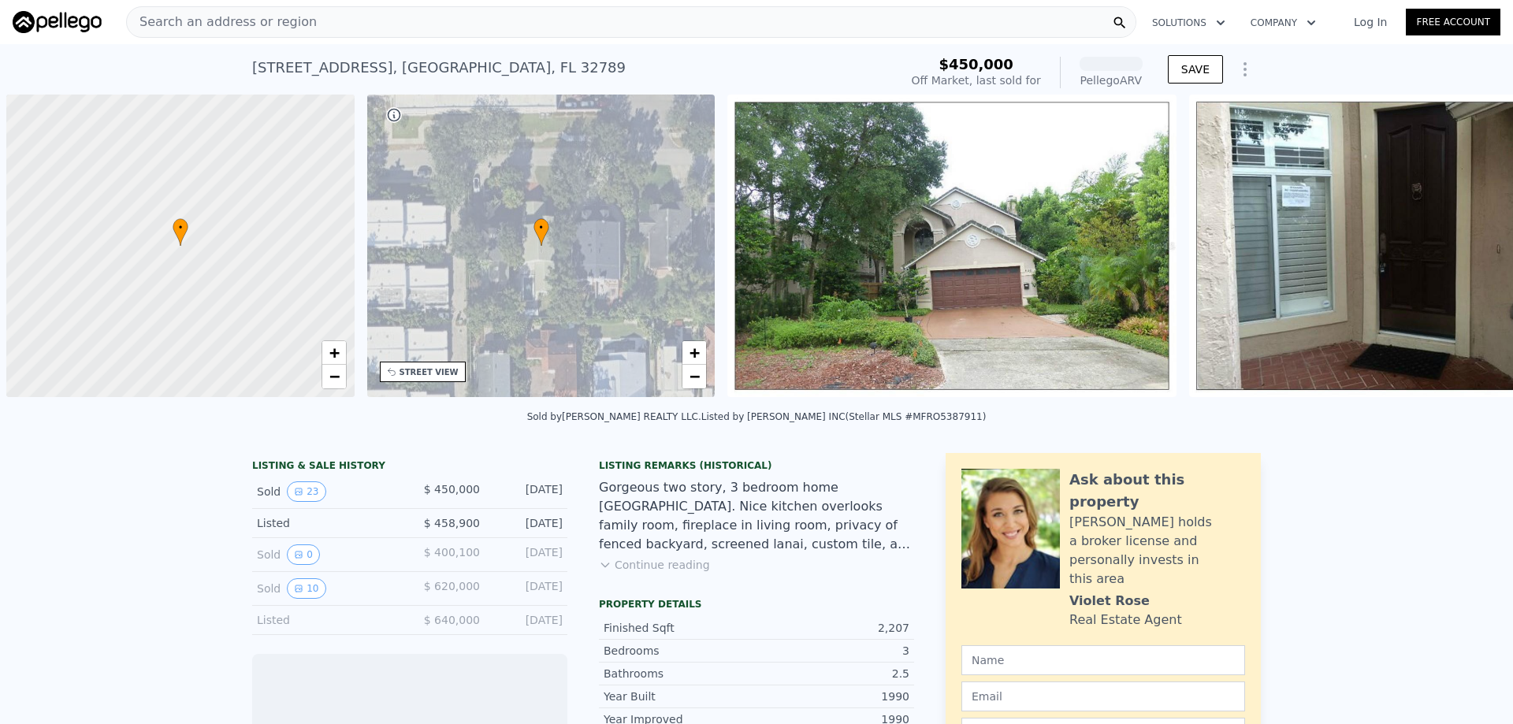
scroll to position [0, 6]
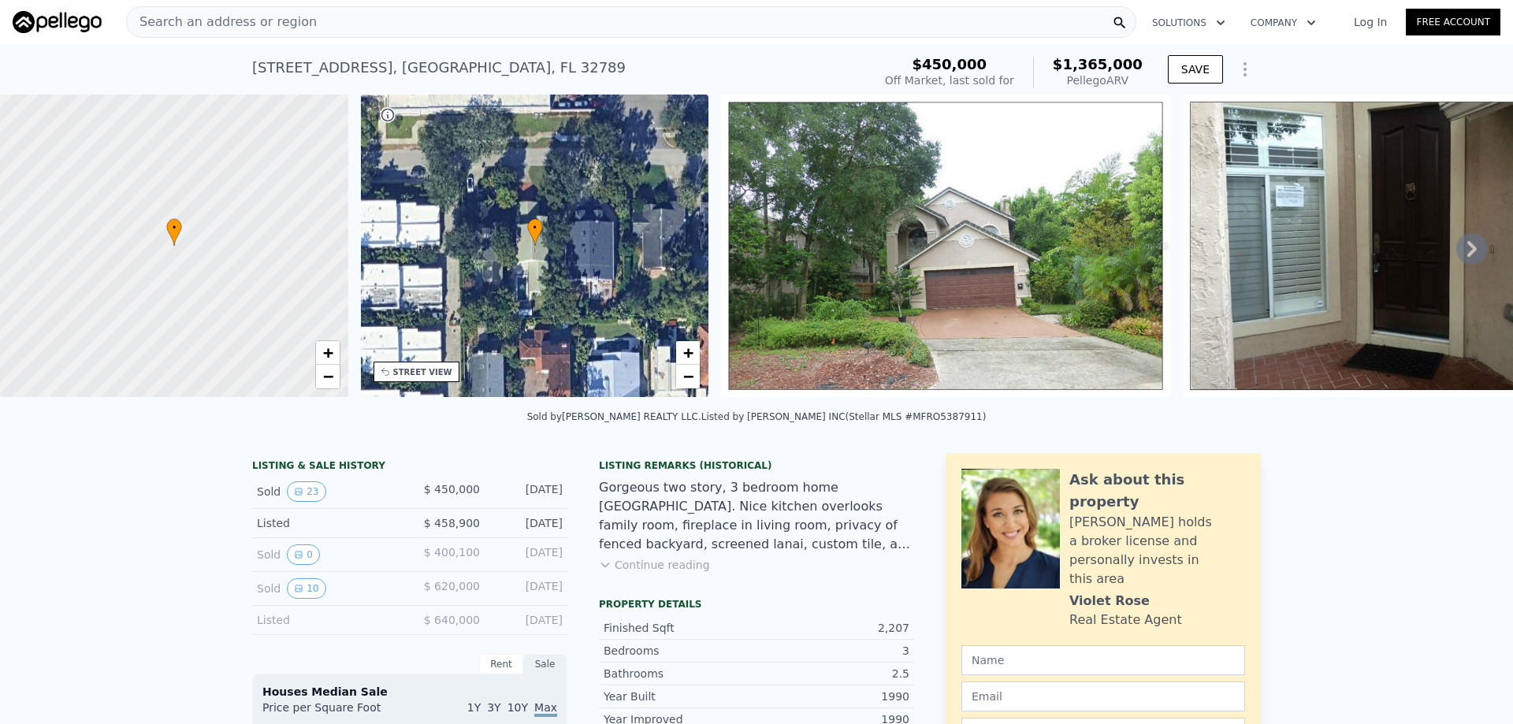
click at [404, 16] on div "Search an address or region" at bounding box center [631, 22] width 1010 height 32
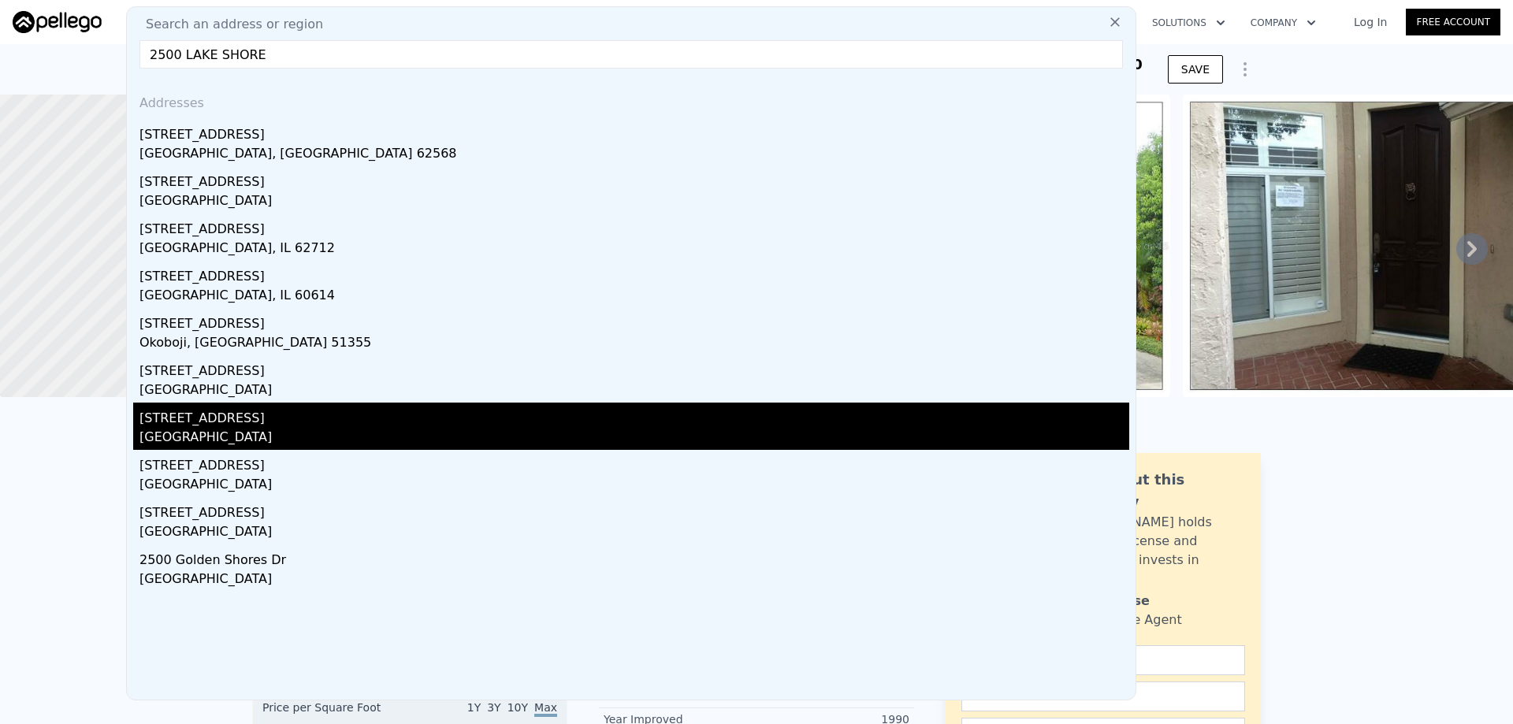
type input "2500 LAKE SHORE"
click at [211, 434] on div "[GEOGRAPHIC_DATA]" at bounding box center [634, 439] width 990 height 22
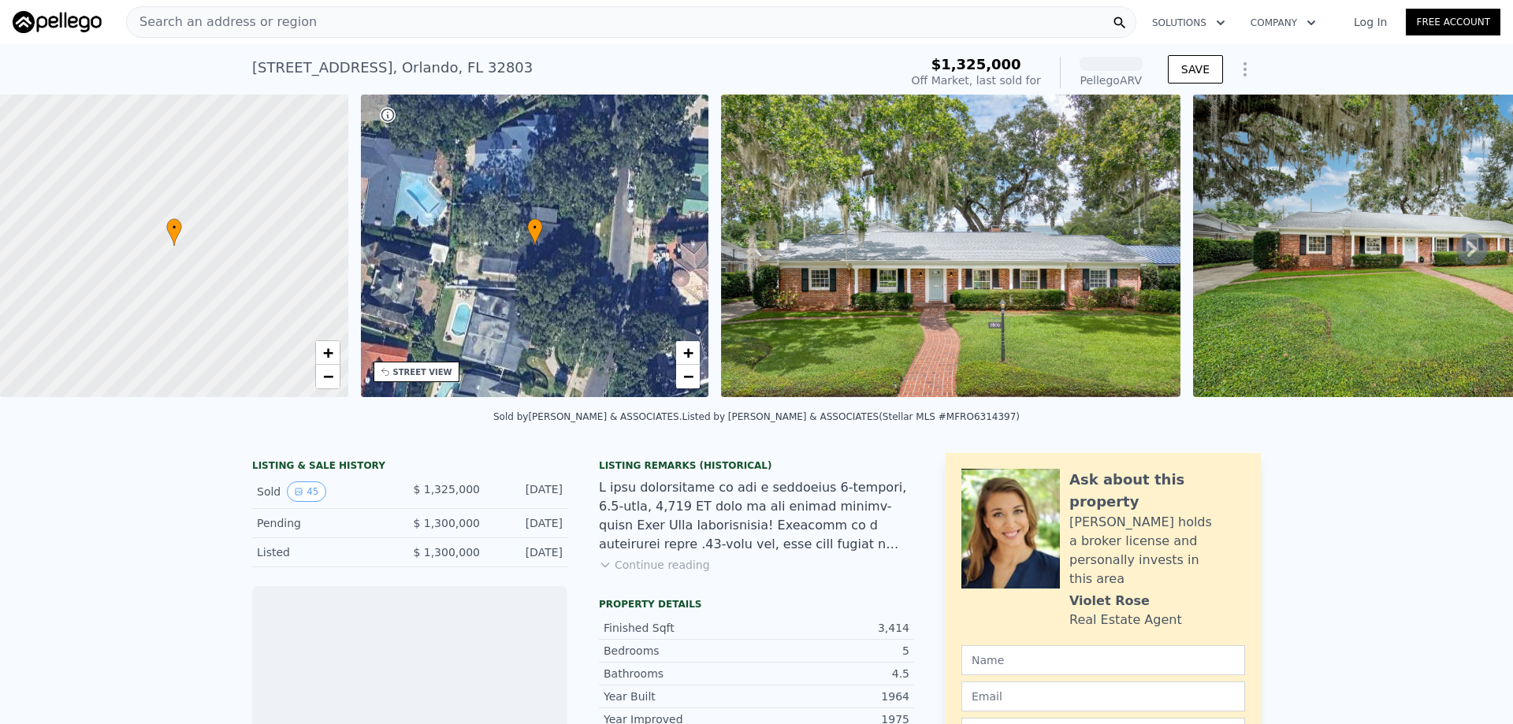
click at [280, 502] on div "Sold 45" at bounding box center [327, 491] width 140 height 20
click at [287, 502] on button "45" at bounding box center [306, 491] width 39 height 20
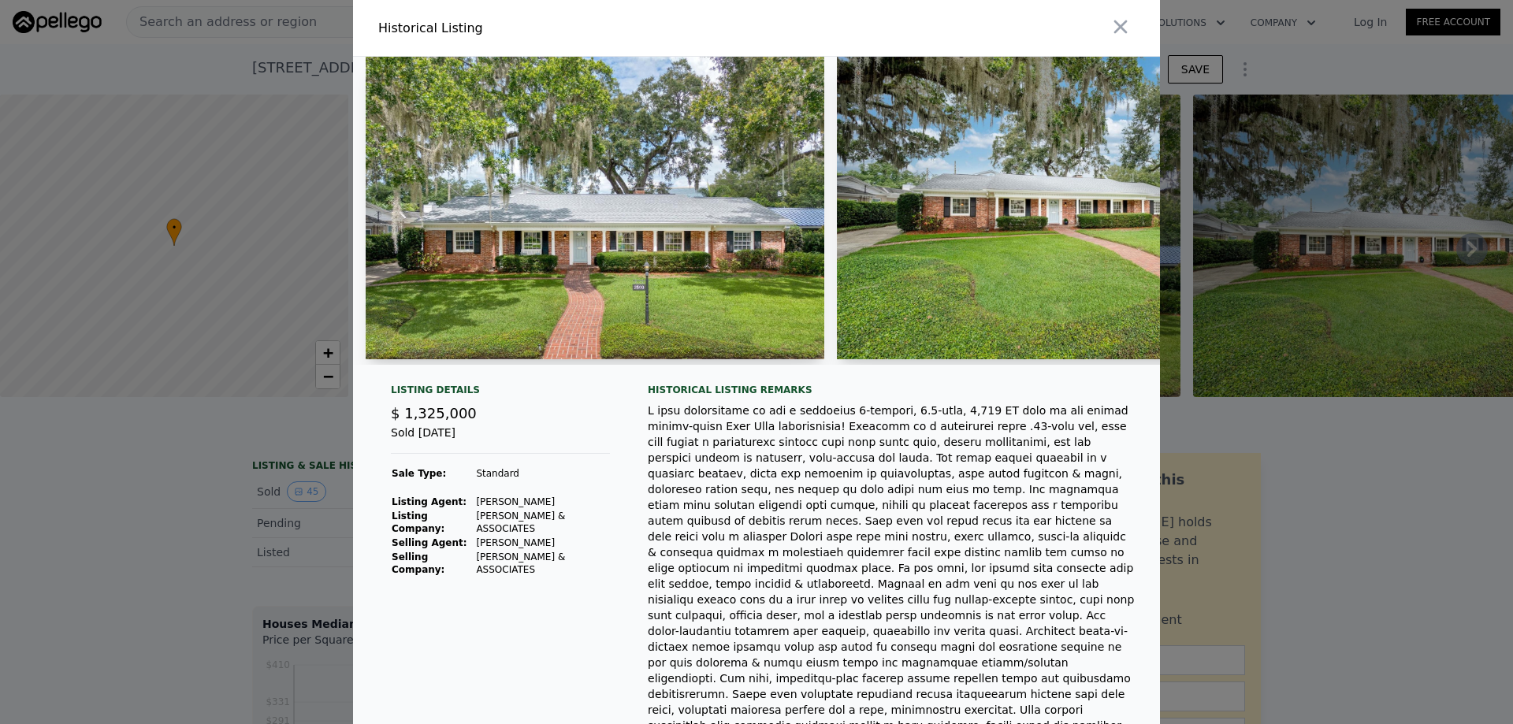
click at [212, 463] on div at bounding box center [756, 362] width 1513 height 724
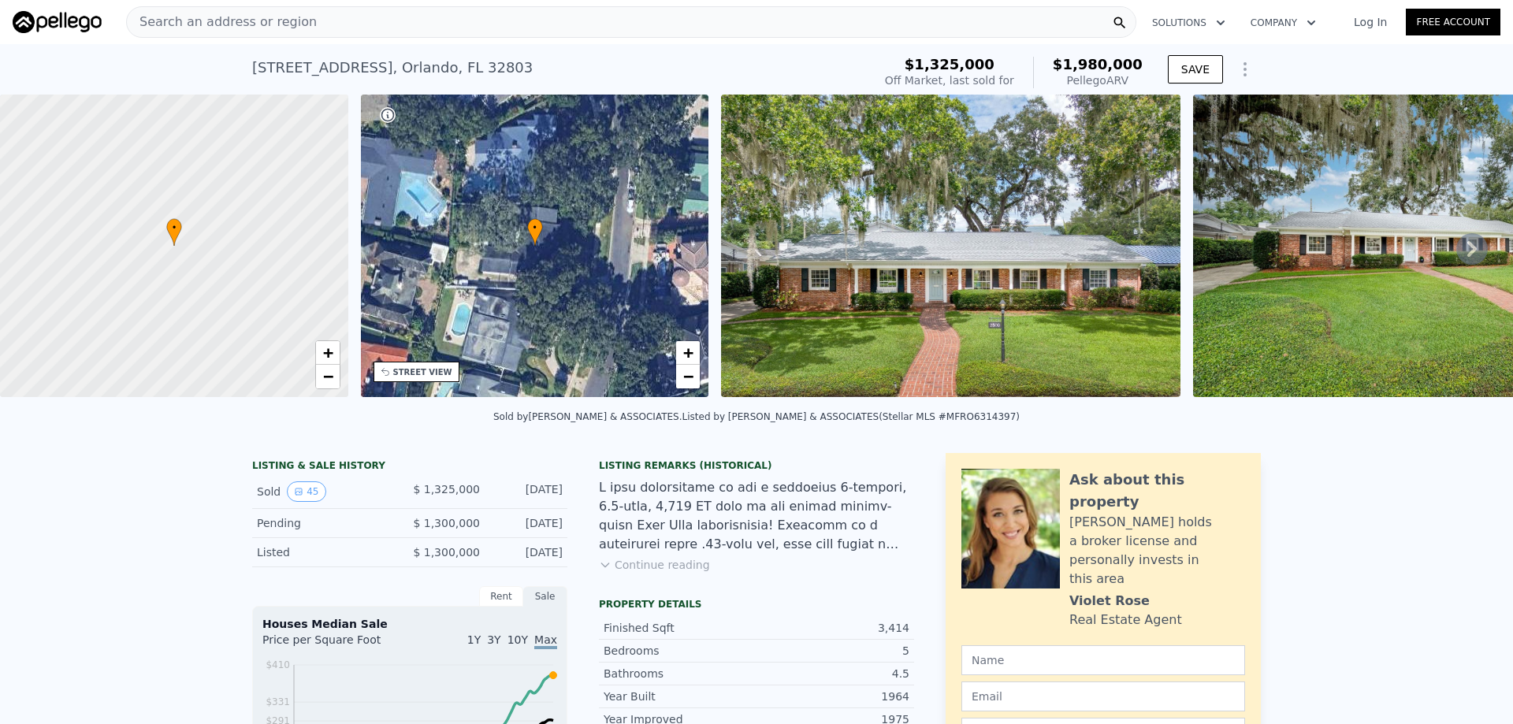
click at [366, 30] on div "Search an address or region" at bounding box center [631, 22] width 1010 height 32
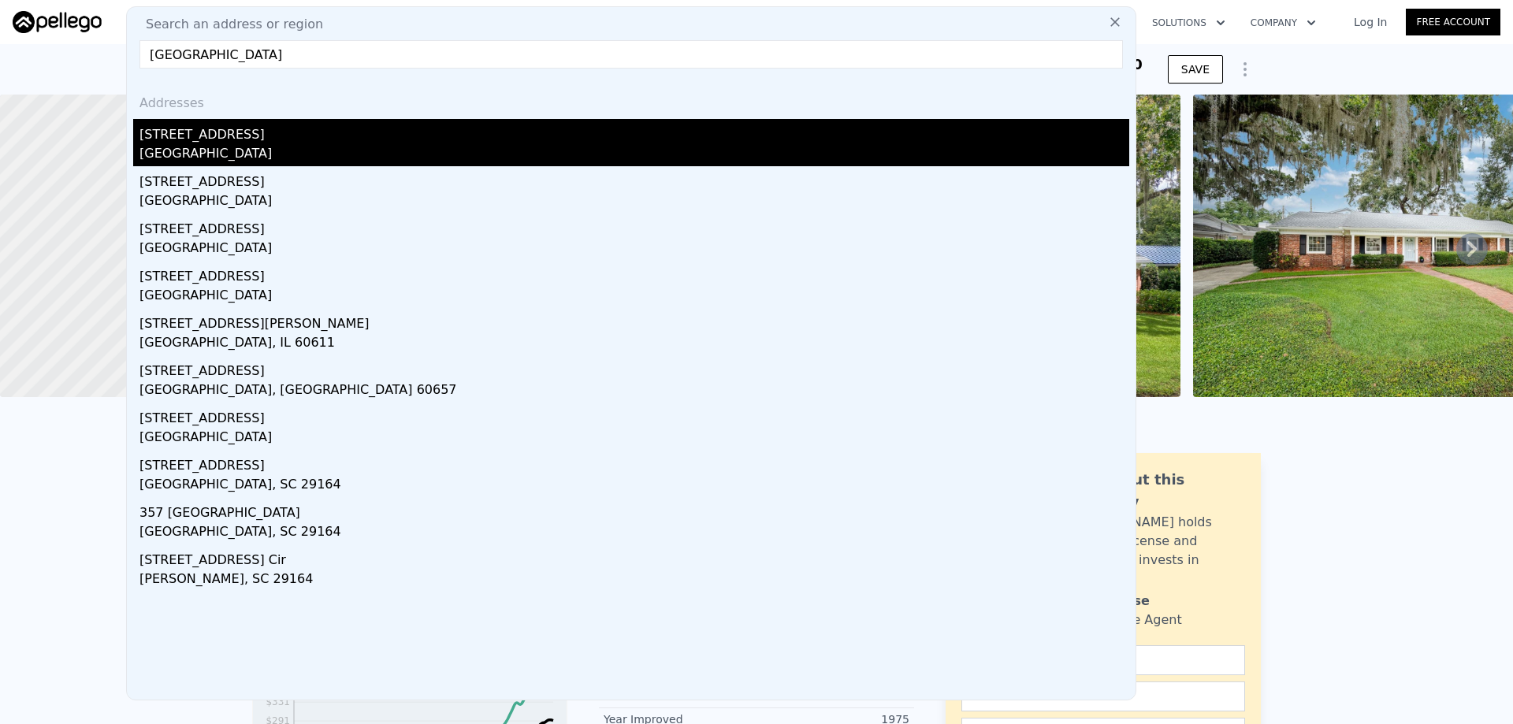
type input "[GEOGRAPHIC_DATA]"
click at [263, 146] on div "[GEOGRAPHIC_DATA]" at bounding box center [634, 155] width 990 height 22
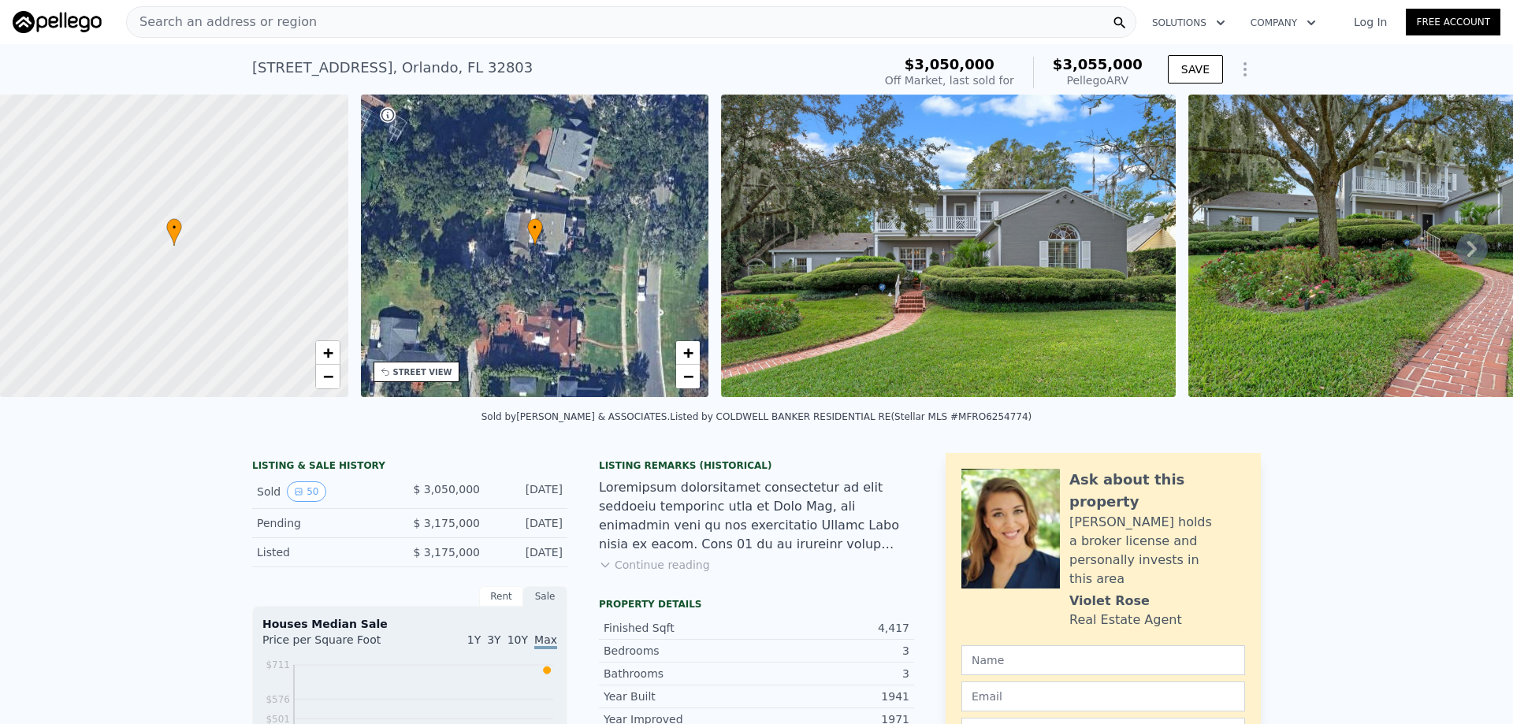
click at [1456, 252] on icon at bounding box center [1472, 249] width 32 height 32
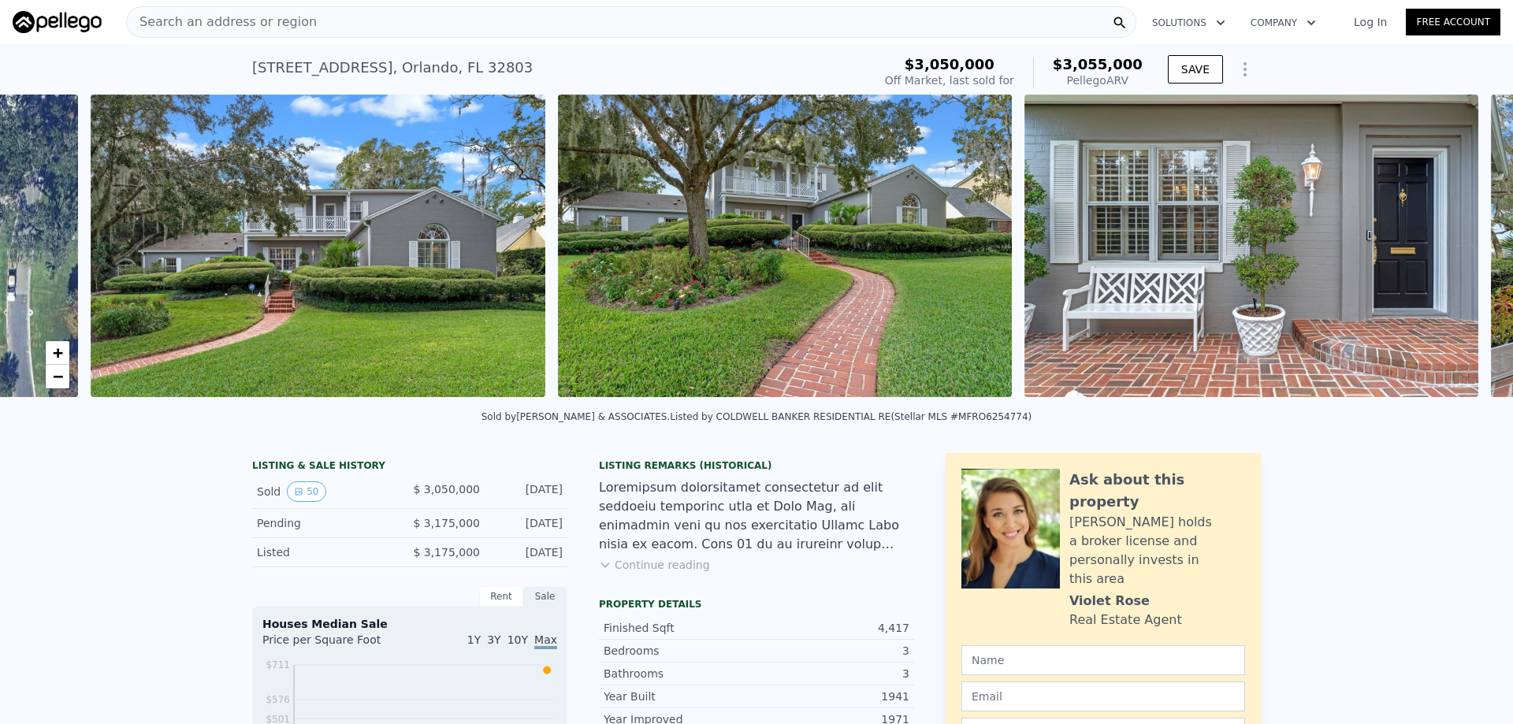
scroll to position [0, 721]
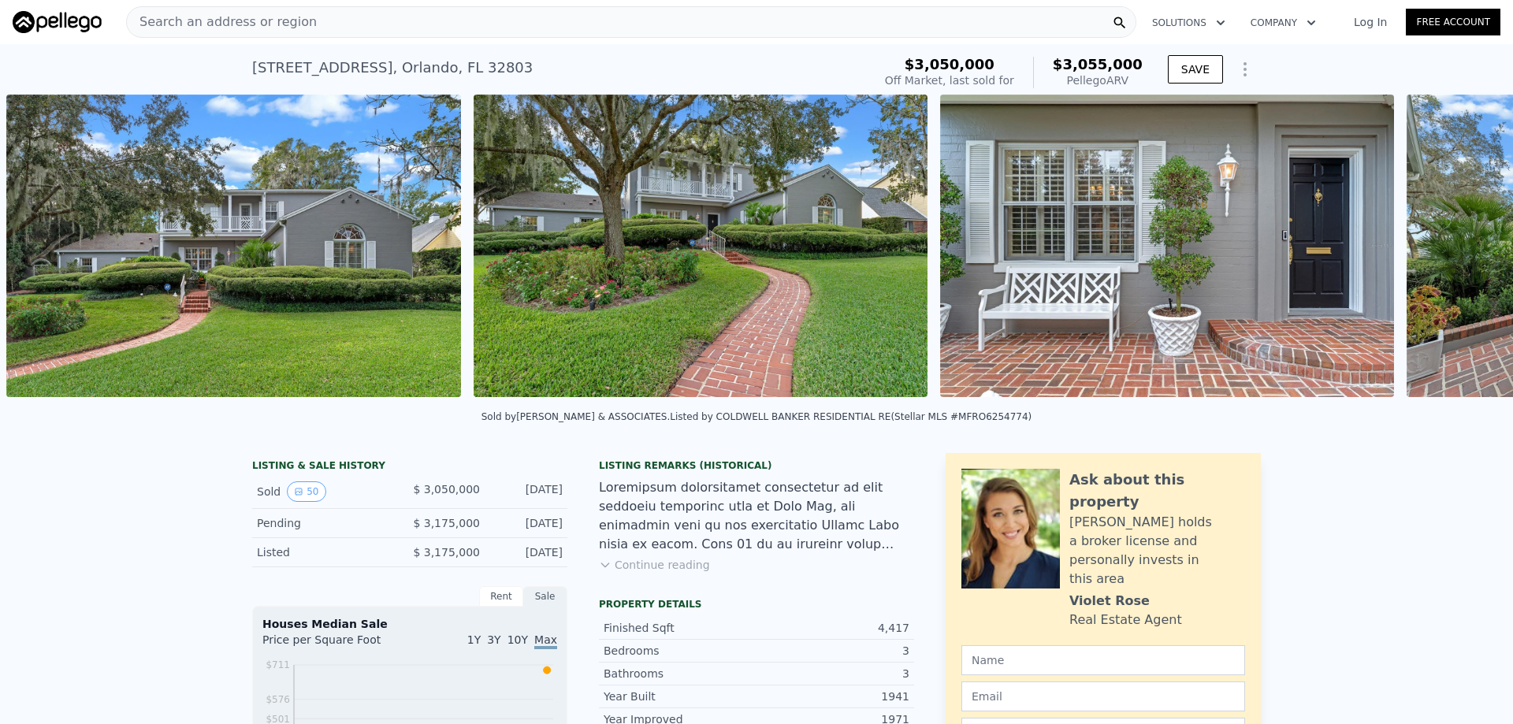
click at [1456, 252] on div "• + − • + − STREET VIEW Loading... SATELLITE VIEW" at bounding box center [756, 249] width 1513 height 308
click at [296, 500] on button "50" at bounding box center [306, 491] width 39 height 20
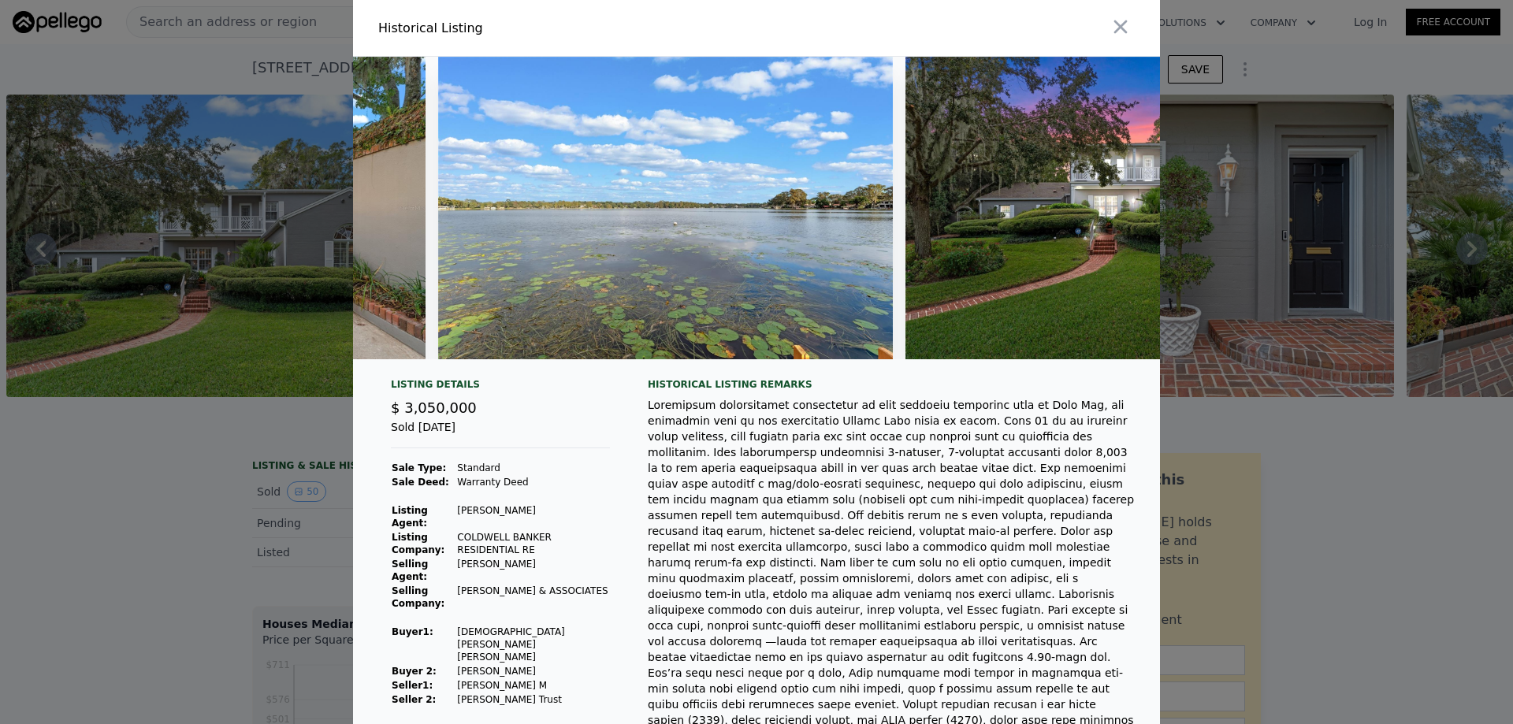
scroll to position [0, 22354]
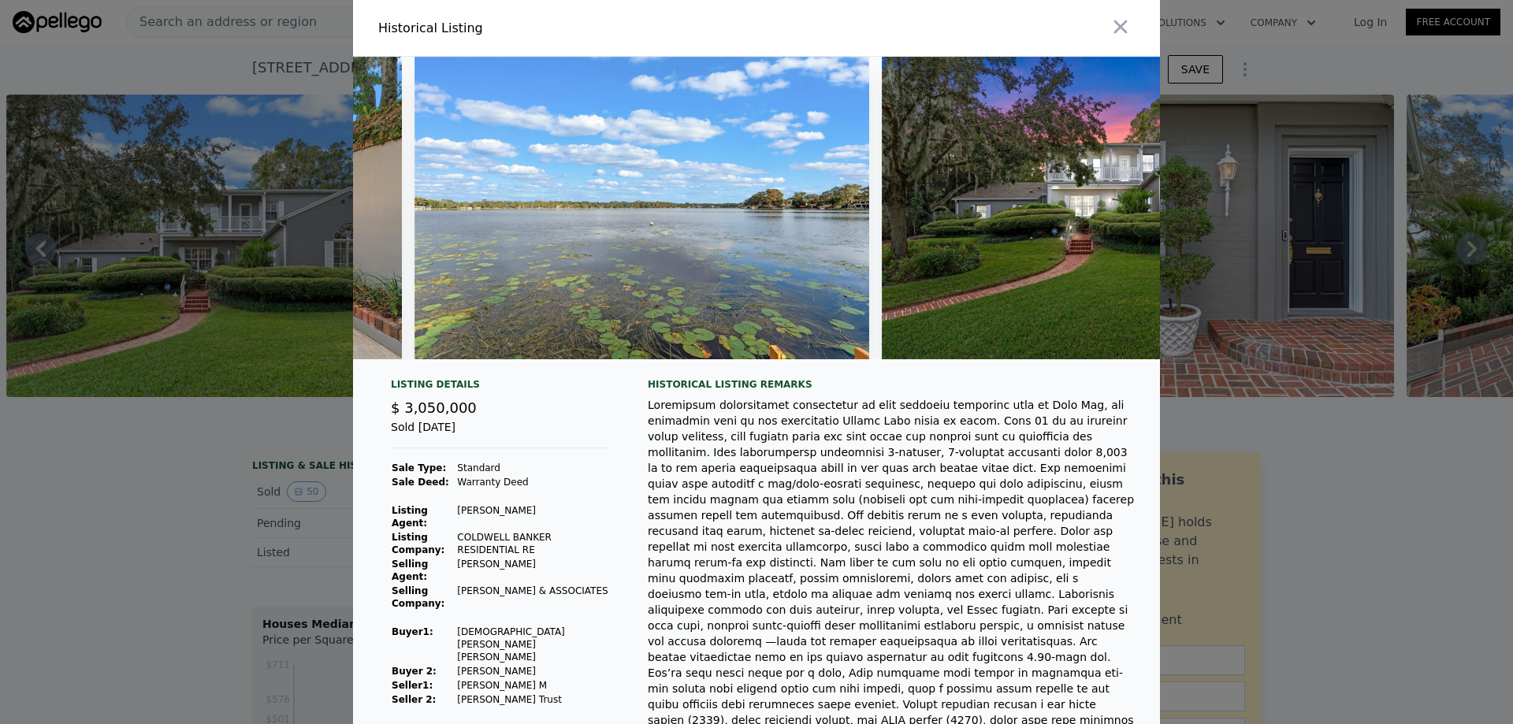
click at [1351, 475] on div at bounding box center [756, 362] width 1513 height 724
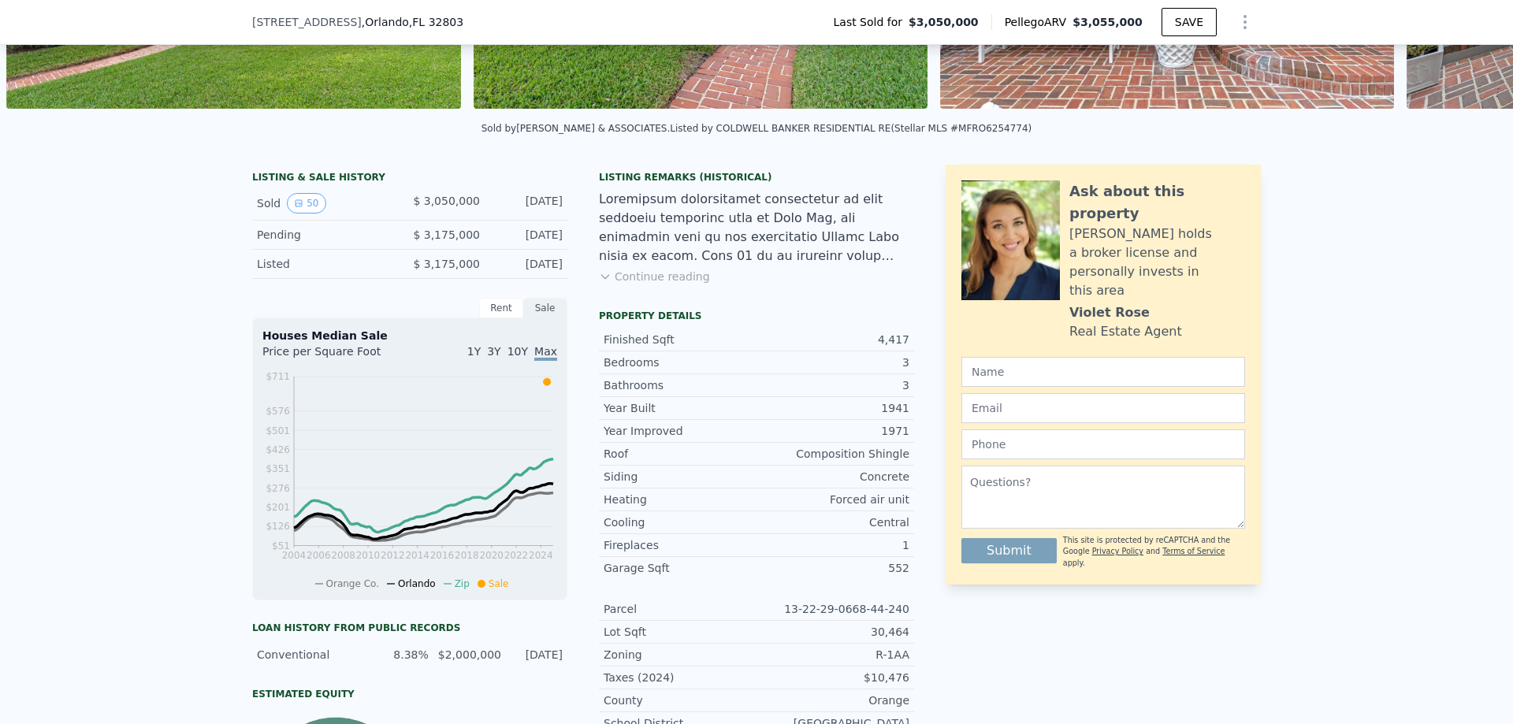
scroll to position [73, 0]
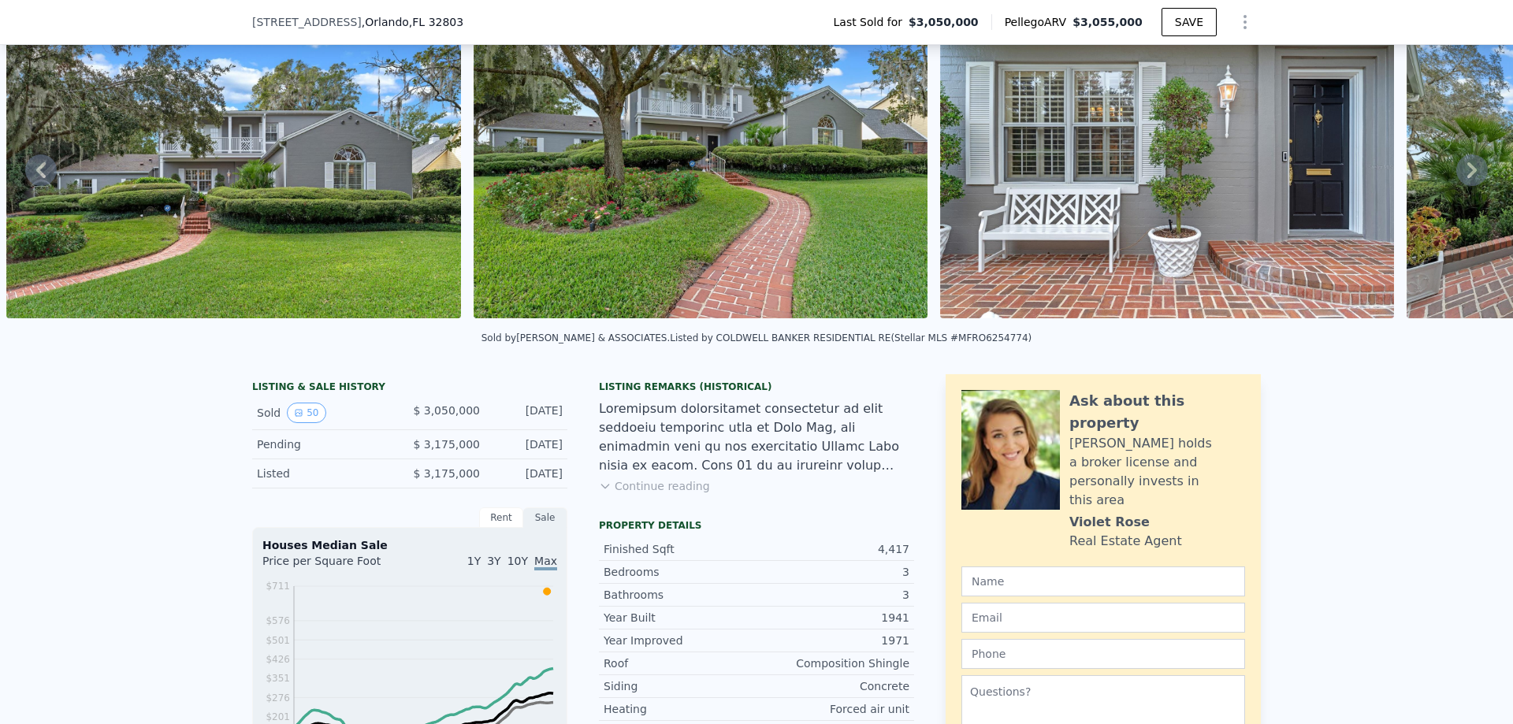
type input "2.5"
type input "2441"
type input "4304"
type input "10571"
type input "21819"
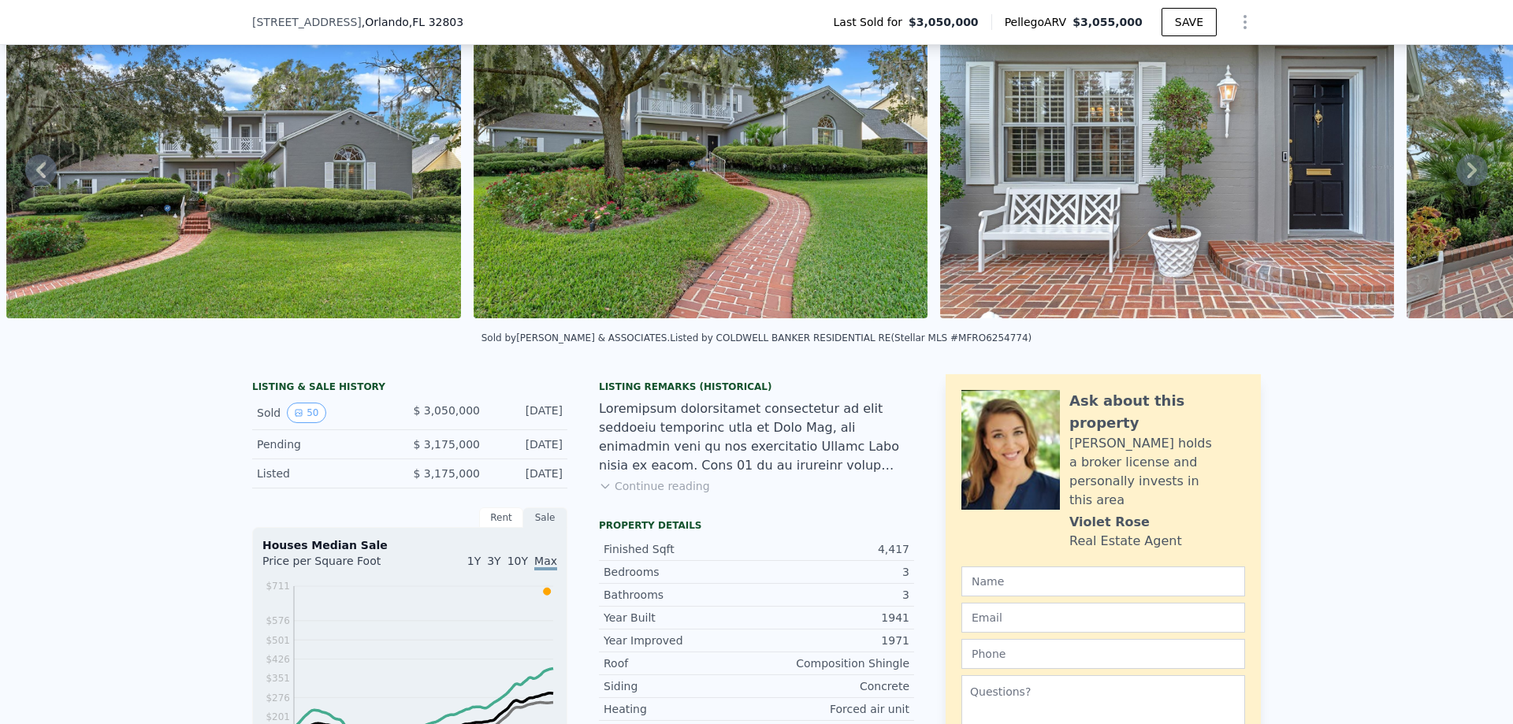
checkbox input "false"
type input "$ 1,980,000"
type input "$ 412,273"
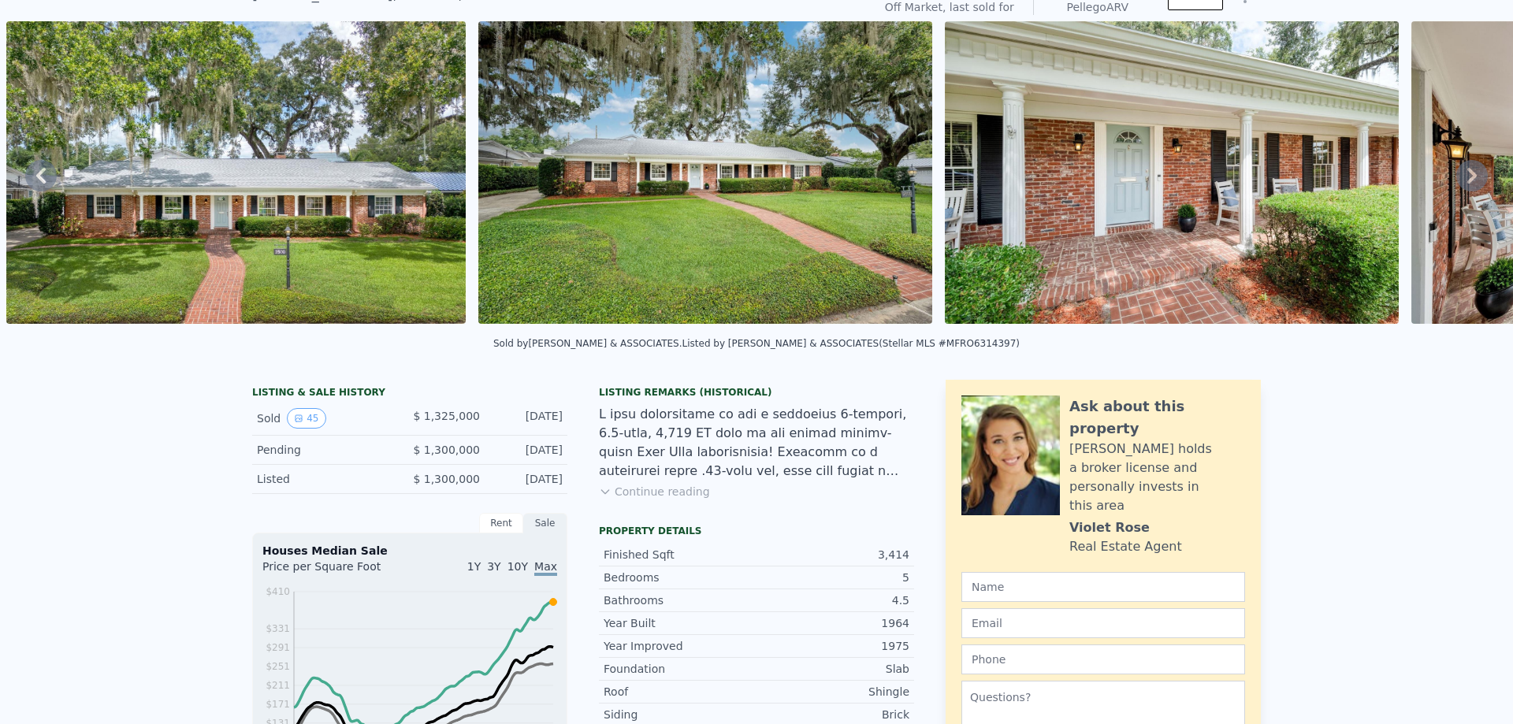
scroll to position [6, 0]
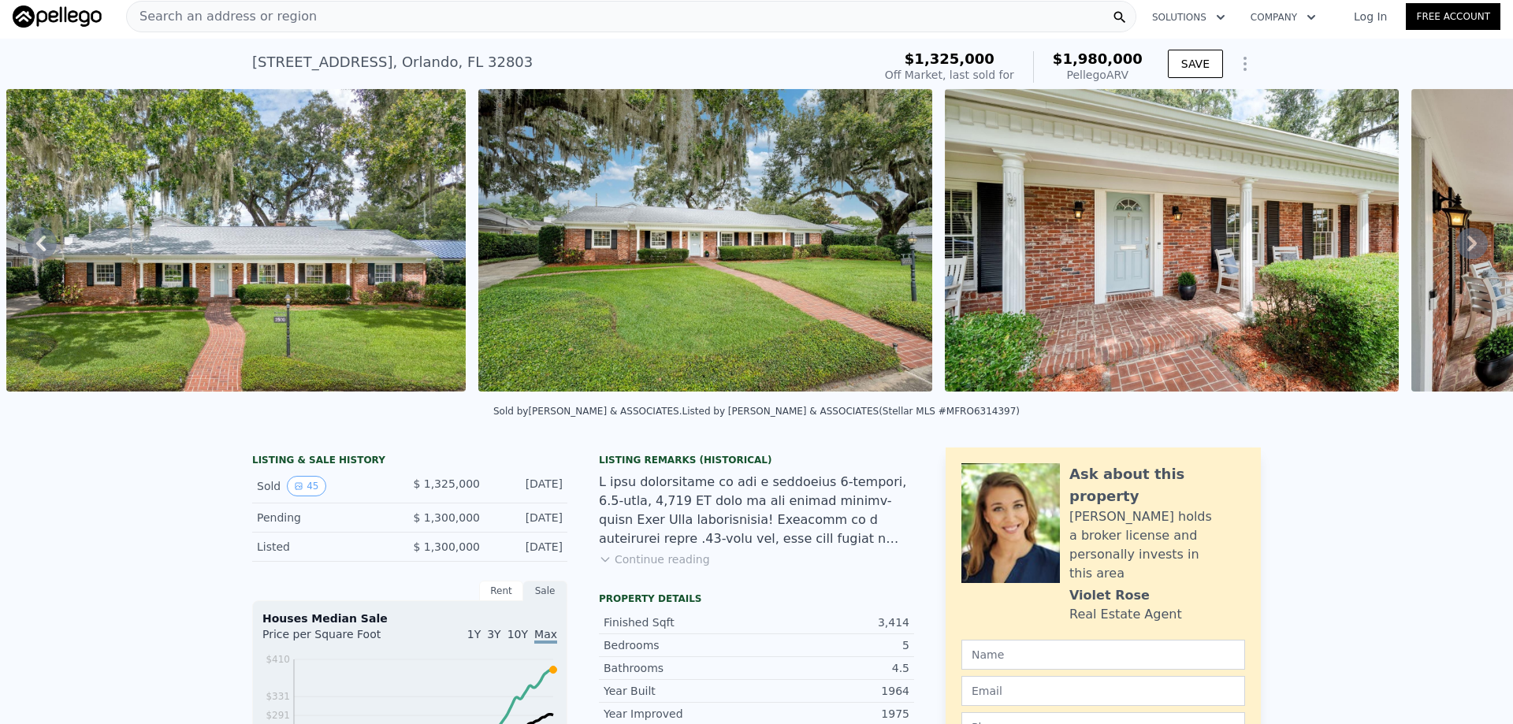
click at [365, 17] on div "Search an address or region" at bounding box center [631, 17] width 1010 height 32
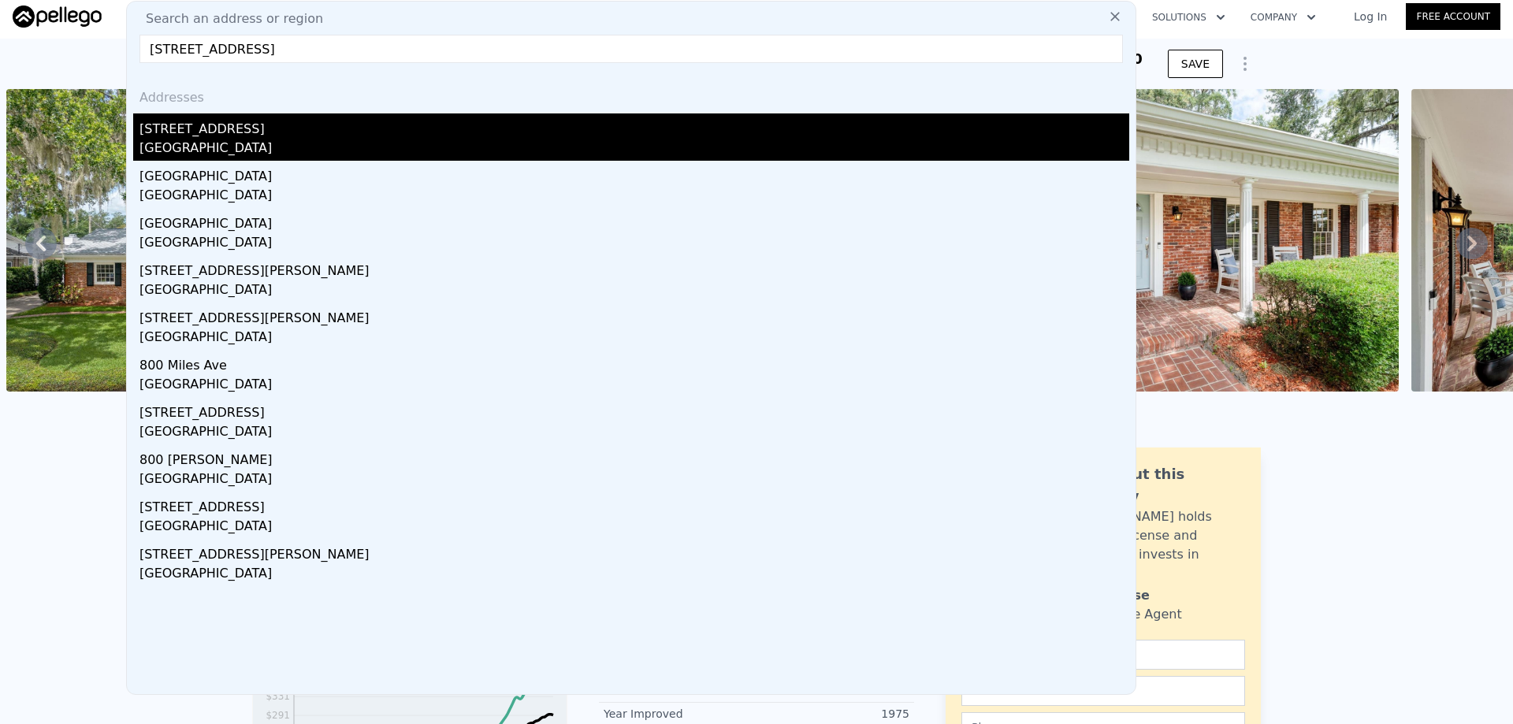
type input "[STREET_ADDRESS]"
click at [310, 131] on div "[STREET_ADDRESS]" at bounding box center [634, 125] width 990 height 25
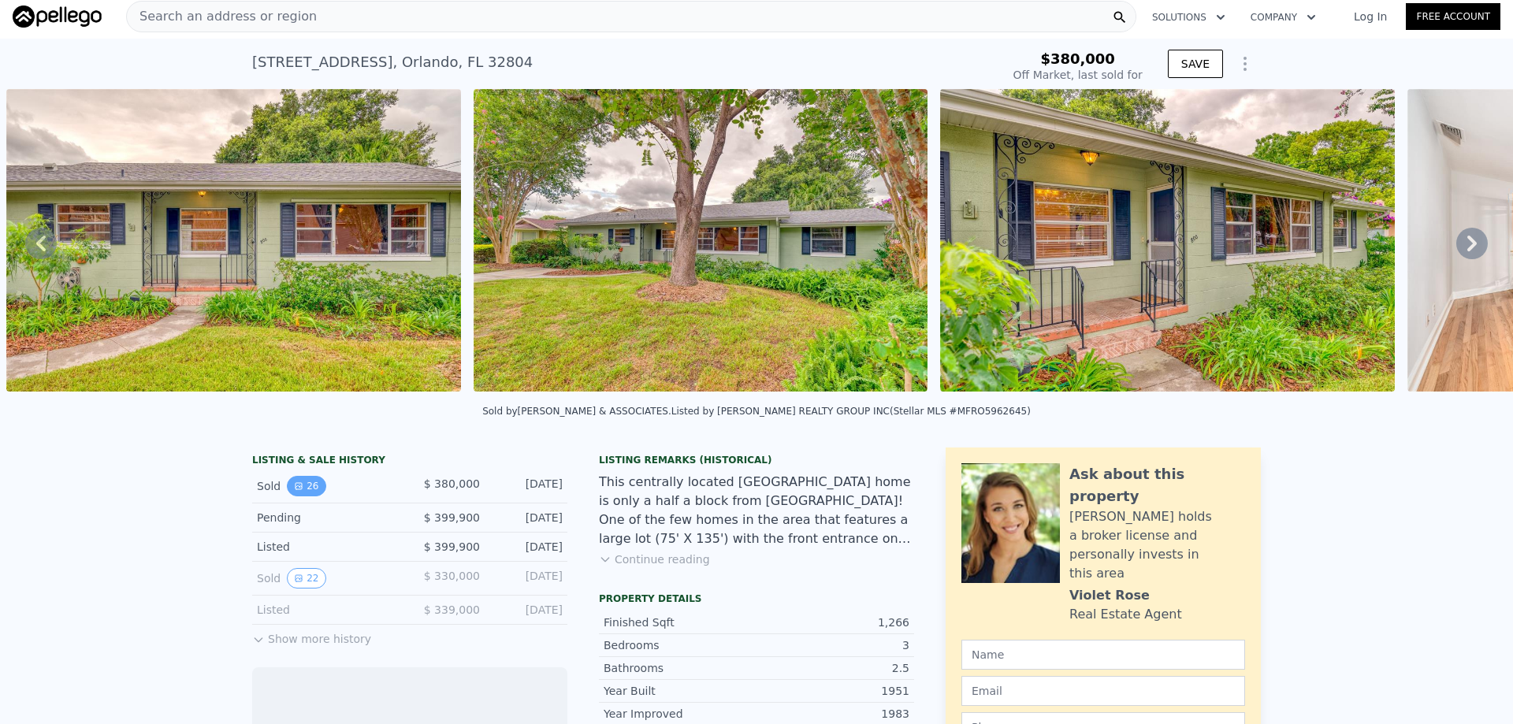
click at [311, 496] on button "26" at bounding box center [306, 486] width 39 height 20
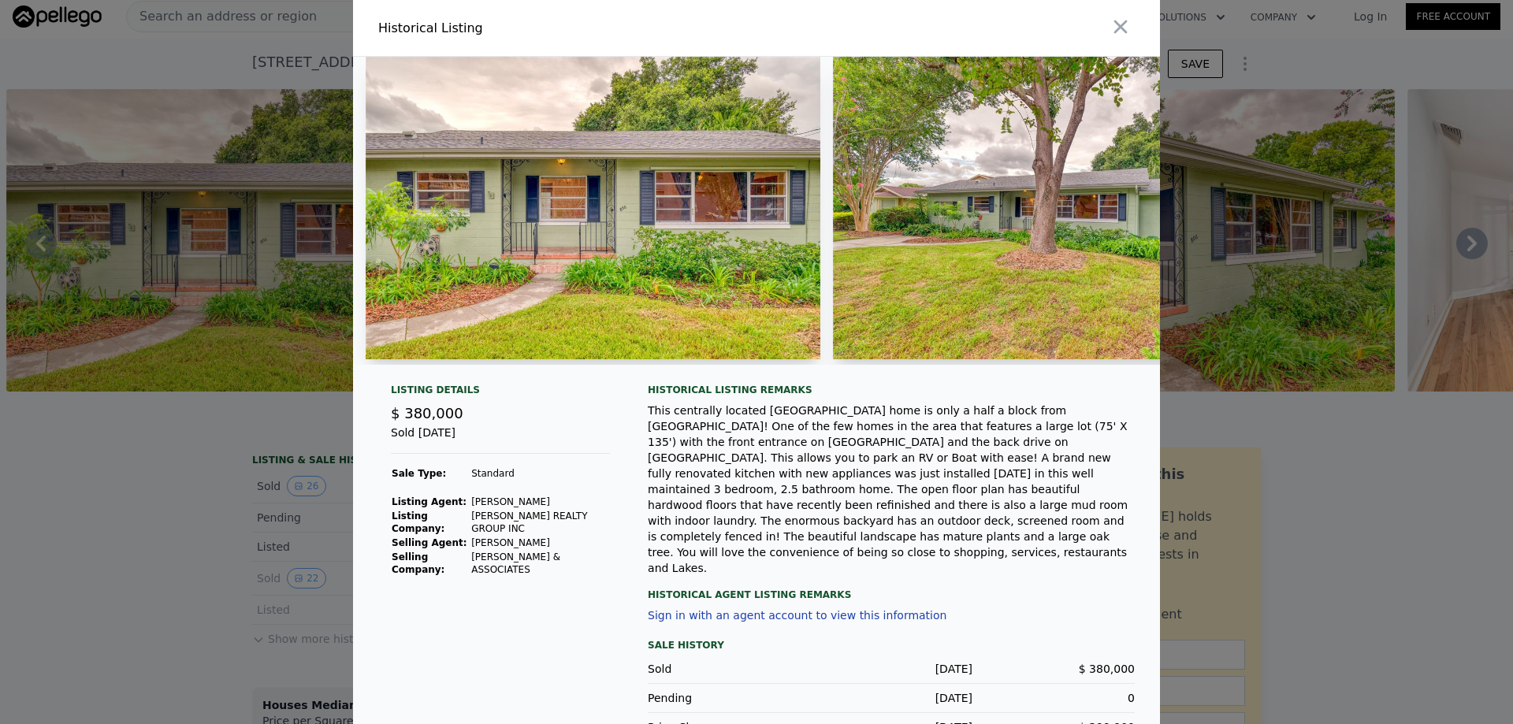
click at [201, 486] on div at bounding box center [756, 362] width 1513 height 724
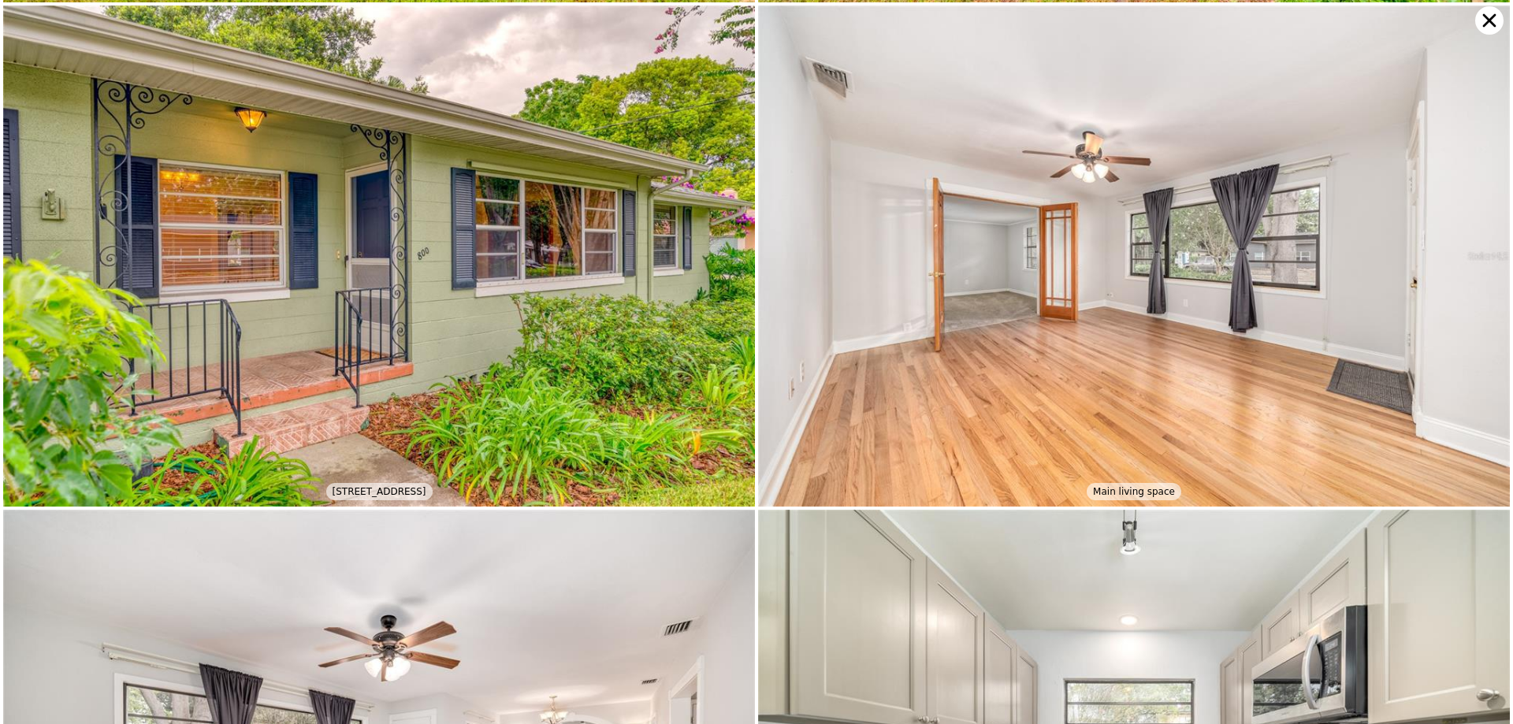
scroll to position [500, 0]
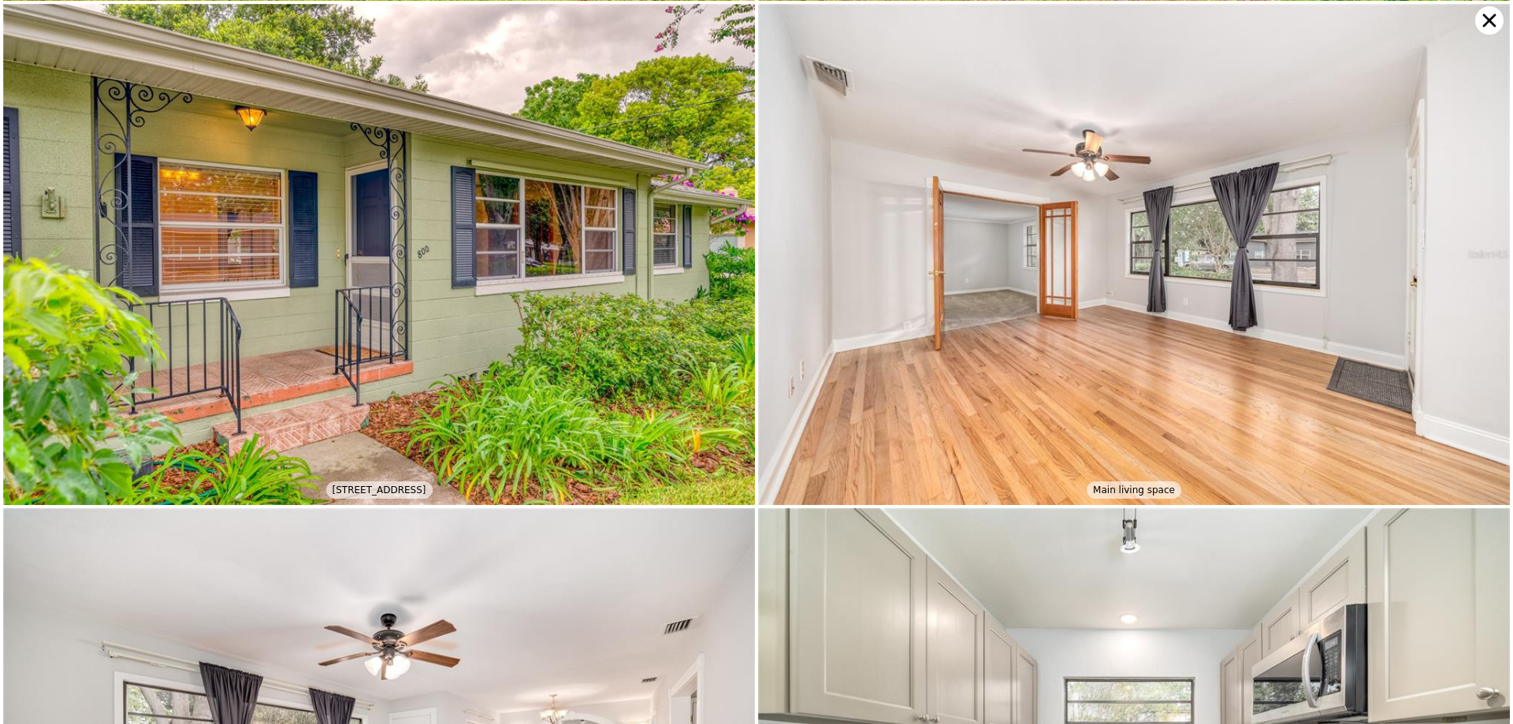
click at [1490, 19] on icon at bounding box center [1489, 20] width 13 height 13
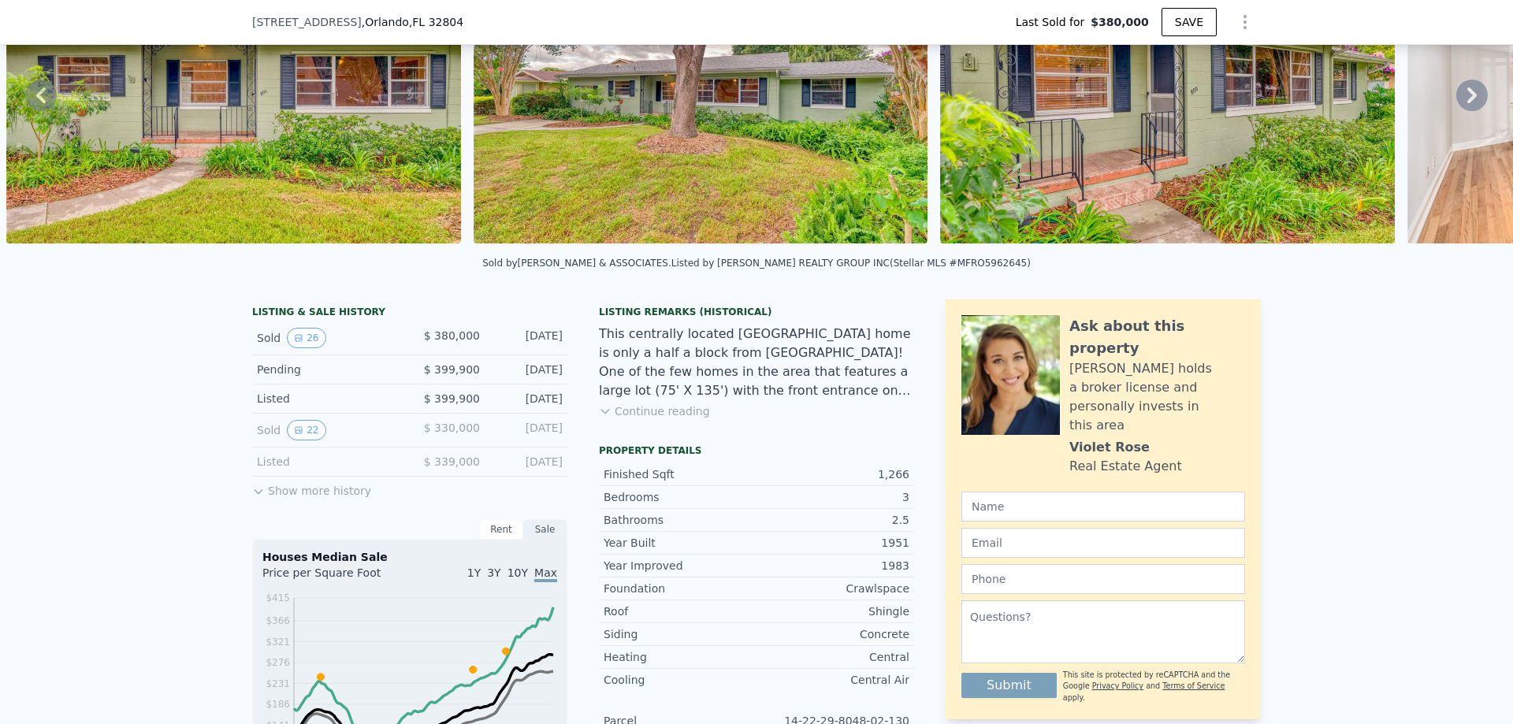
scroll to position [0, 0]
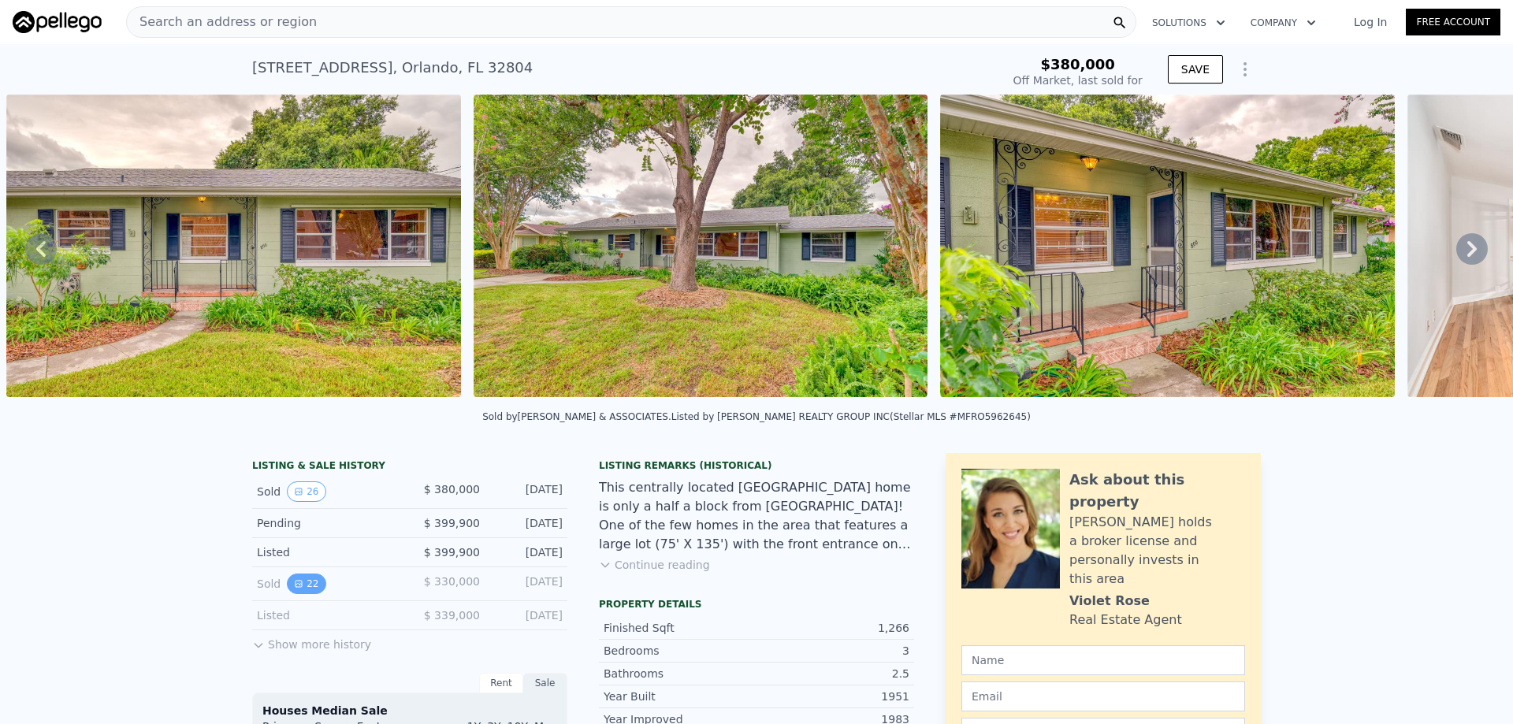
click at [310, 588] on button "22" at bounding box center [306, 584] width 39 height 20
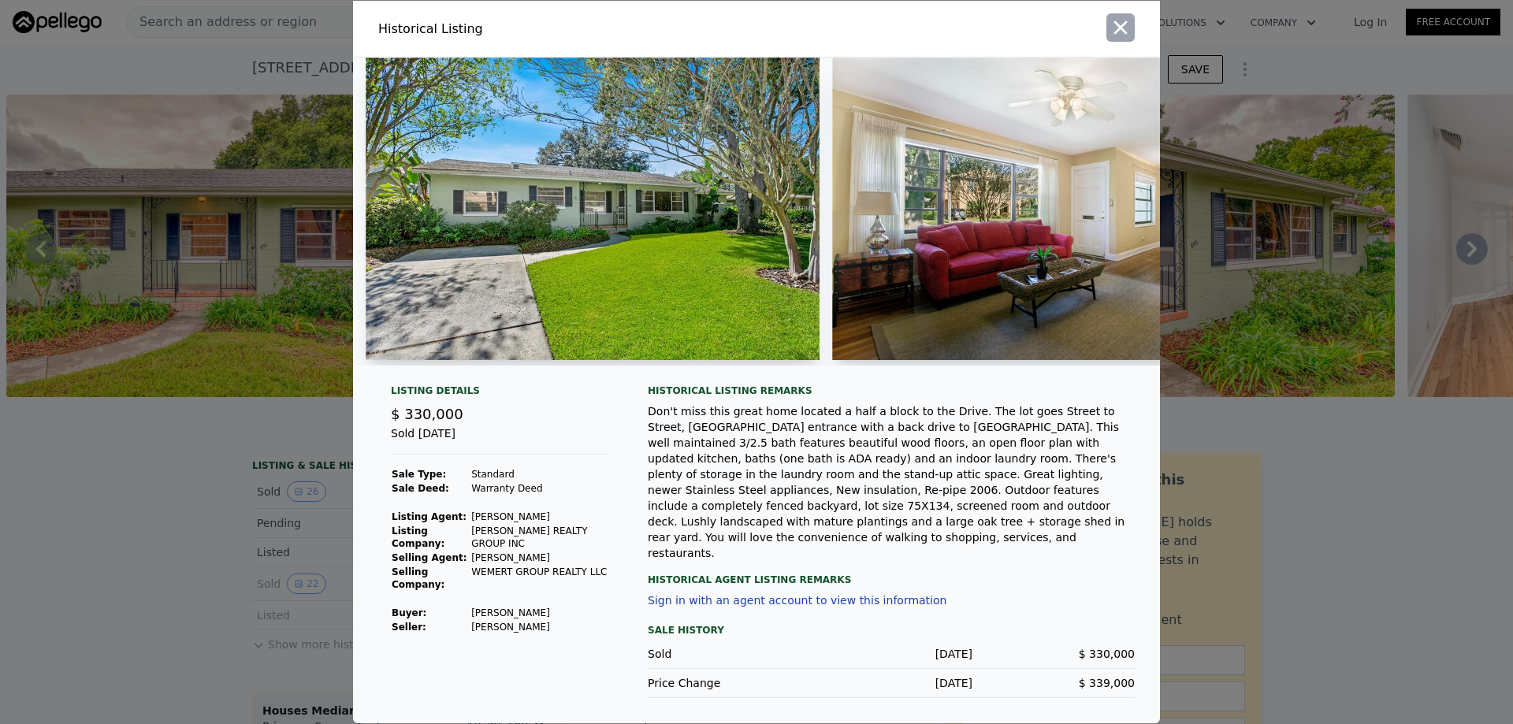
click at [1124, 39] on icon "button" at bounding box center [1120, 28] width 22 height 22
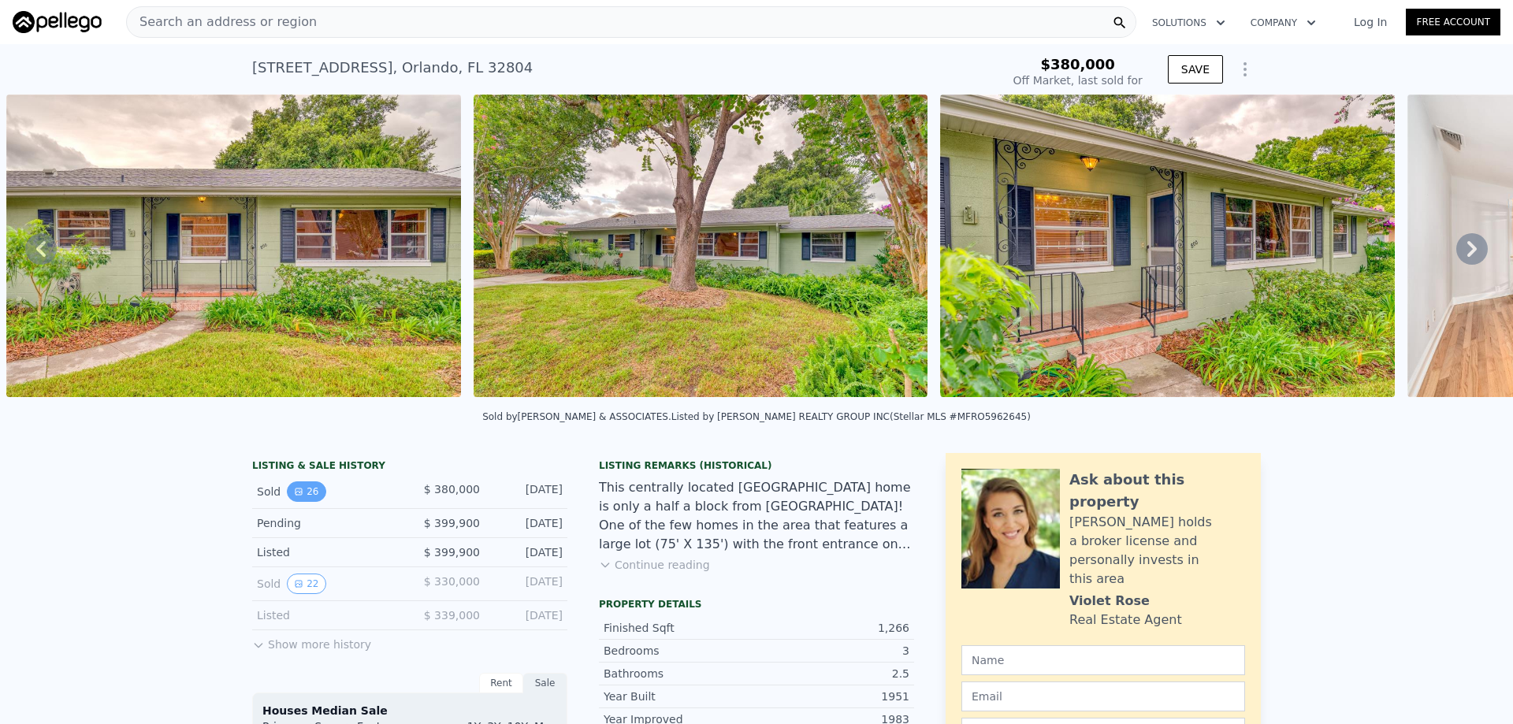
click at [296, 502] on button "26" at bounding box center [306, 491] width 39 height 20
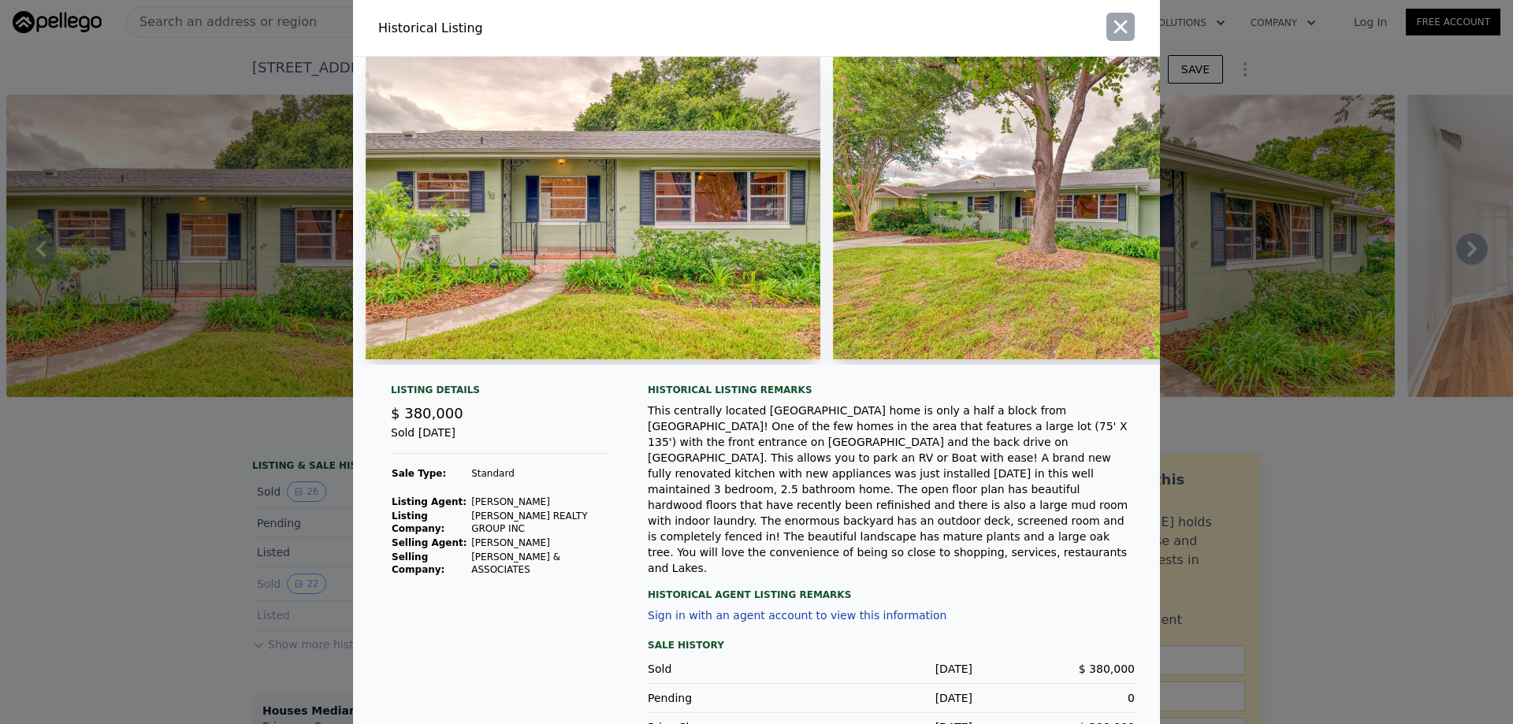
click at [1117, 37] on icon "button" at bounding box center [1120, 27] width 22 height 22
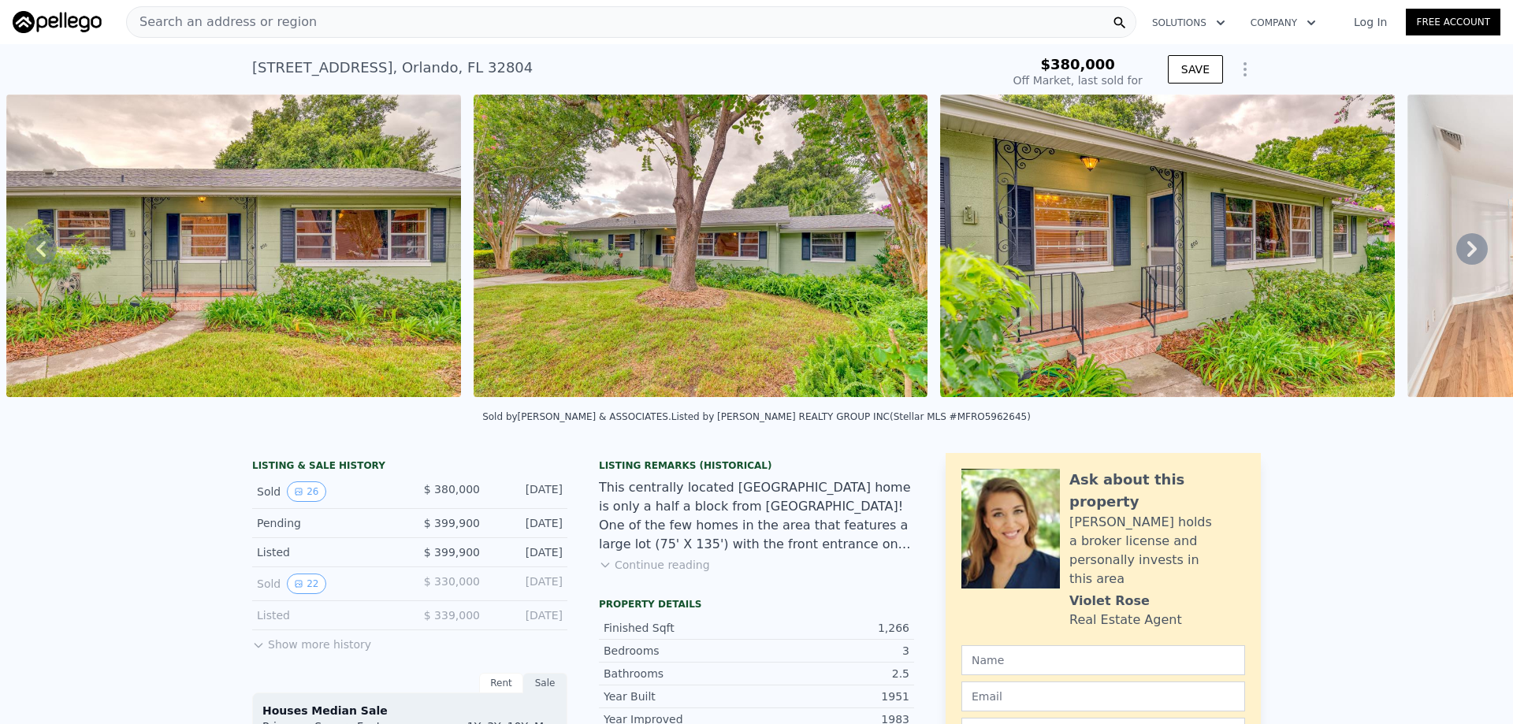
click at [282, 18] on span "Search an address or region" at bounding box center [222, 22] width 190 height 19
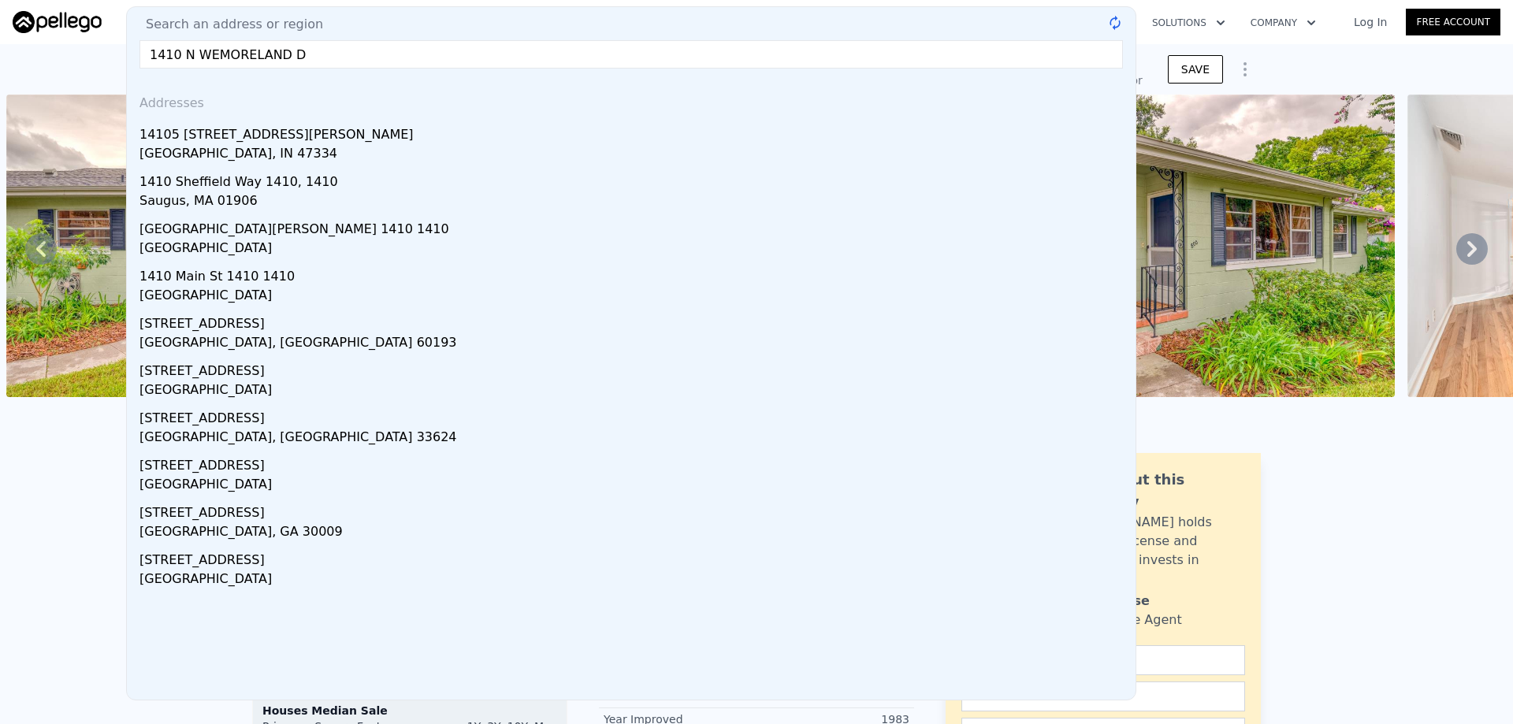
type input "[STREET_ADDRESS]"
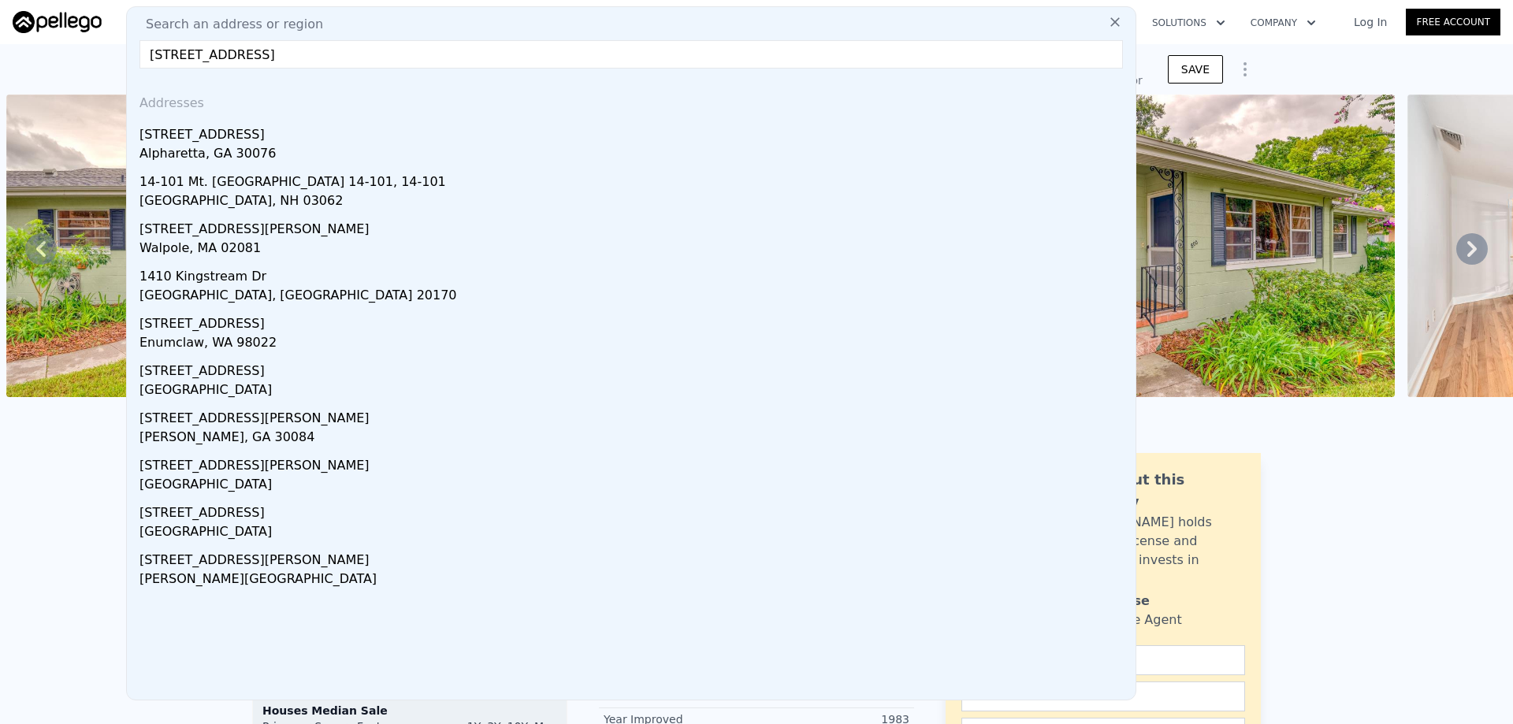
click at [35, 398] on div at bounding box center [233, 249] width 467 height 308
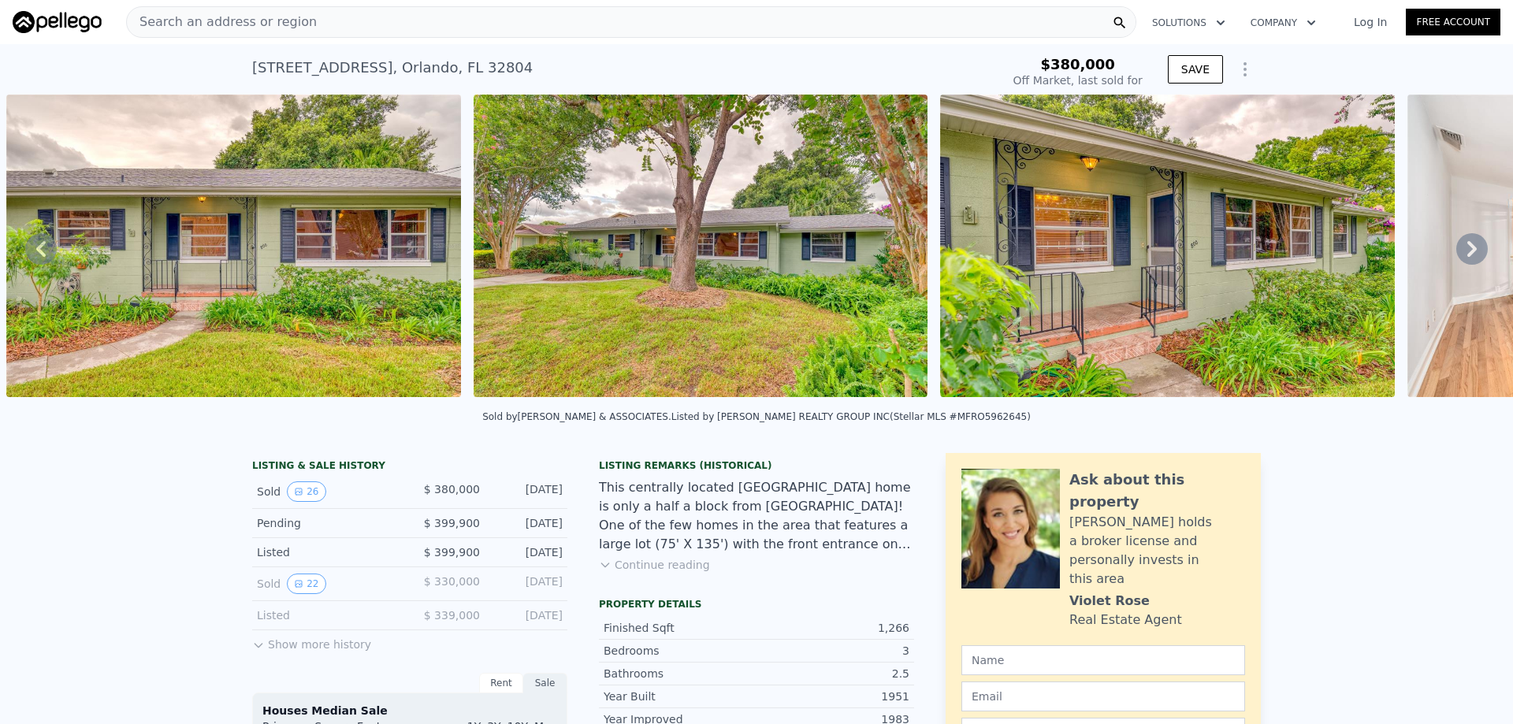
click at [286, 8] on div "Search an address or region" at bounding box center [222, 22] width 190 height 30
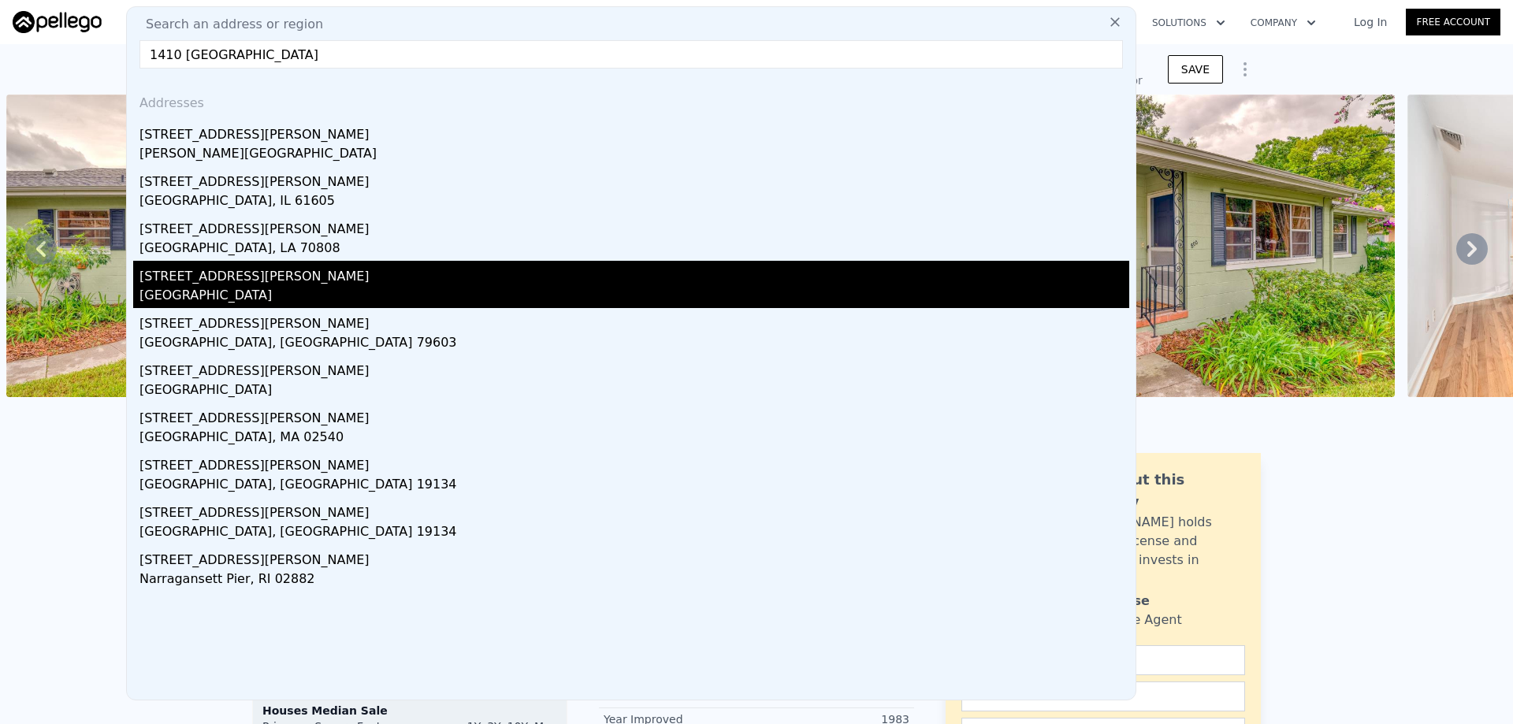
type input "1410 [GEOGRAPHIC_DATA]"
click at [312, 289] on div "[GEOGRAPHIC_DATA]" at bounding box center [634, 297] width 990 height 22
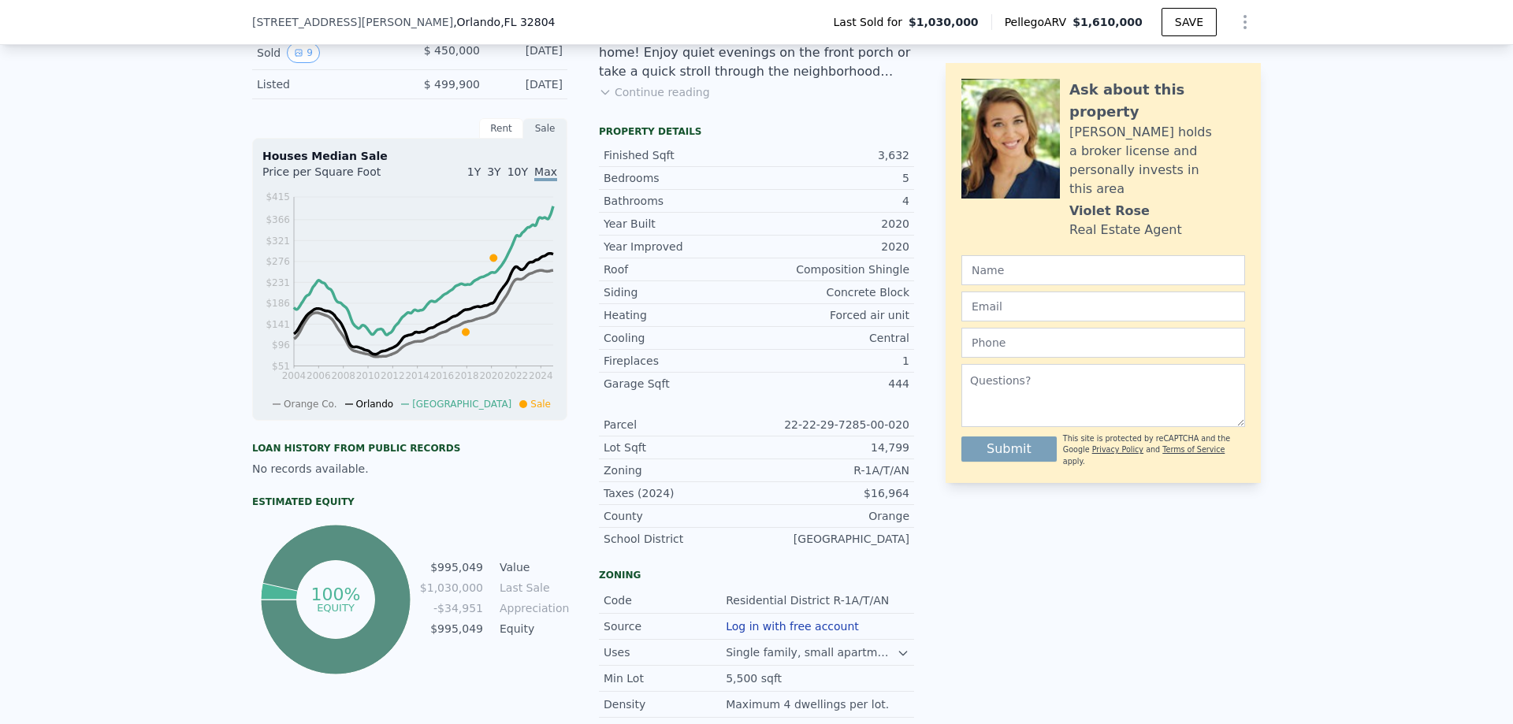
scroll to position [152, 0]
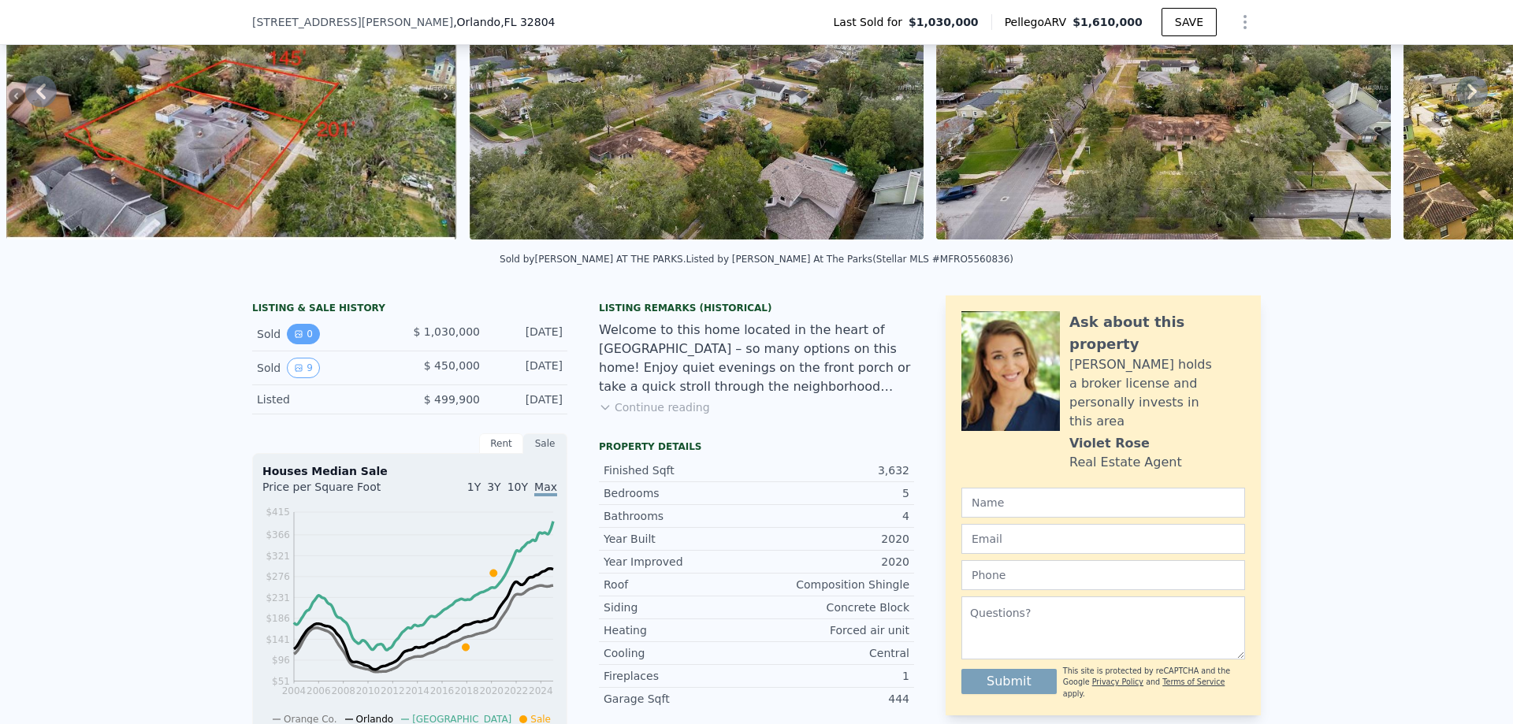
click at [288, 339] on button "0" at bounding box center [303, 334] width 33 height 20
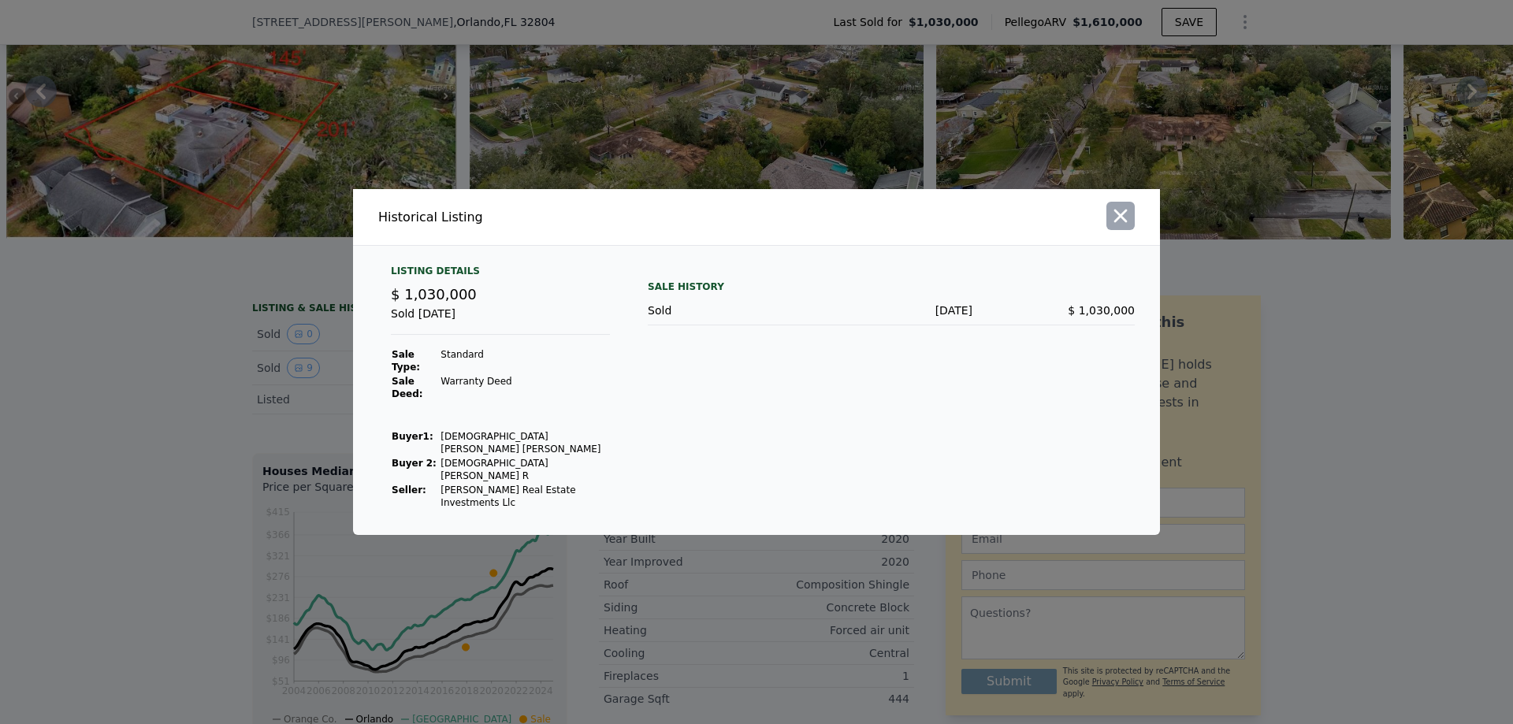
click at [1130, 227] on icon "button" at bounding box center [1120, 216] width 22 height 22
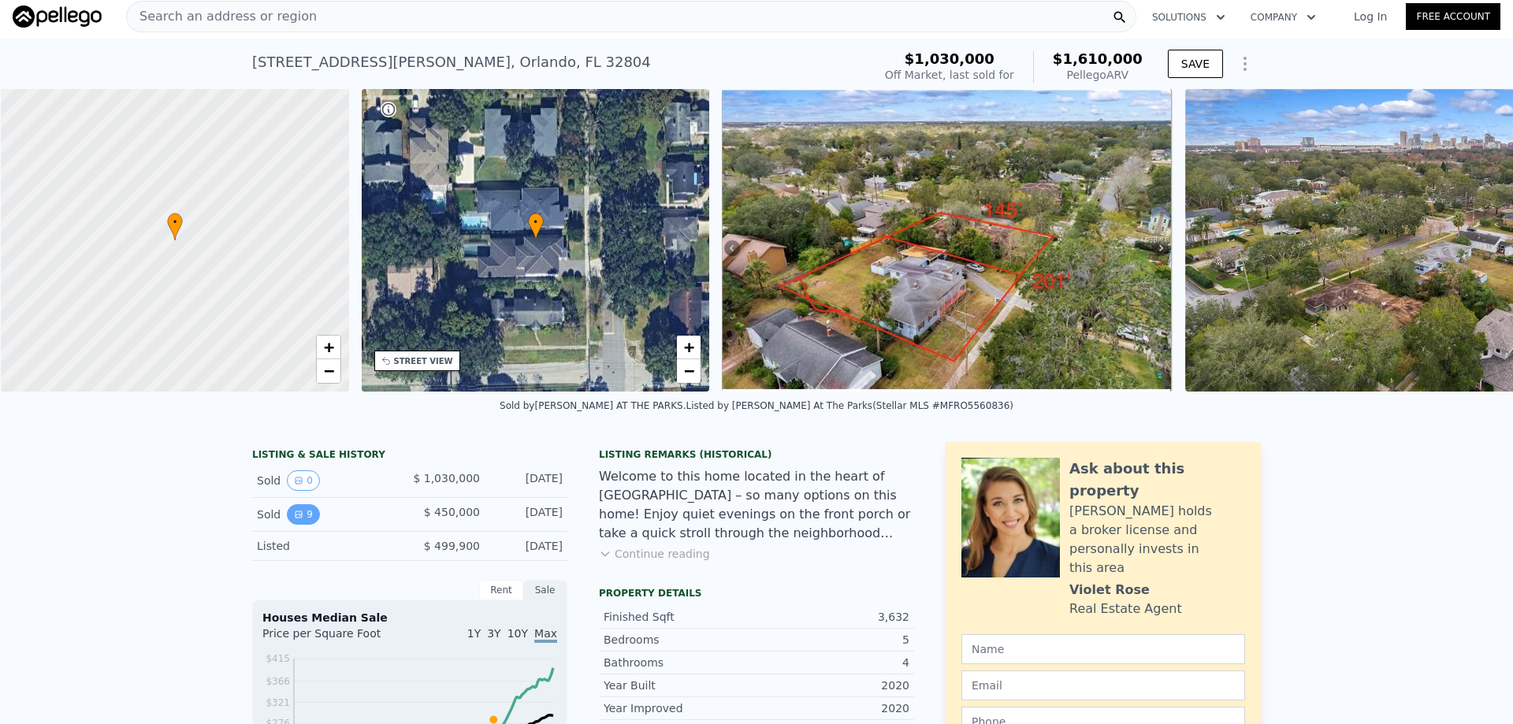
scroll to position [0, 6]
click at [303, 484] on button "0" at bounding box center [303, 480] width 33 height 20
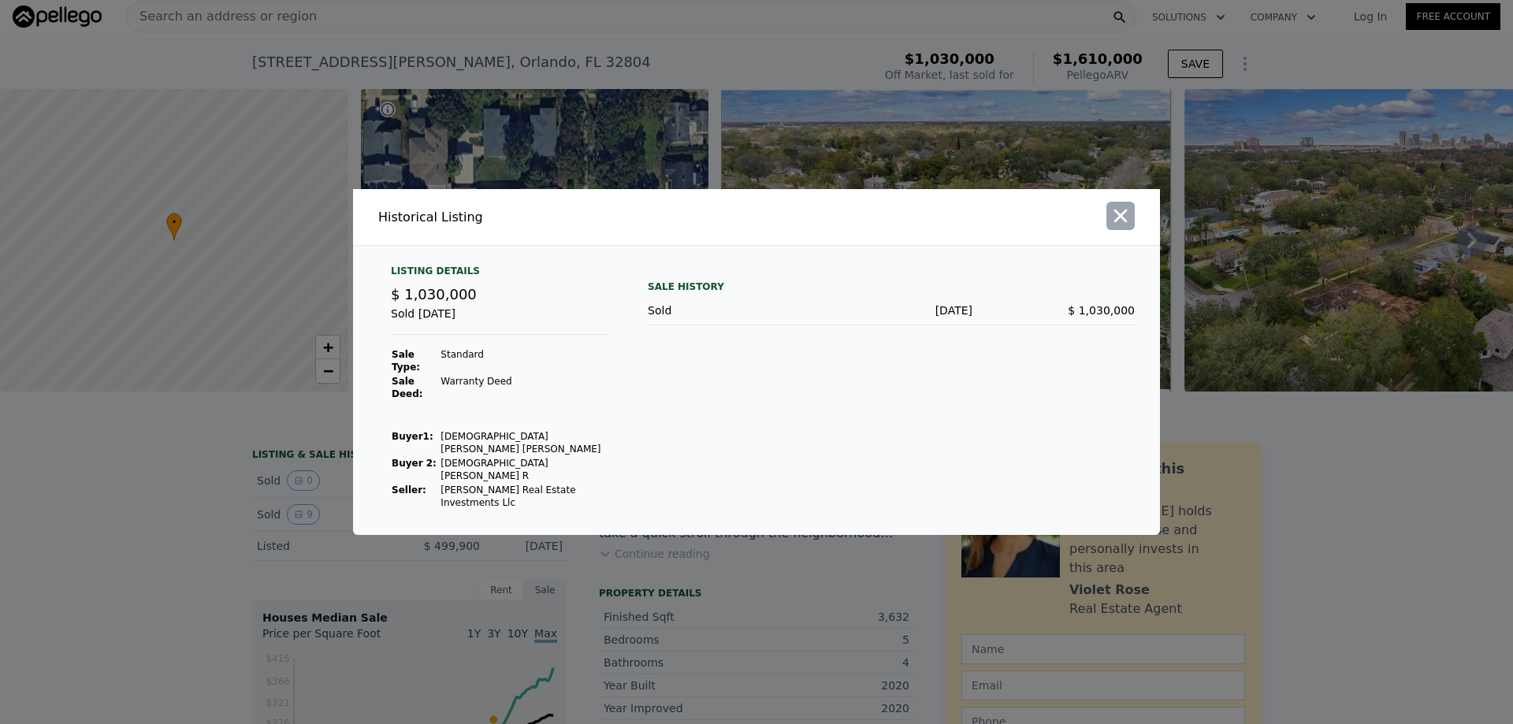
click at [1123, 227] on icon "button" at bounding box center [1120, 216] width 22 height 22
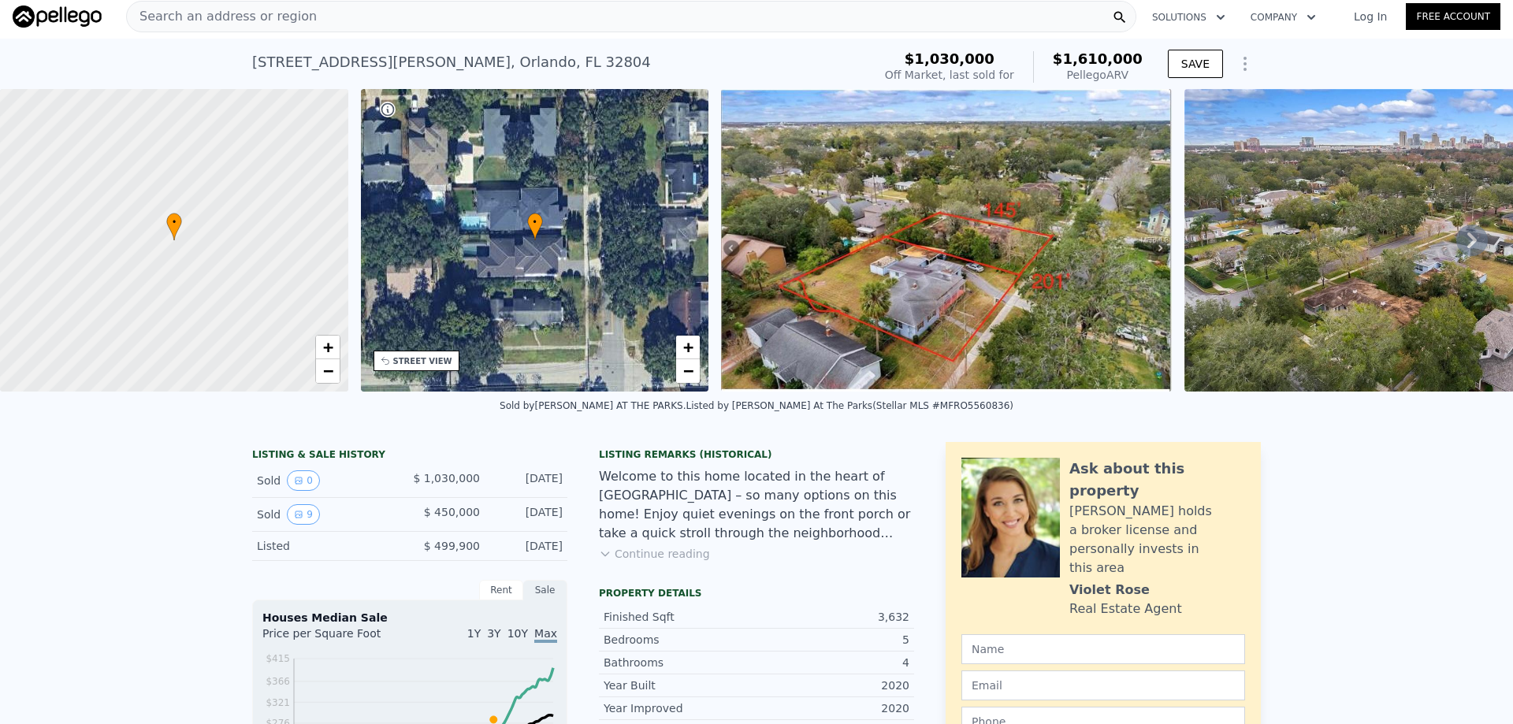
click at [369, 17] on div "Search an address or region" at bounding box center [631, 17] width 1010 height 32
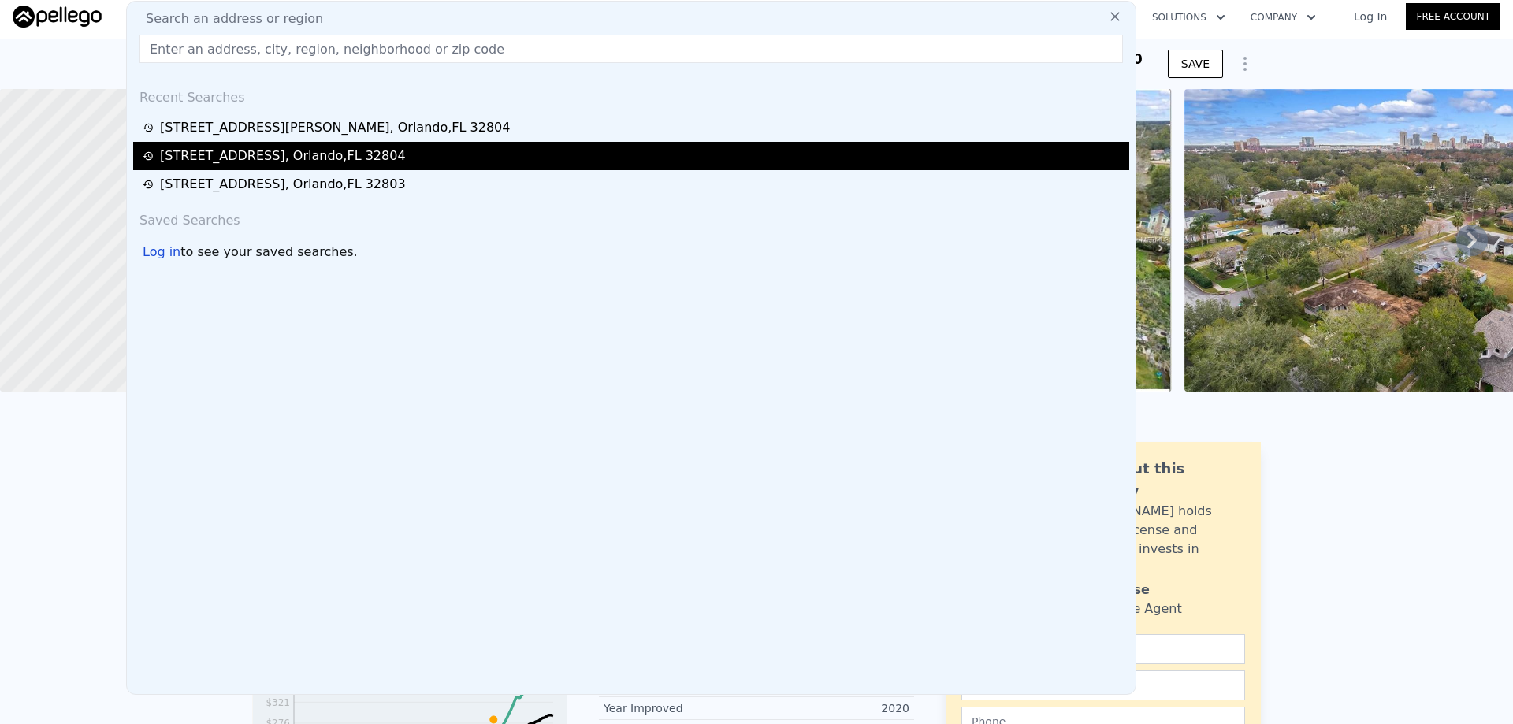
click at [372, 156] on div "[STREET_ADDRESS]" at bounding box center [283, 156] width 246 height 19
type input "4"
type input "1"
type input "2"
type input "1026"
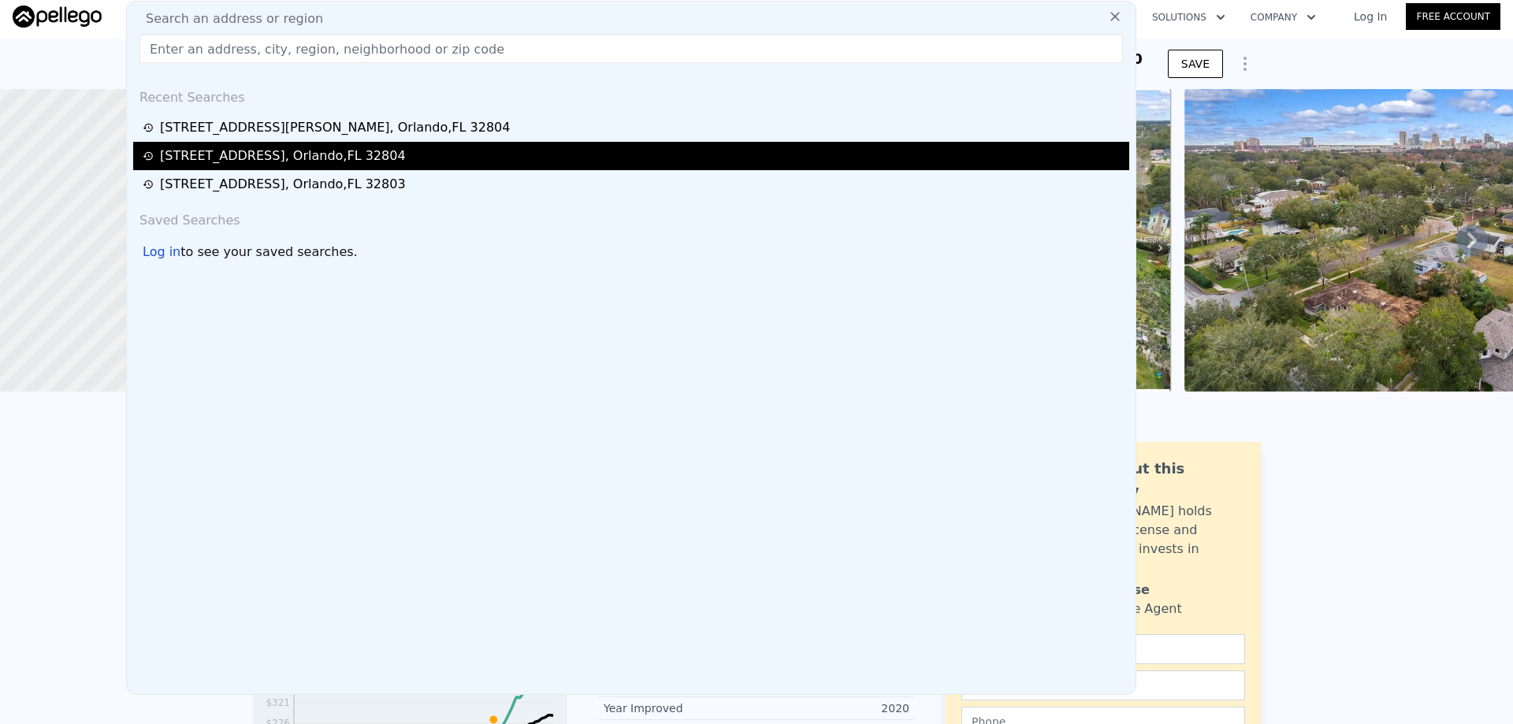
type input "1668"
type input "6006"
type input "10181"
type input "$ 596,000"
type input "5"
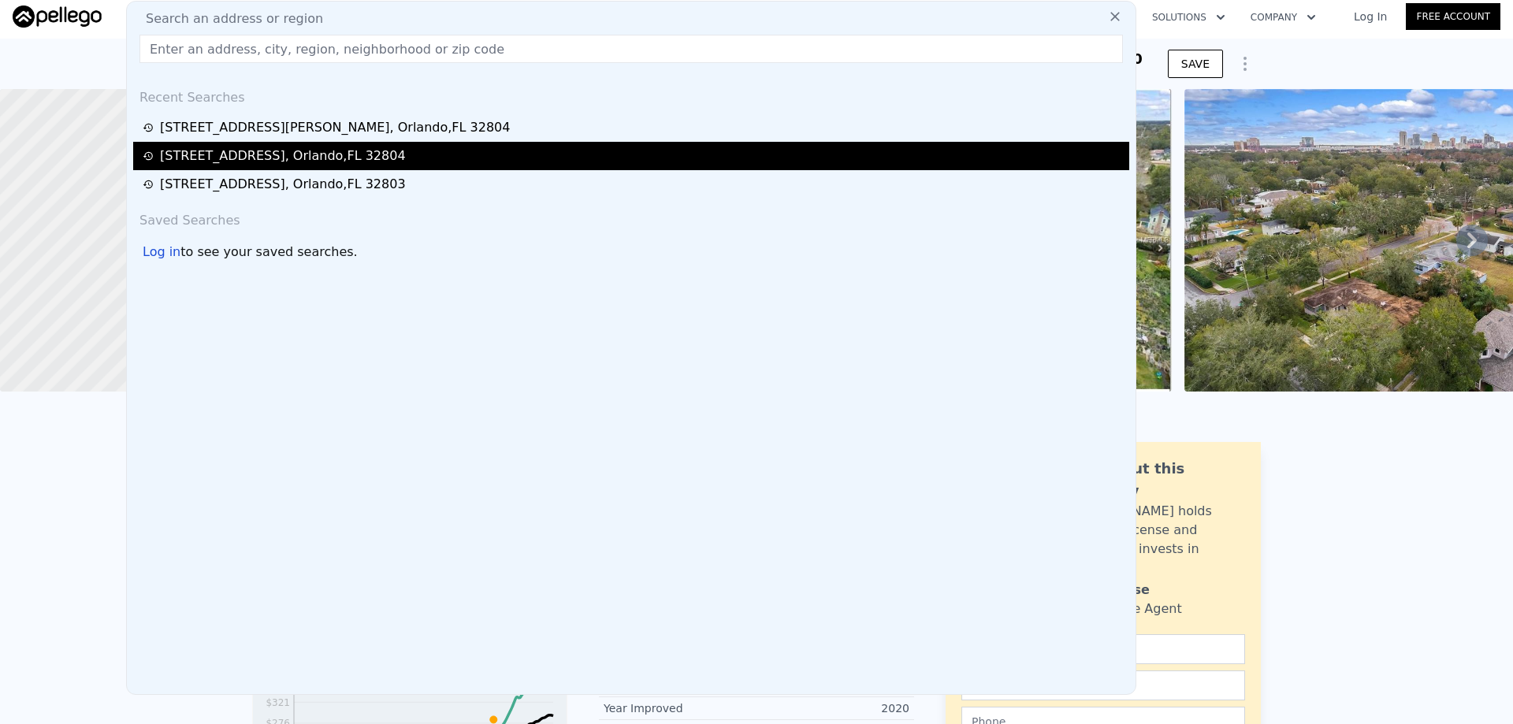
type input "$ 151,822"
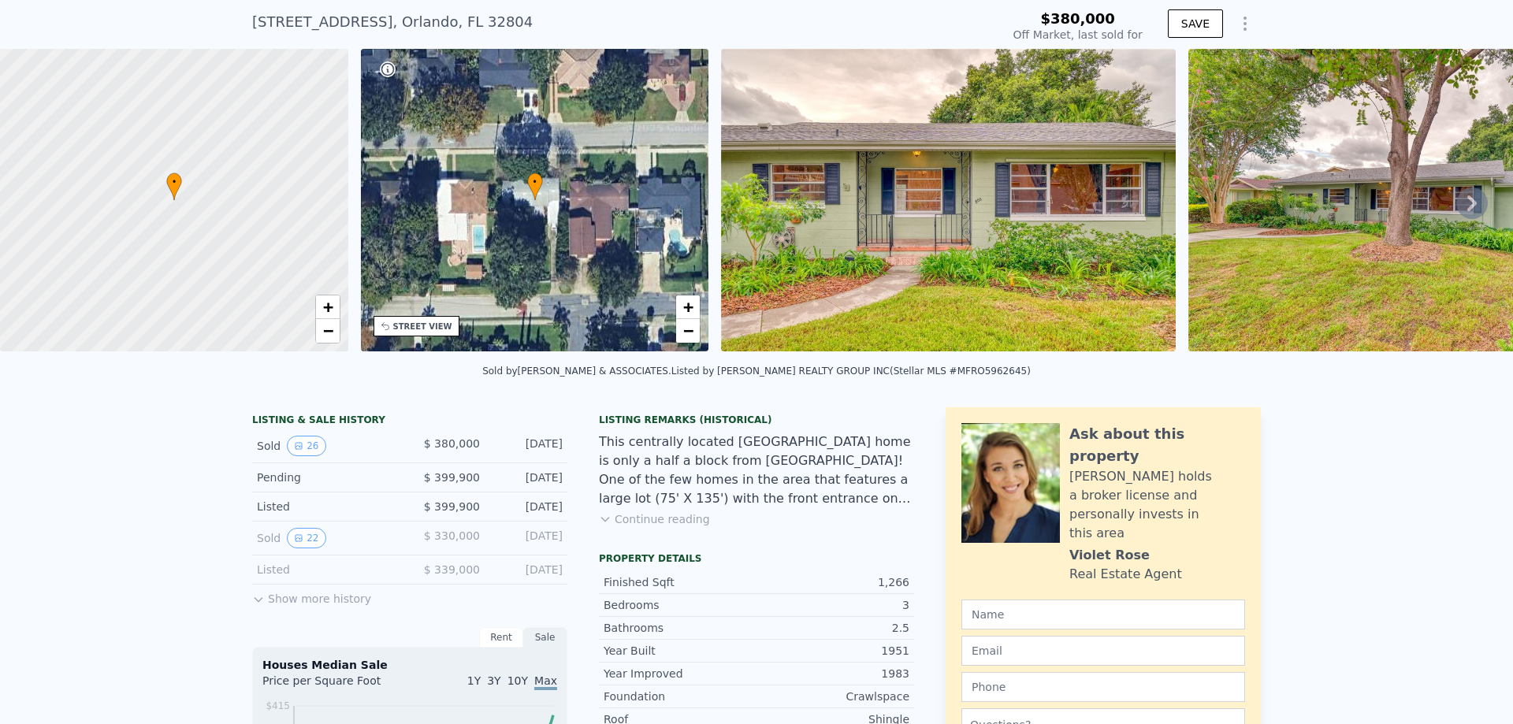
scroll to position [6, 0]
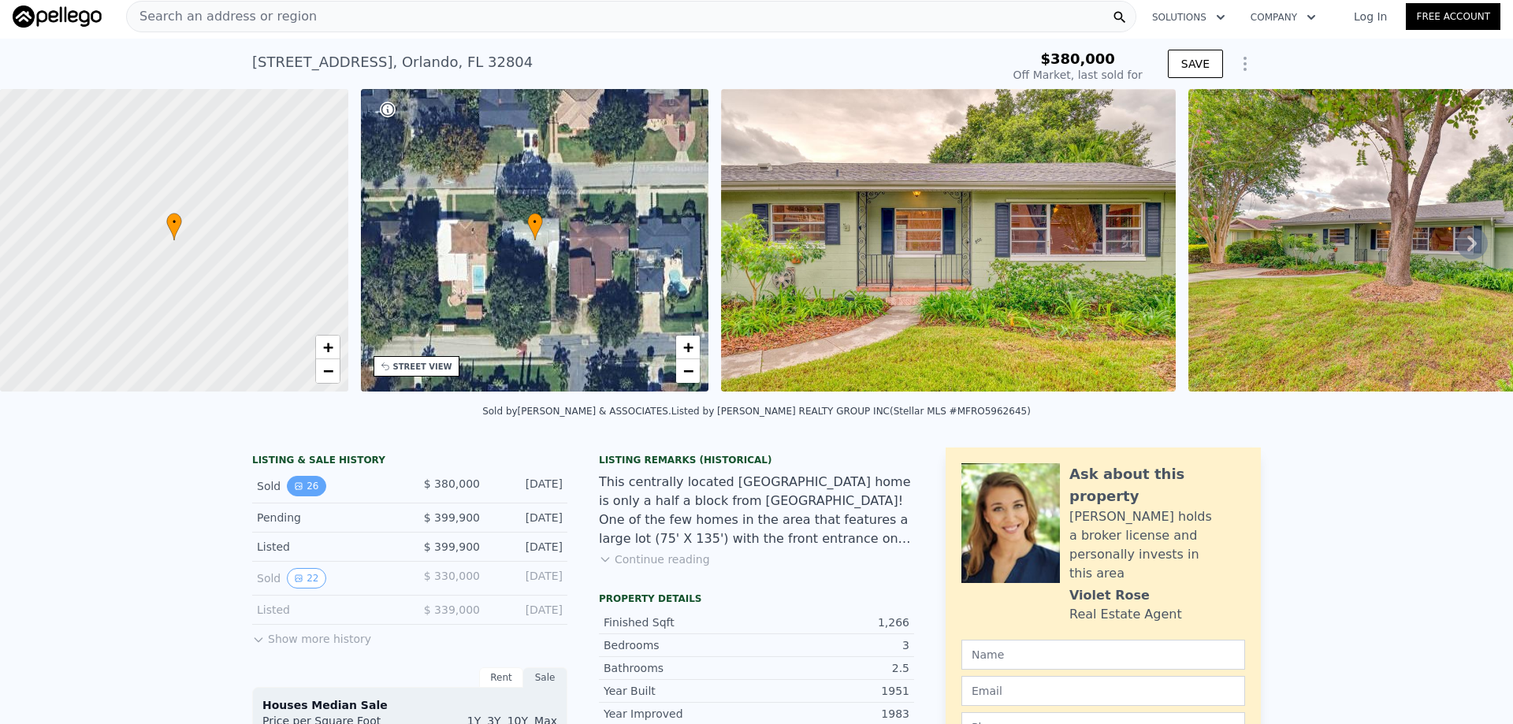
click at [295, 489] on icon "View historical data" at bounding box center [298, 486] width 6 height 6
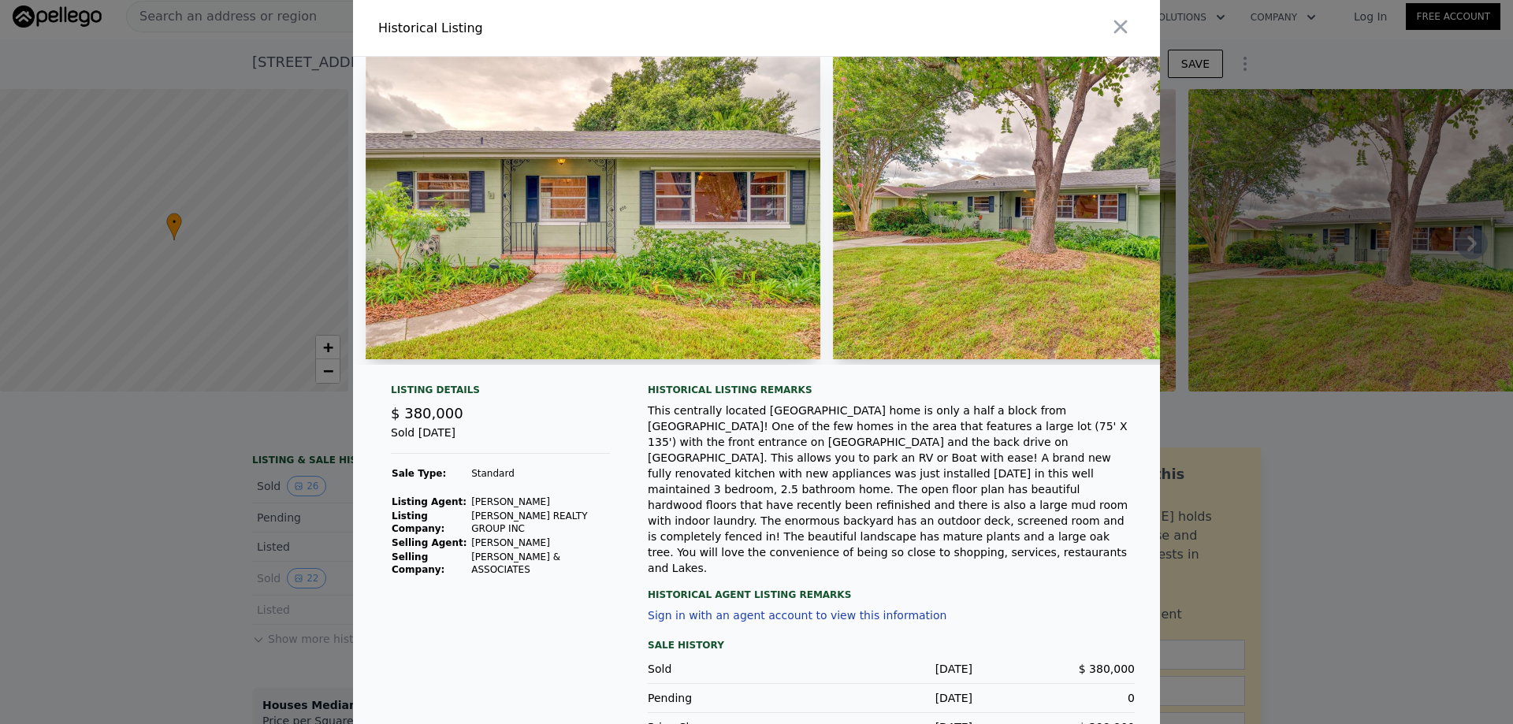
click at [1368, 446] on div at bounding box center [756, 362] width 1513 height 724
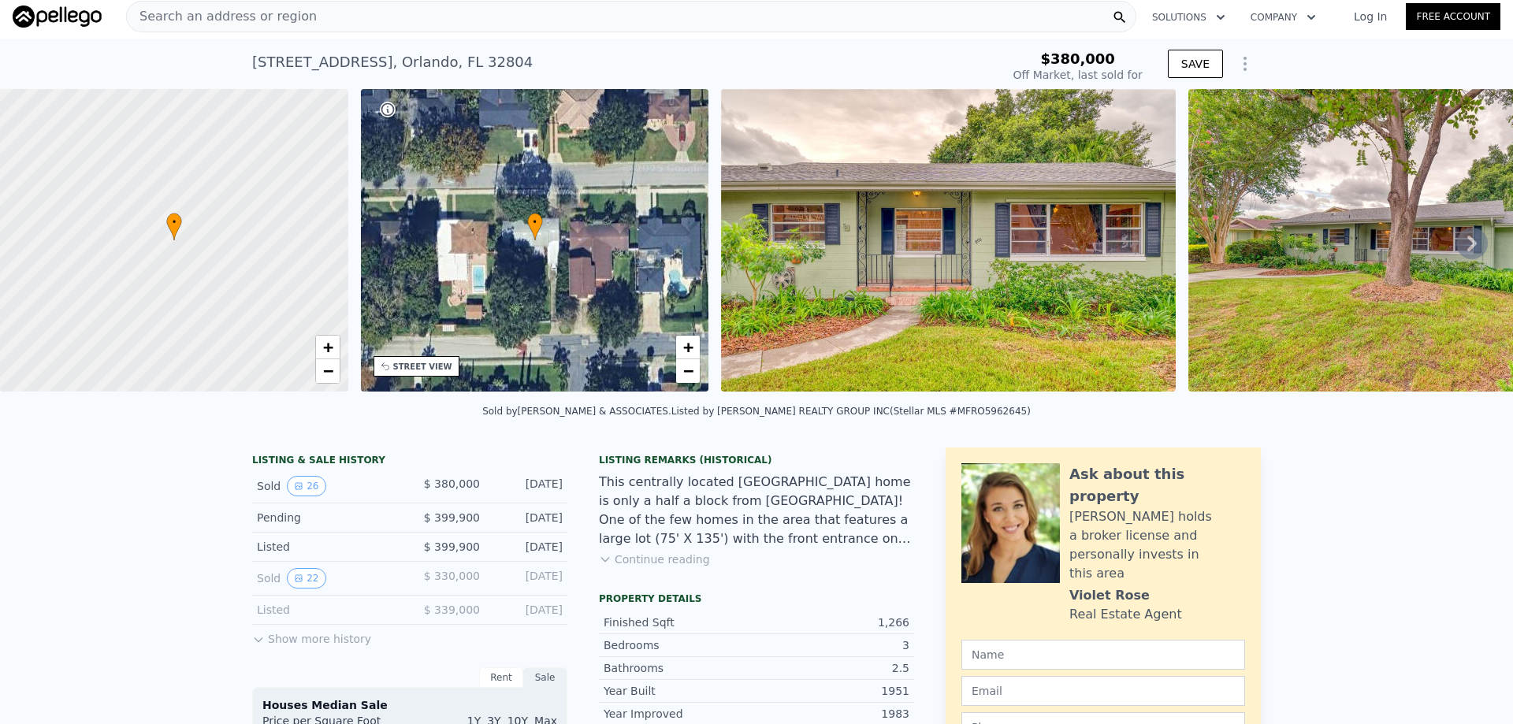
click at [1467, 251] on icon at bounding box center [1471, 244] width 9 height 16
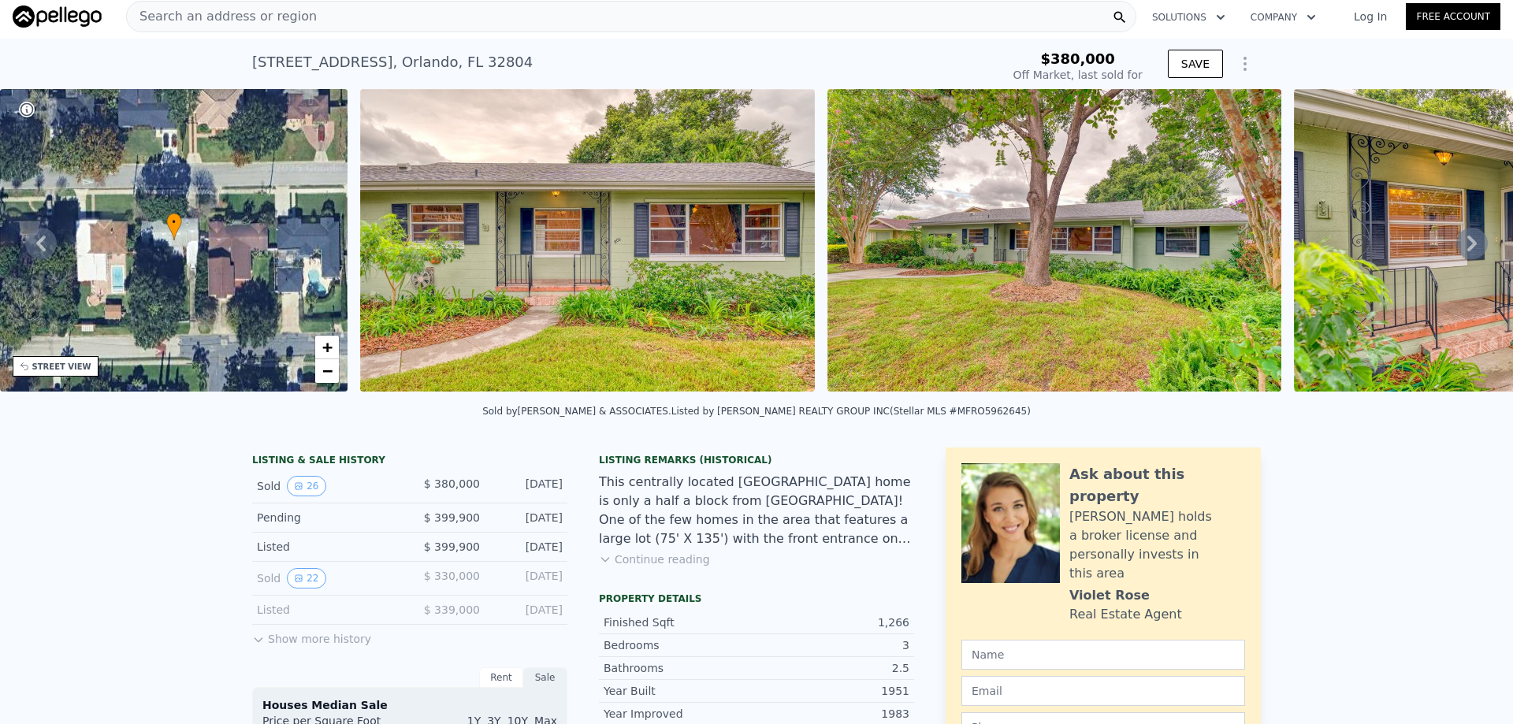
click at [1467, 251] on icon at bounding box center [1471, 244] width 9 height 16
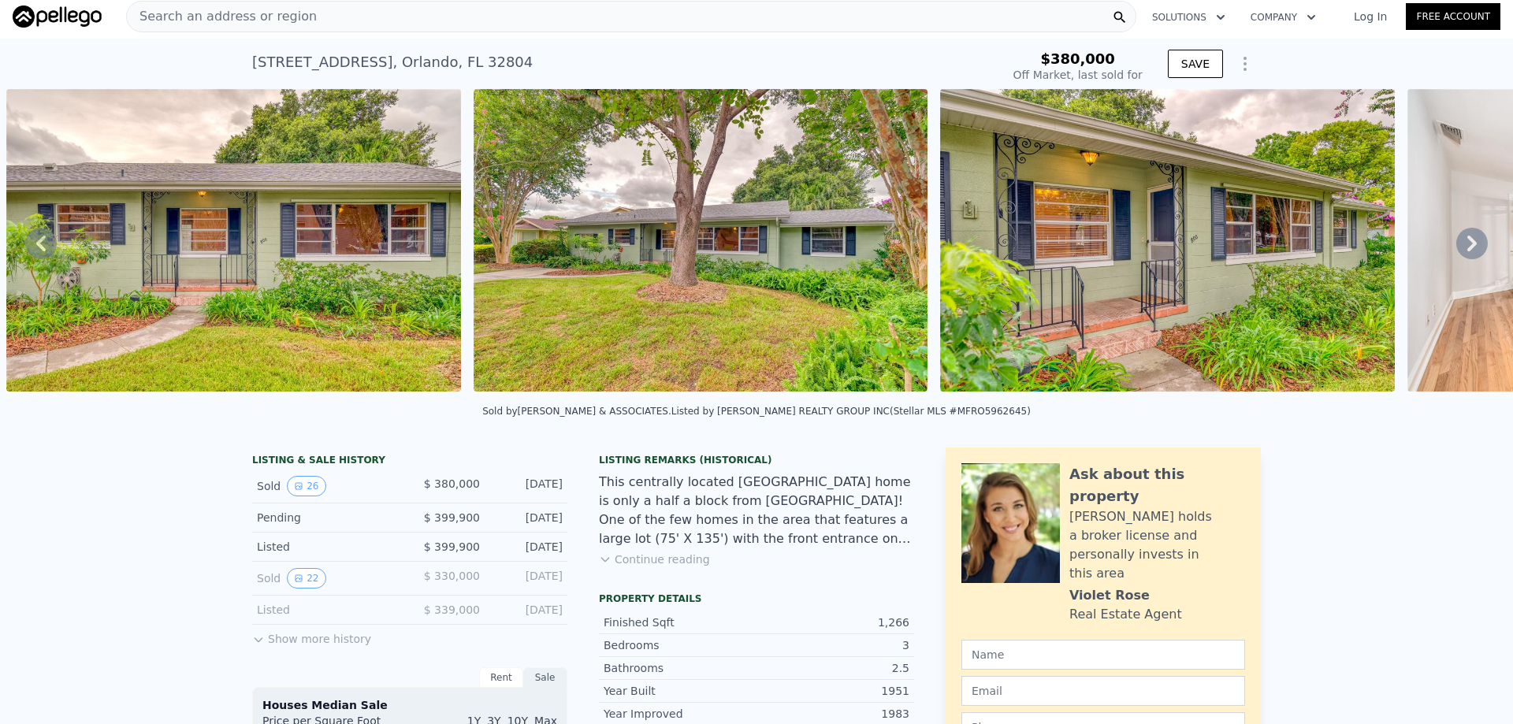
click at [1467, 251] on icon at bounding box center [1471, 244] width 9 height 16
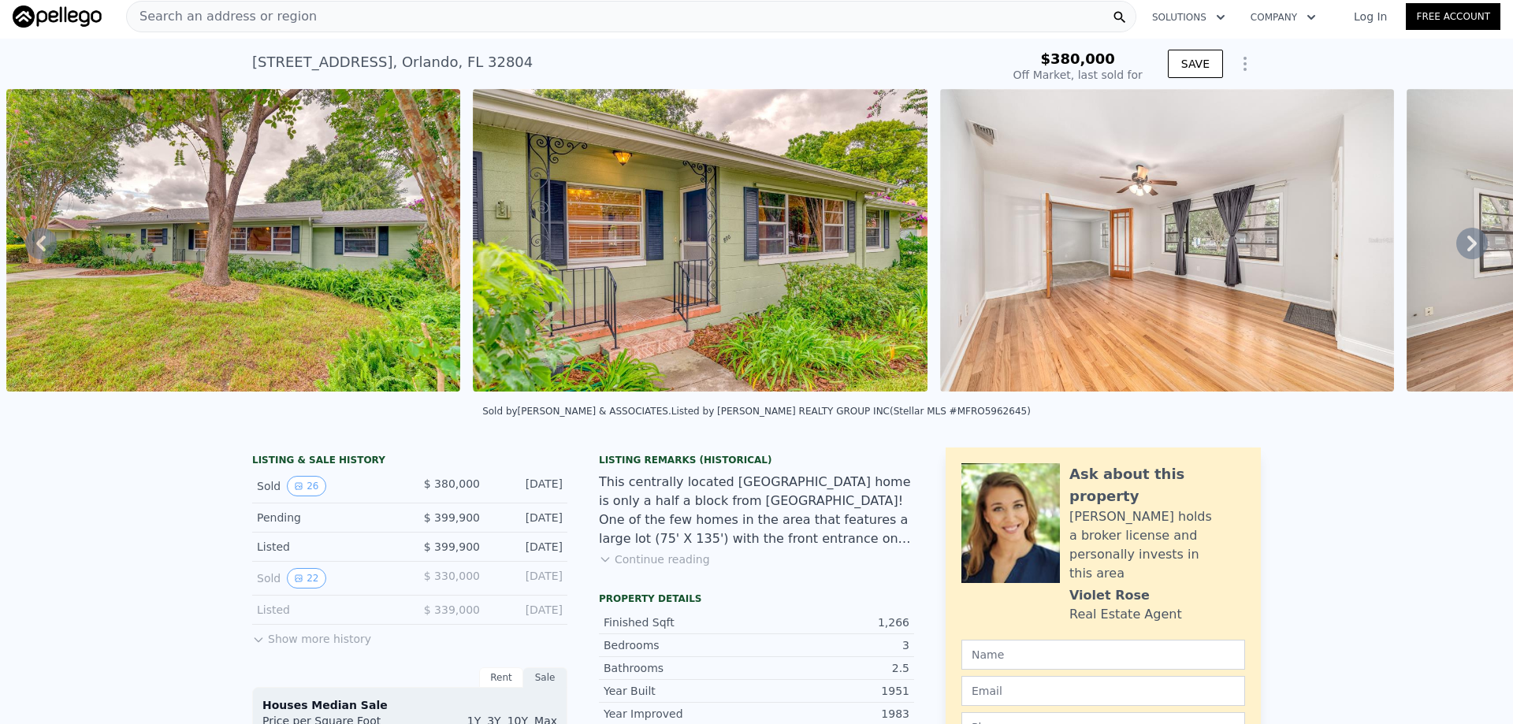
click at [1467, 251] on icon at bounding box center [1471, 244] width 9 height 16
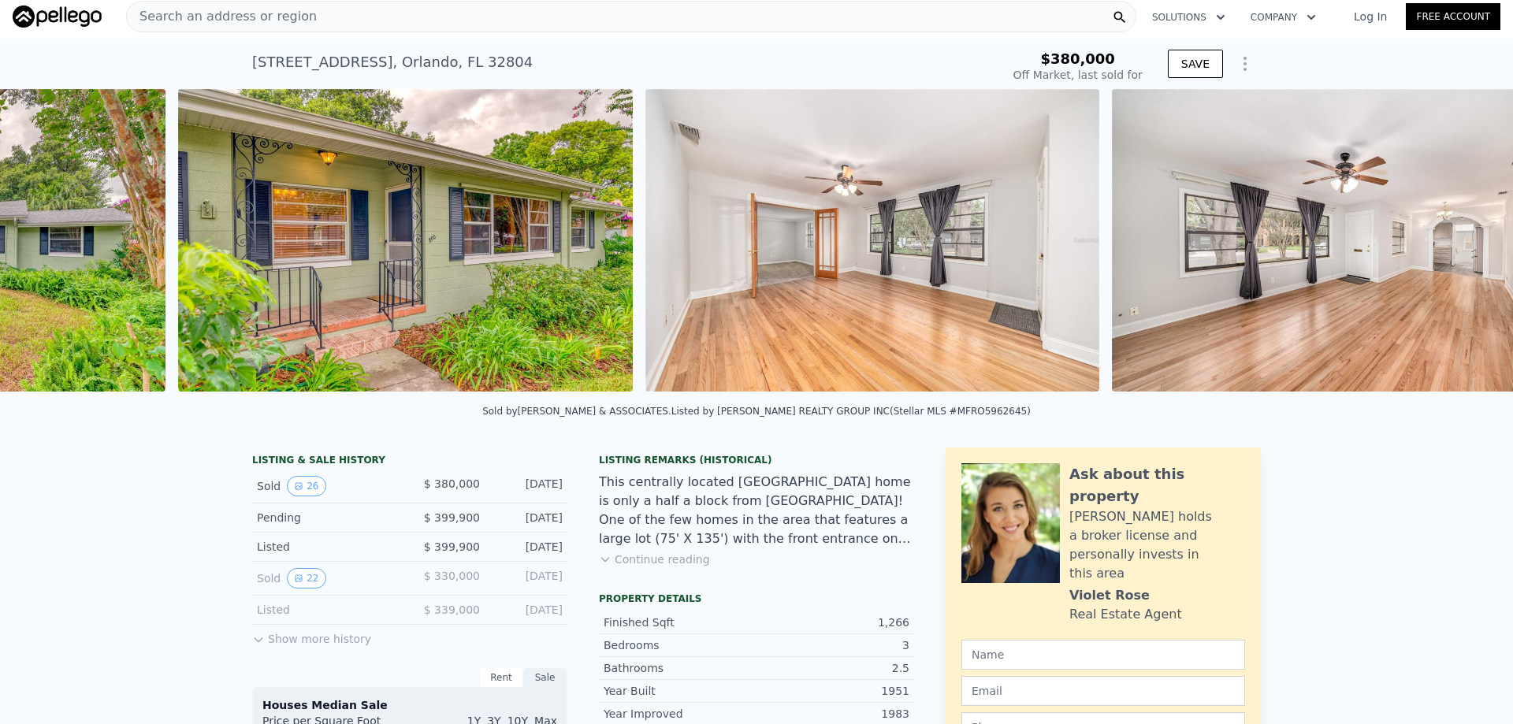
scroll to position [0, 1655]
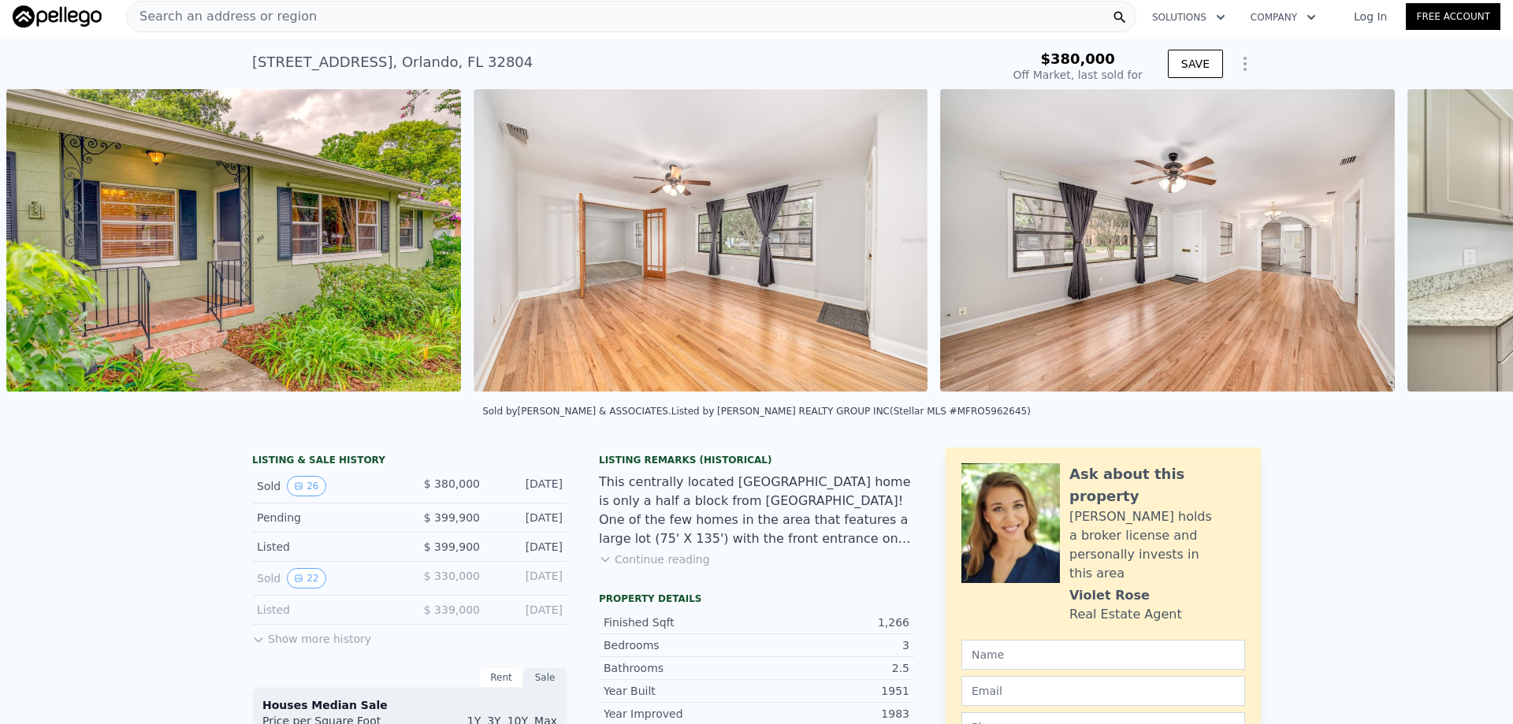
click at [1462, 251] on div "• + − • + − STREET VIEW Loading... SATELLITE VIEW" at bounding box center [756, 243] width 1513 height 308
click at [1467, 251] on icon at bounding box center [1471, 244] width 9 height 16
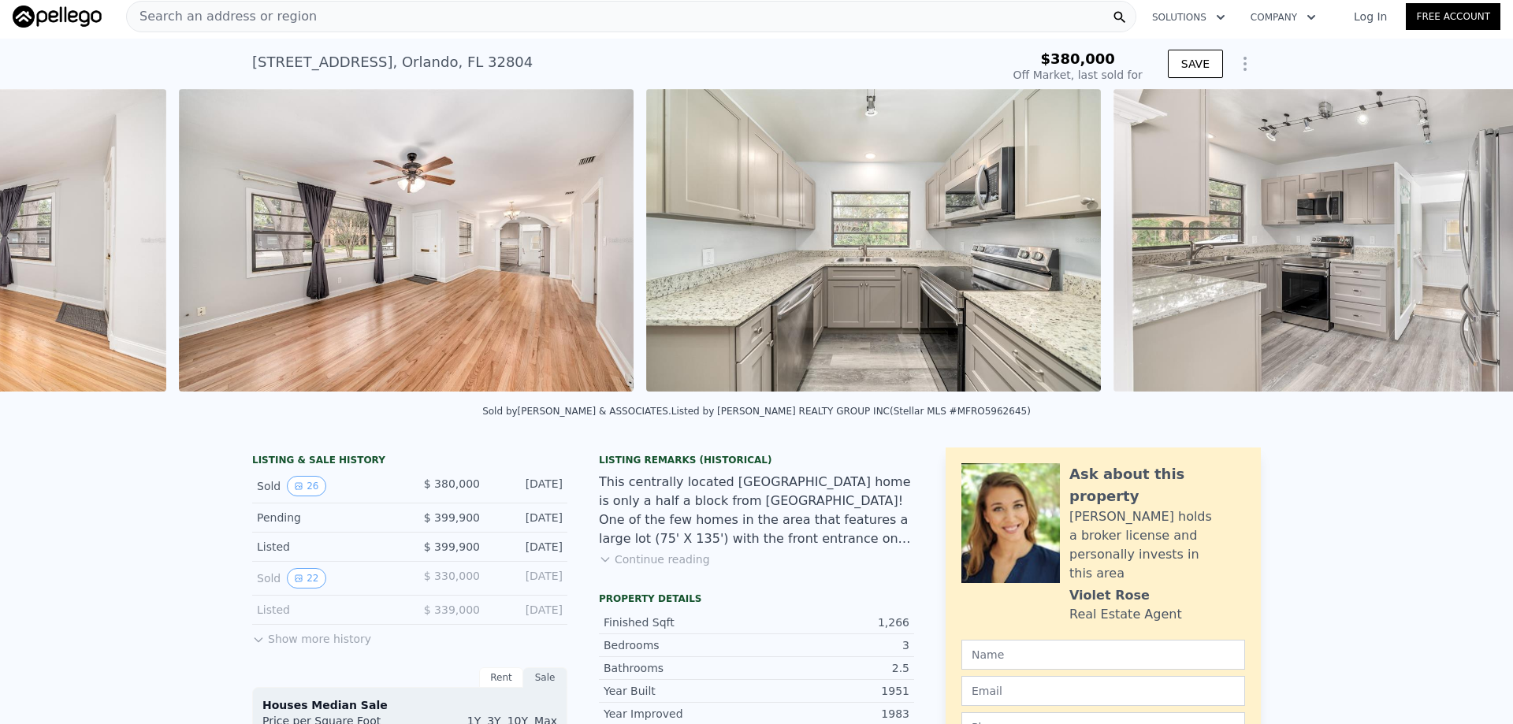
scroll to position [0, 2588]
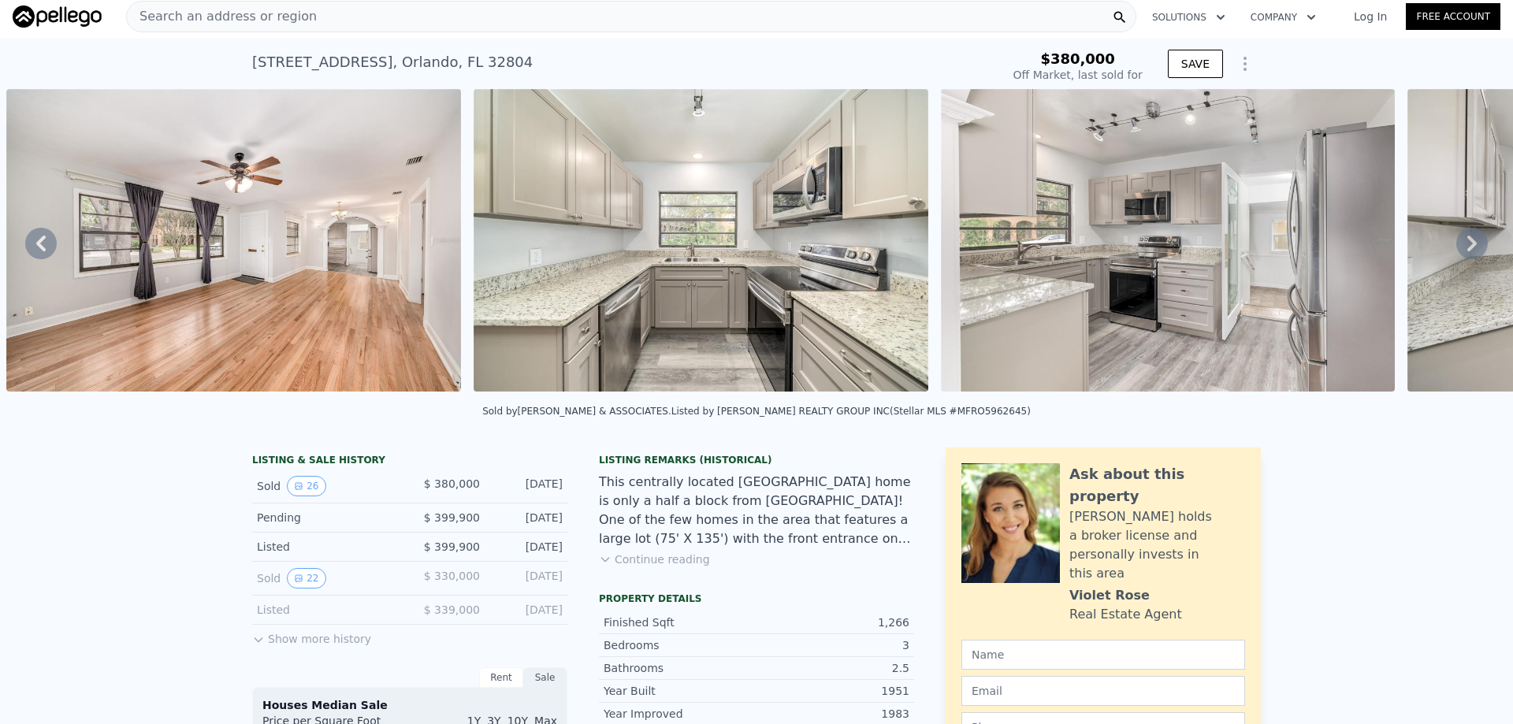
click at [1462, 251] on div "• + − • + − STREET VIEW Loading... SATELLITE VIEW" at bounding box center [756, 243] width 1513 height 308
click at [1467, 251] on icon at bounding box center [1471, 244] width 9 height 16
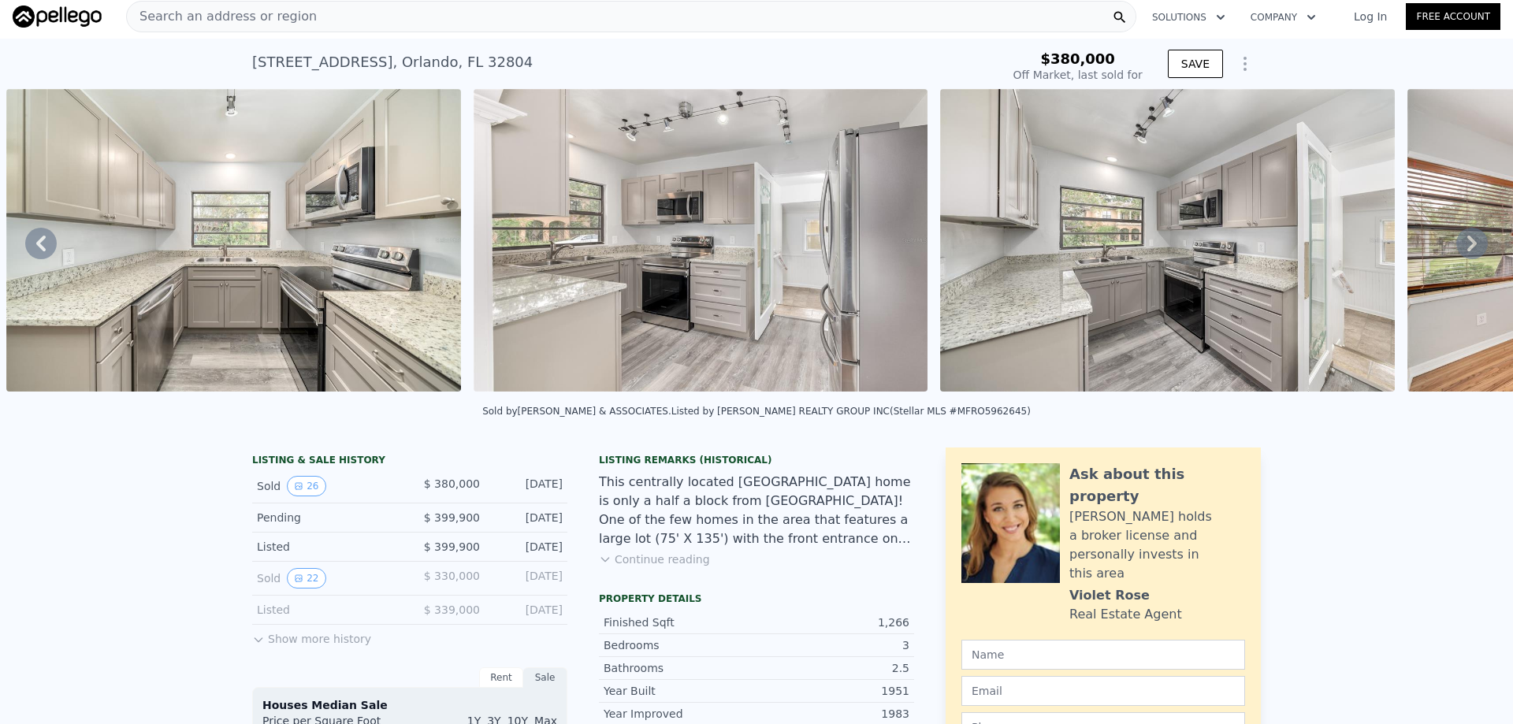
click at [1467, 251] on icon at bounding box center [1471, 244] width 9 height 16
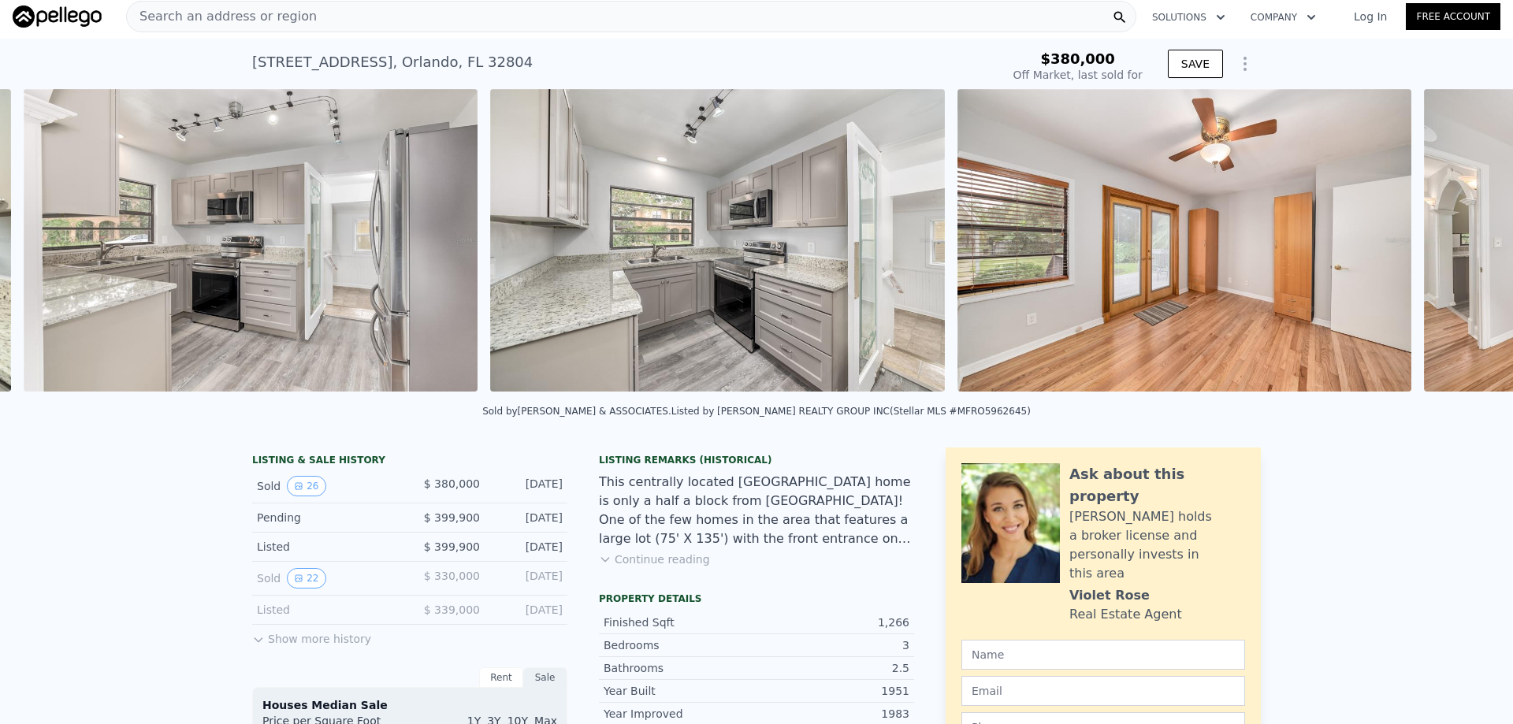
scroll to position [0, 3523]
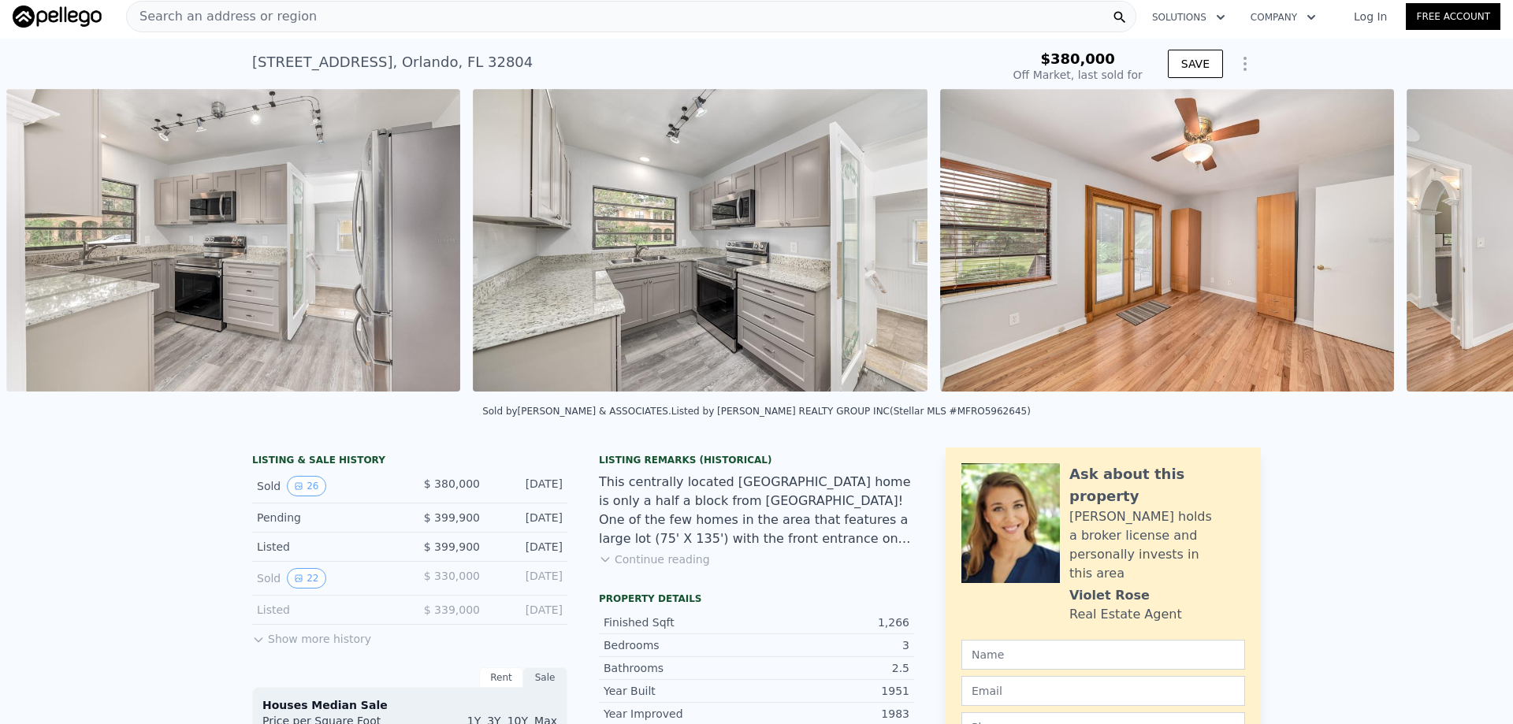
click at [1462, 251] on div "• + − • + − STREET VIEW Loading... SATELLITE VIEW" at bounding box center [756, 243] width 1513 height 308
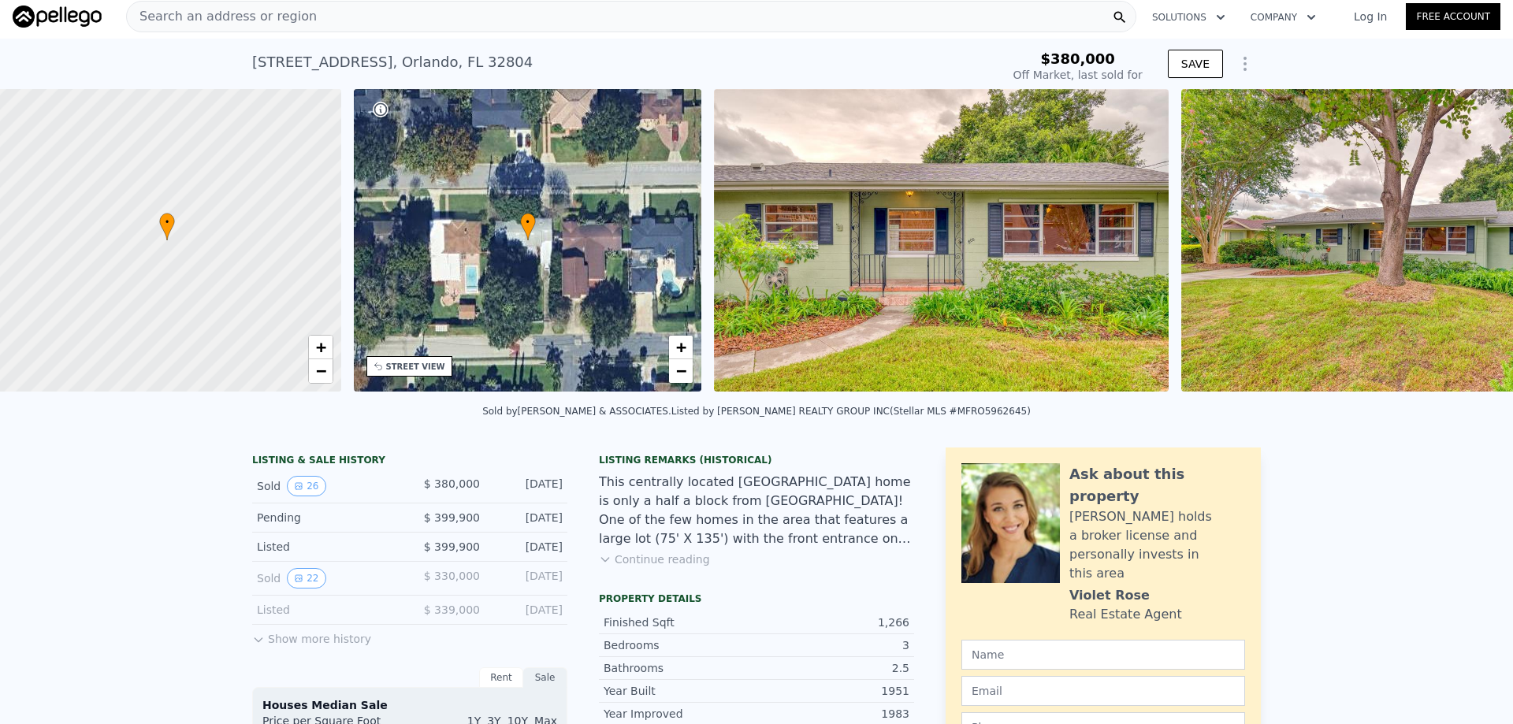
scroll to position [0, 6]
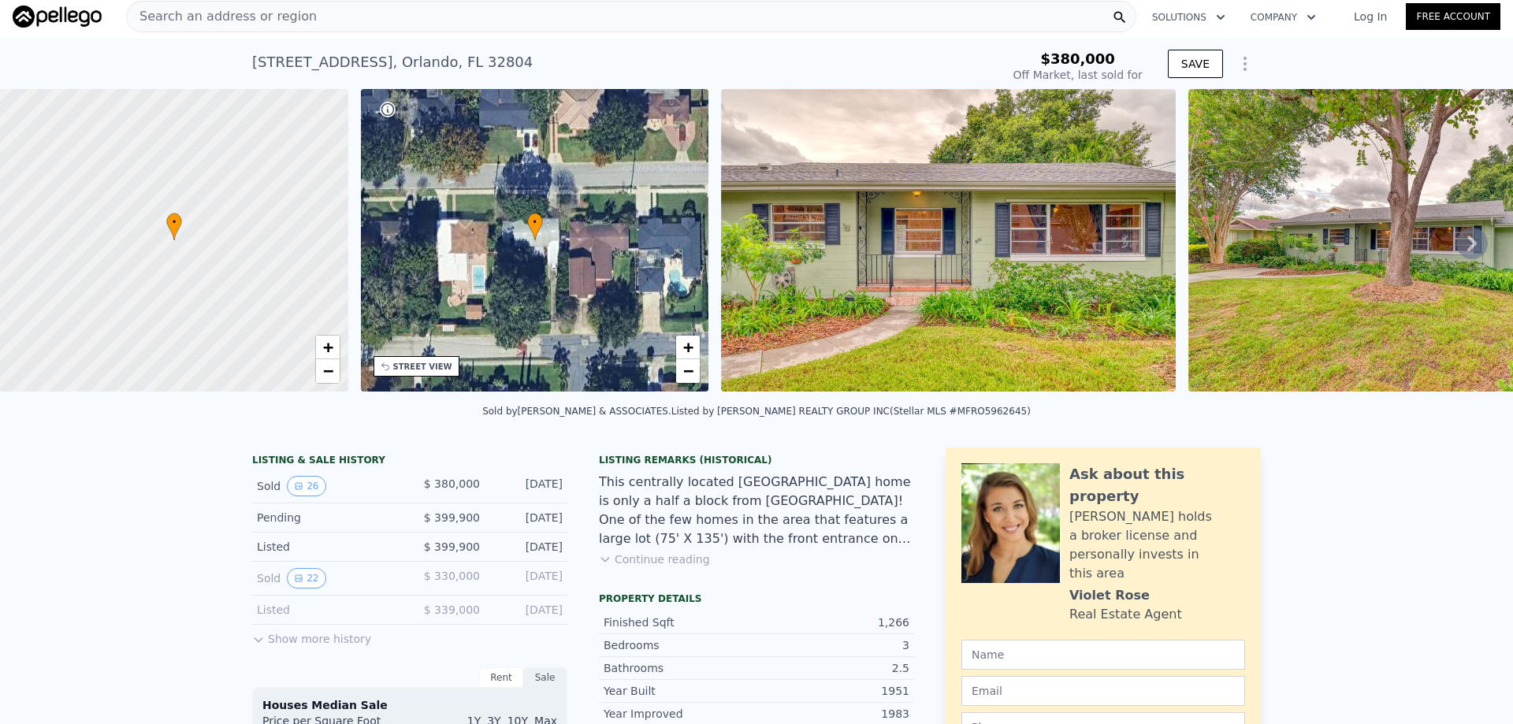
click at [303, 14] on div "Search an address or region" at bounding box center [631, 17] width 1010 height 32
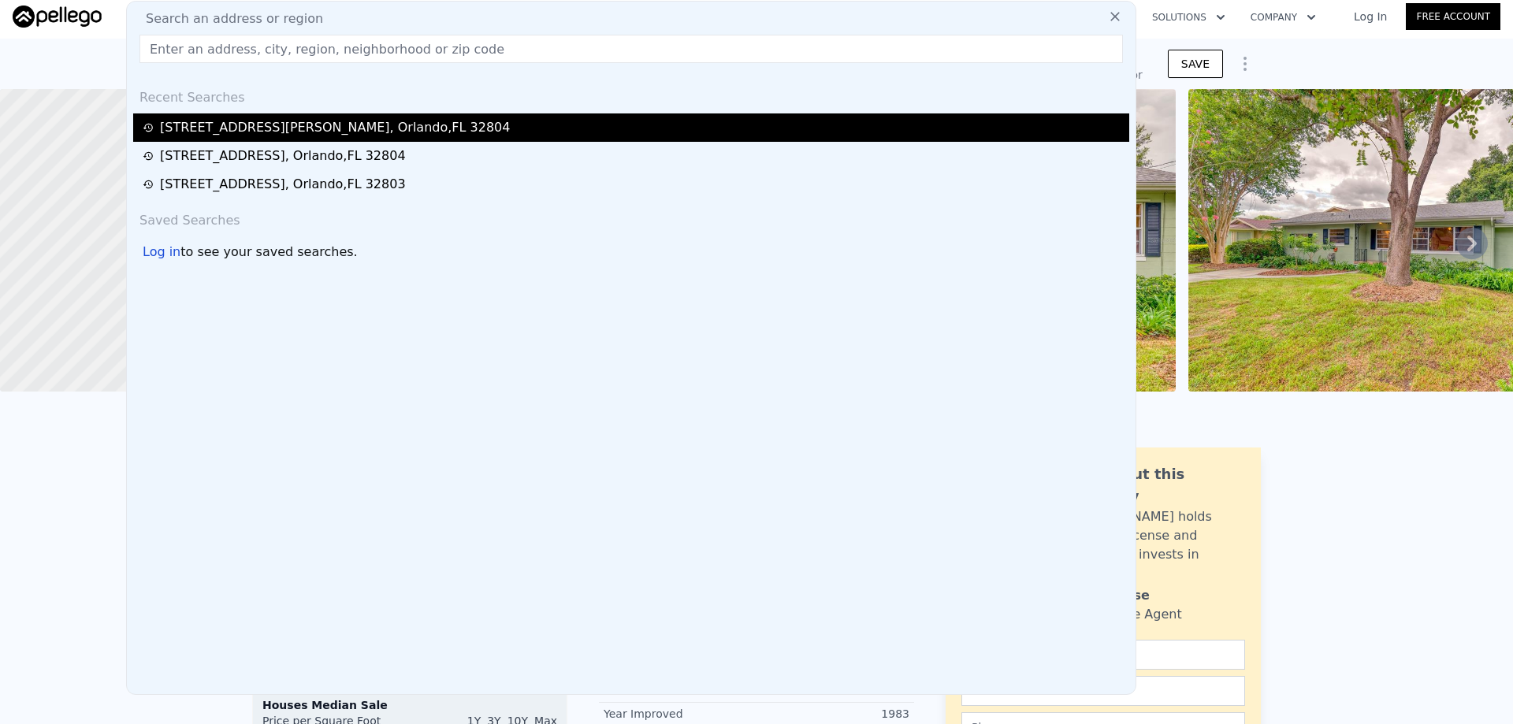
click at [310, 126] on div "[STREET_ADDRESS][PERSON_NAME]" at bounding box center [335, 127] width 350 height 19
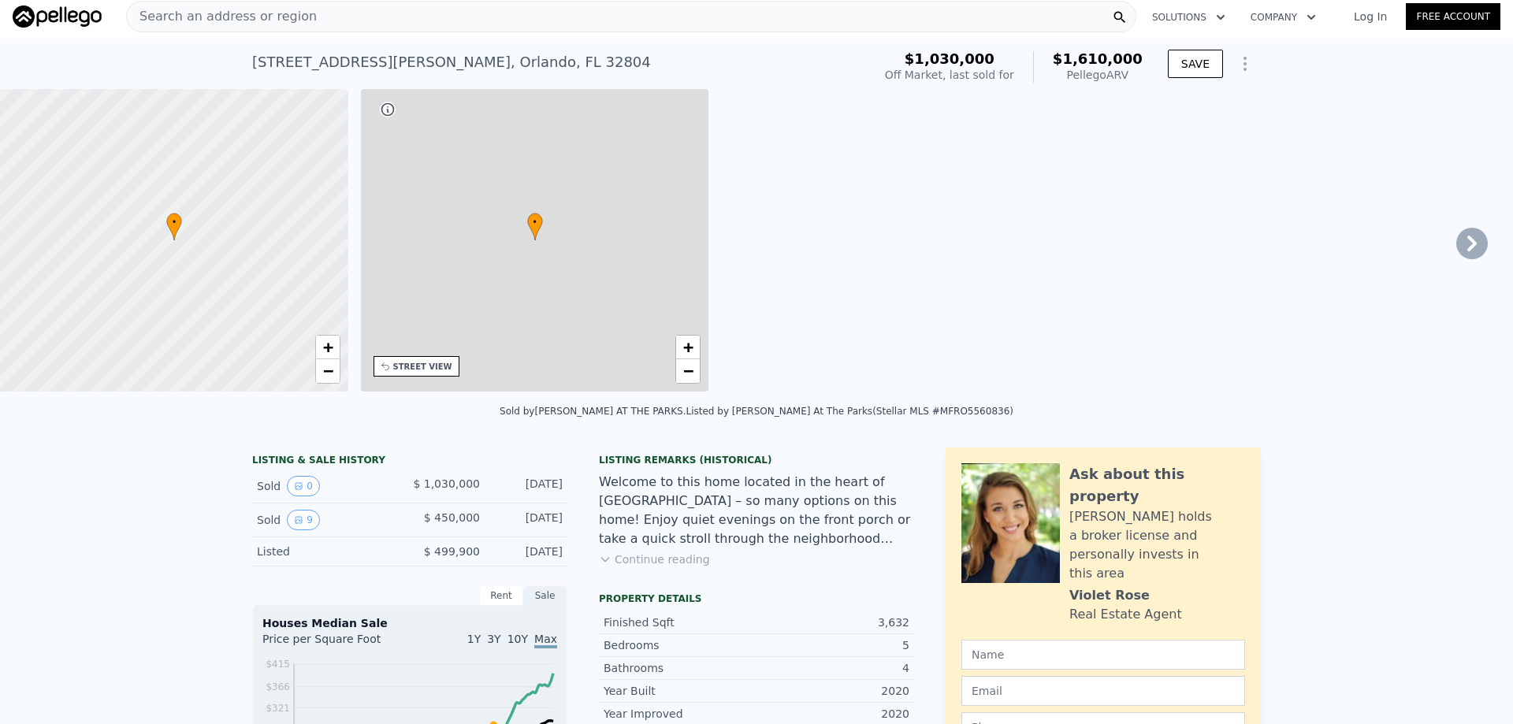
type input "6"
type input "2"
type input "5"
type input "2627"
type input "3956"
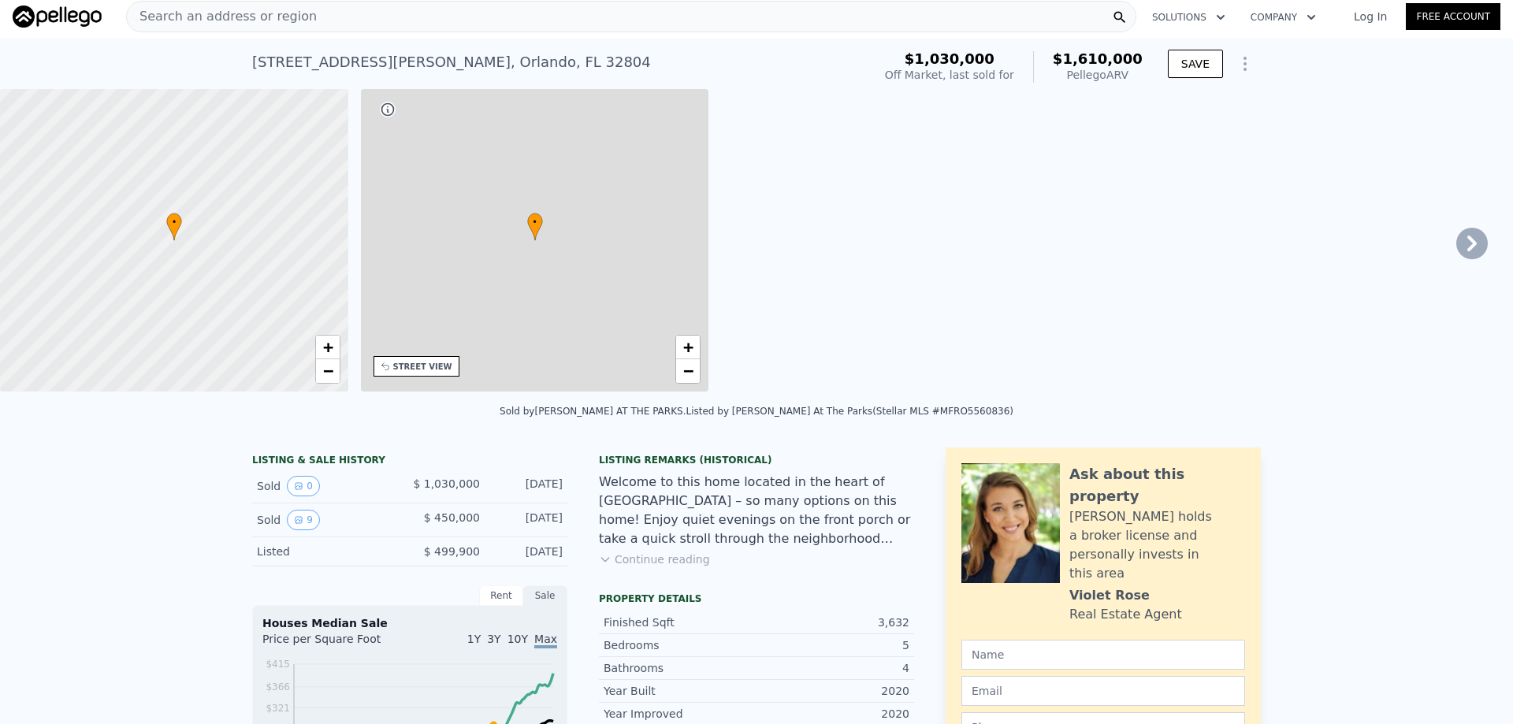
type input "8517"
type input "17472"
type input "$ 1,610,000"
type input "6"
type input "$ 1,018,634"
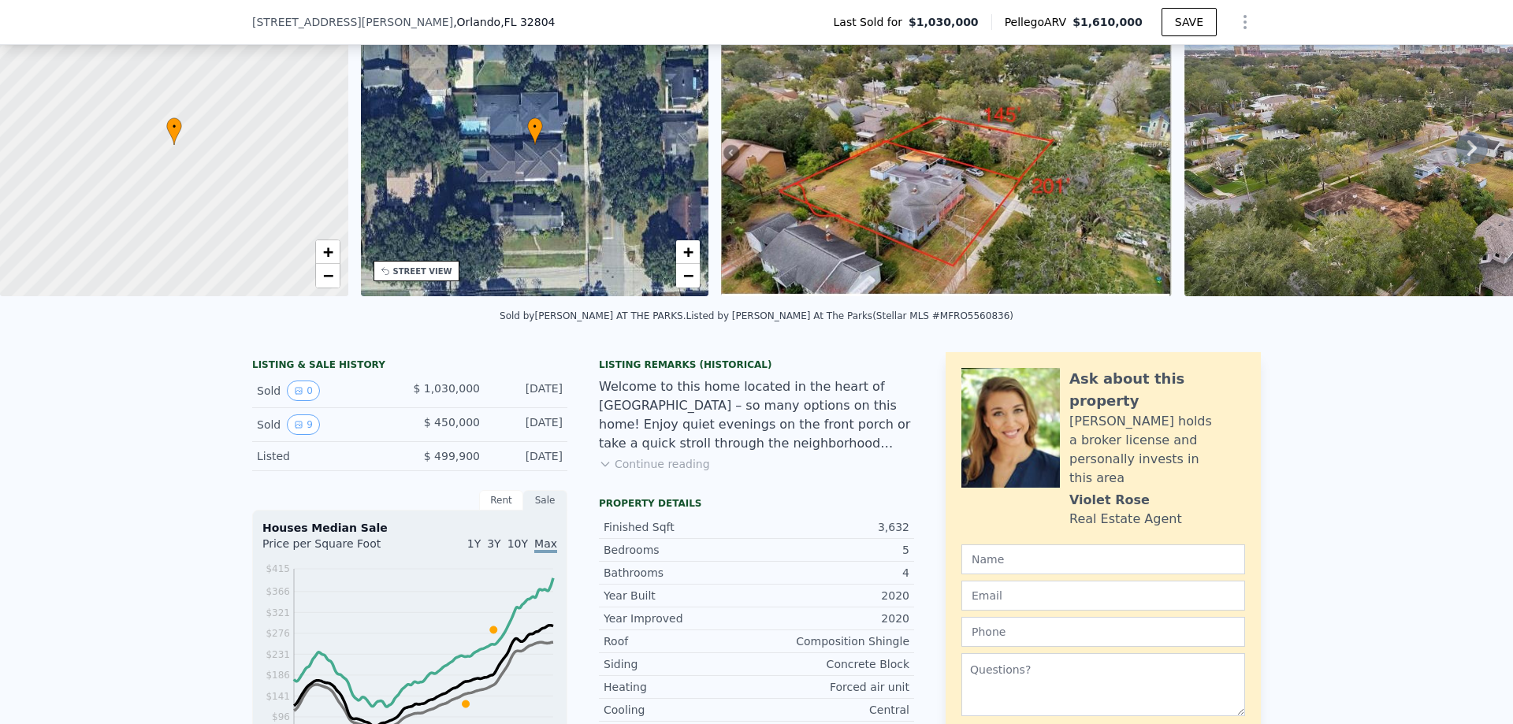
scroll to position [236, 0]
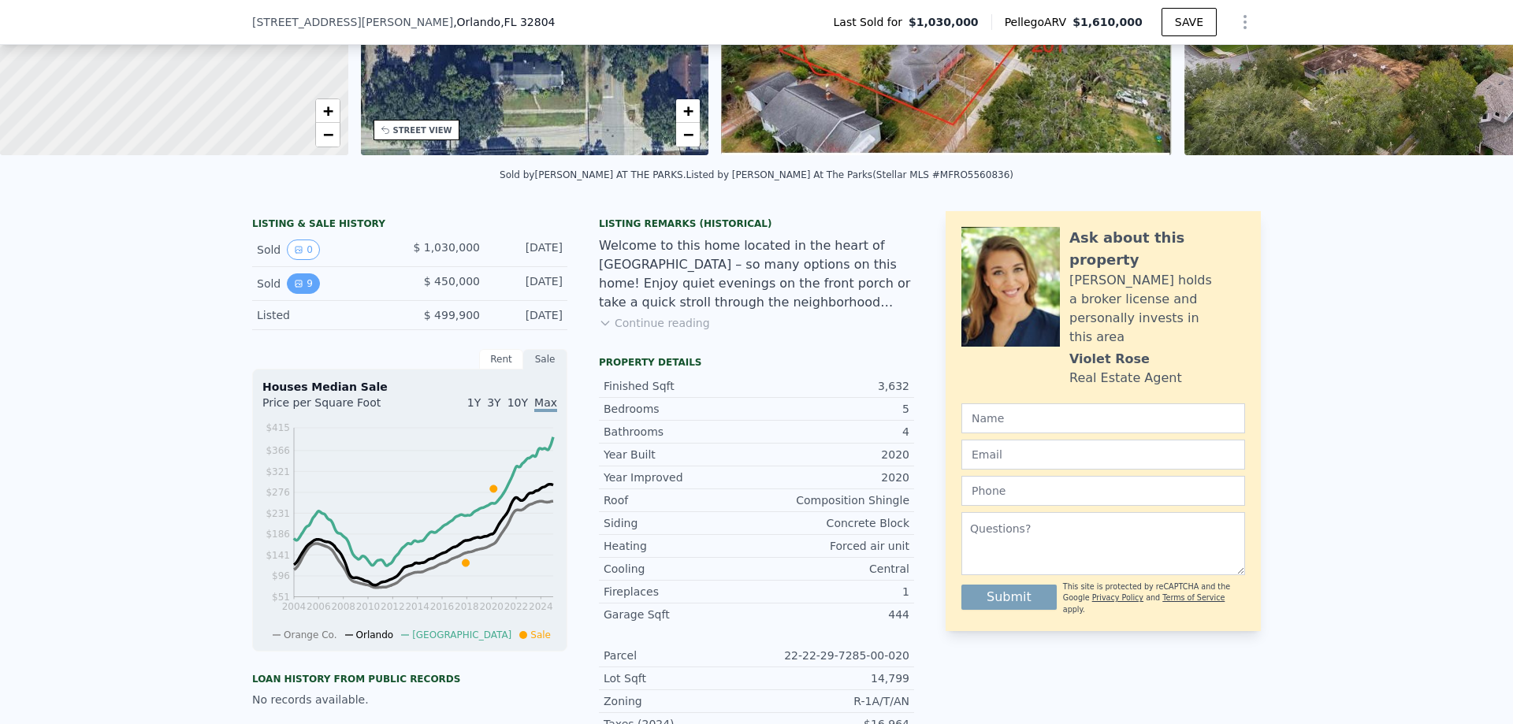
click at [299, 290] on button "9" at bounding box center [303, 283] width 33 height 20
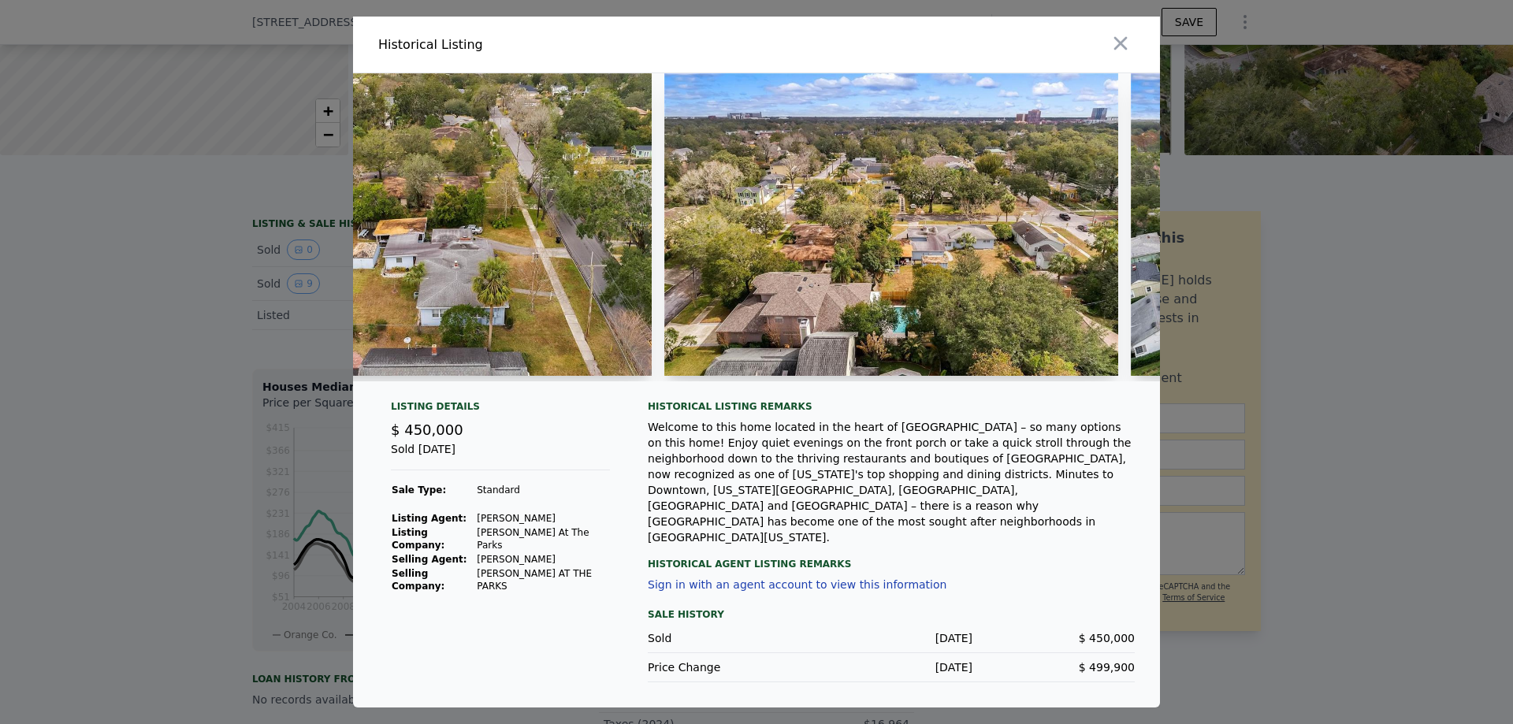
scroll to position [0, 2502]
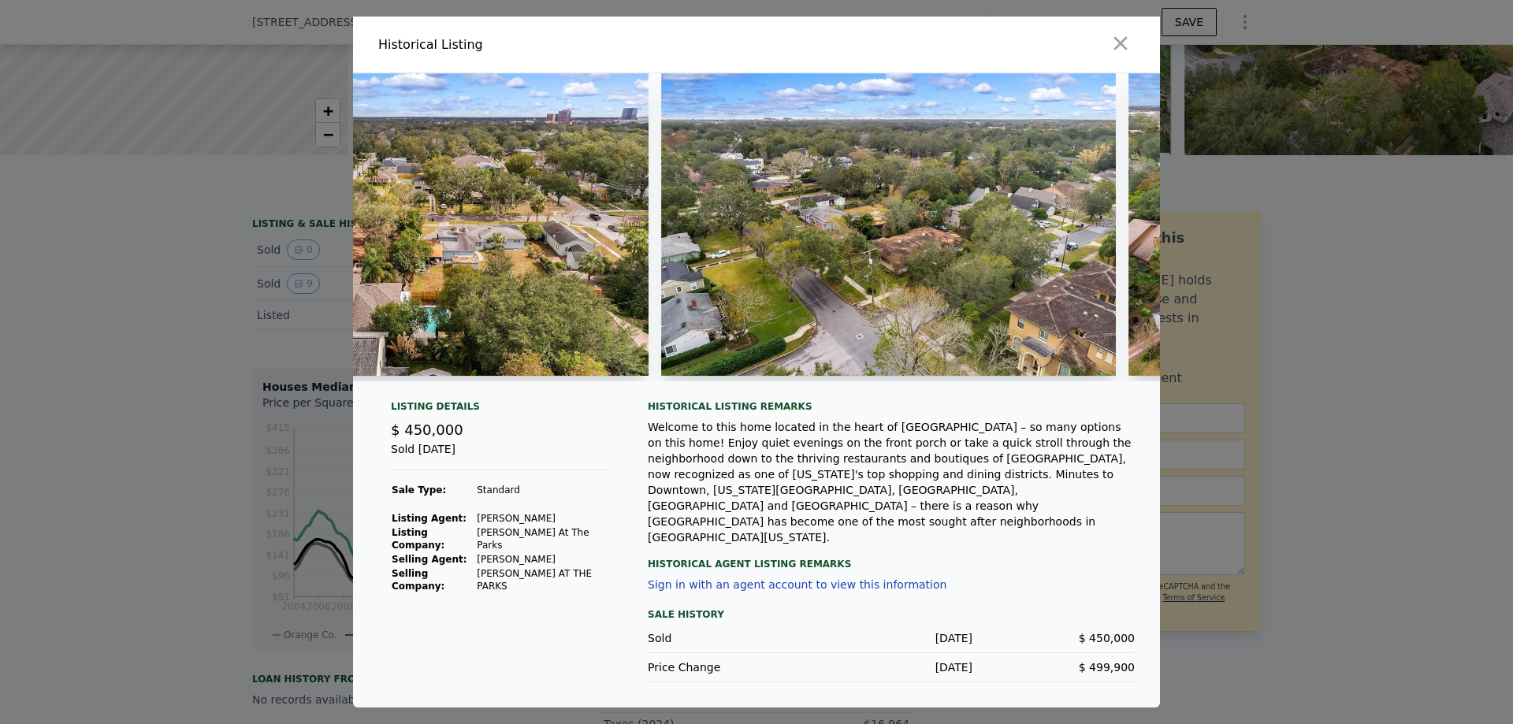
click at [1502, 414] on div at bounding box center [756, 362] width 1513 height 724
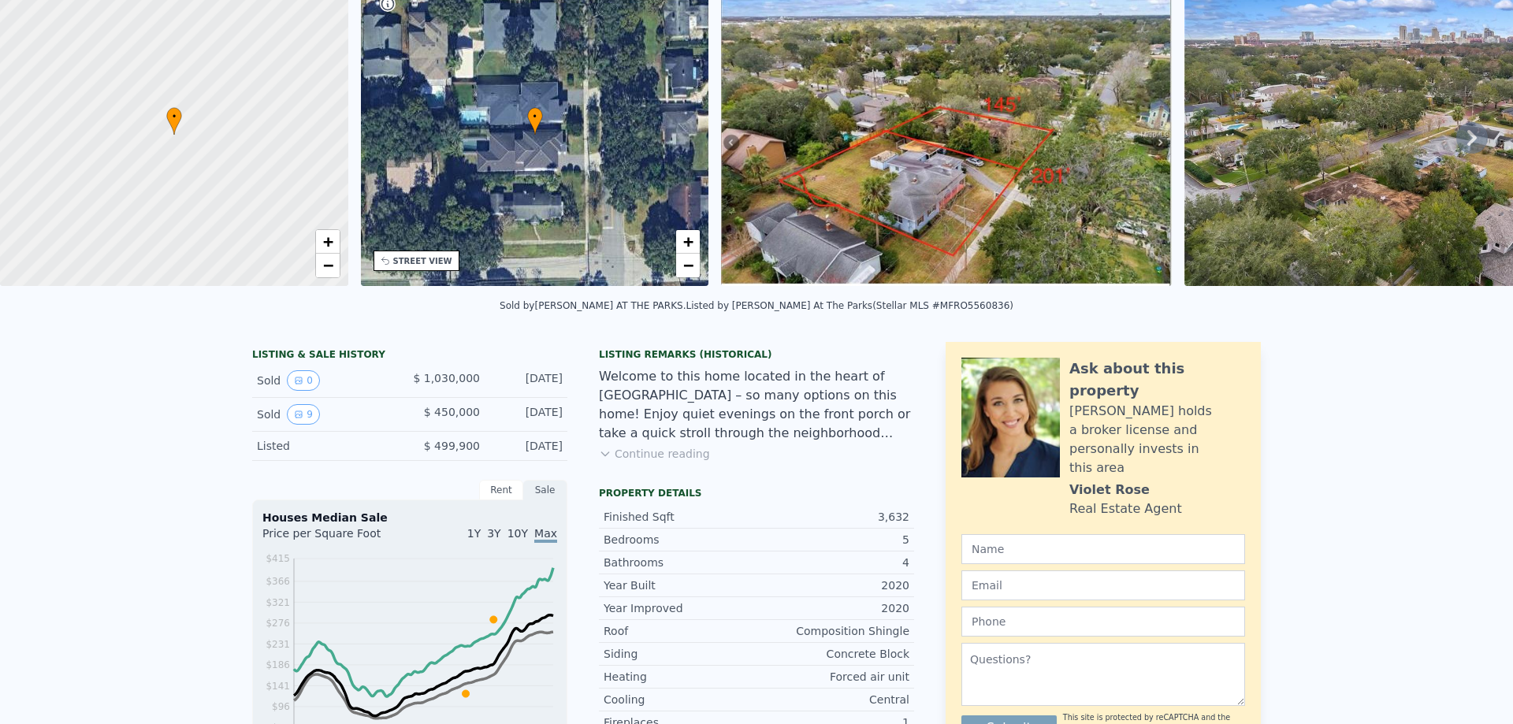
scroll to position [0, 0]
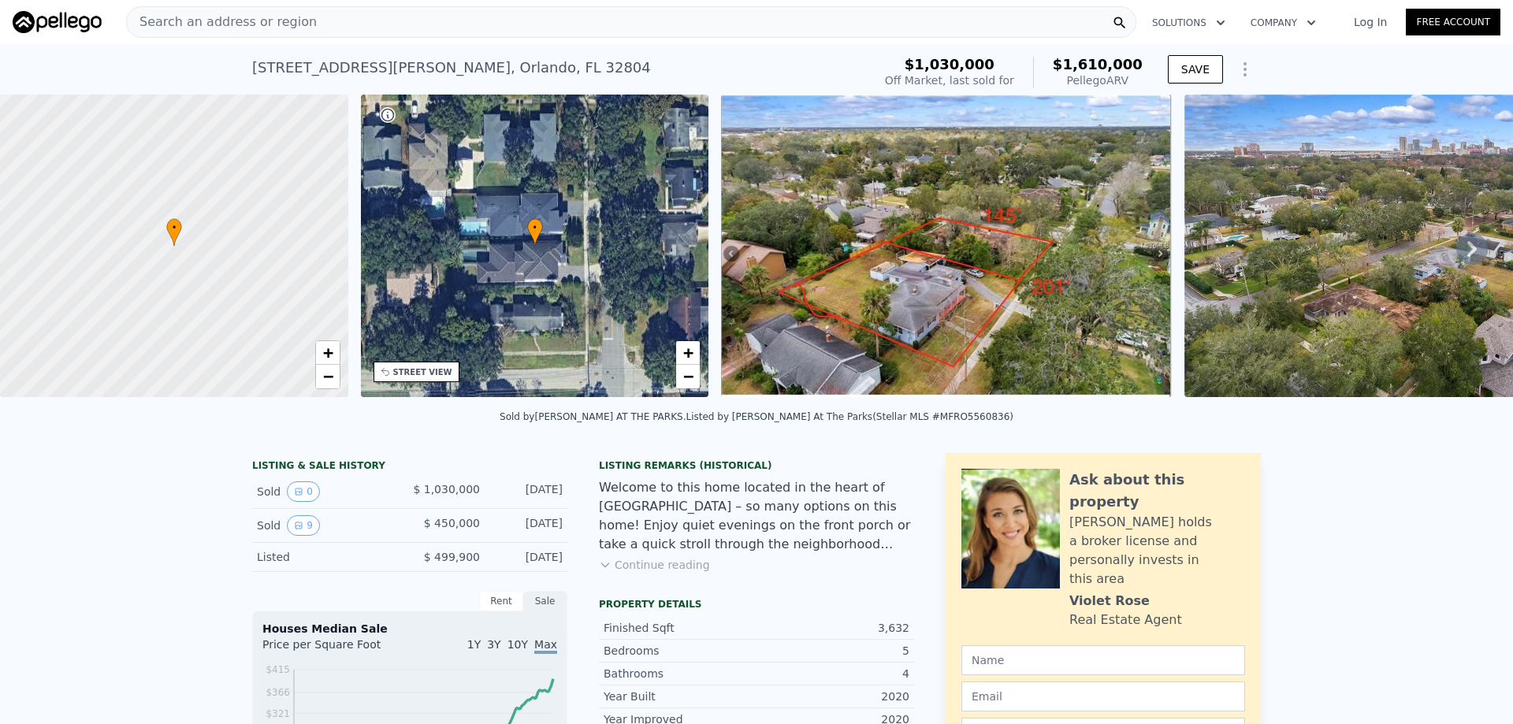
click at [244, 23] on span "Search an address or region" at bounding box center [222, 22] width 190 height 19
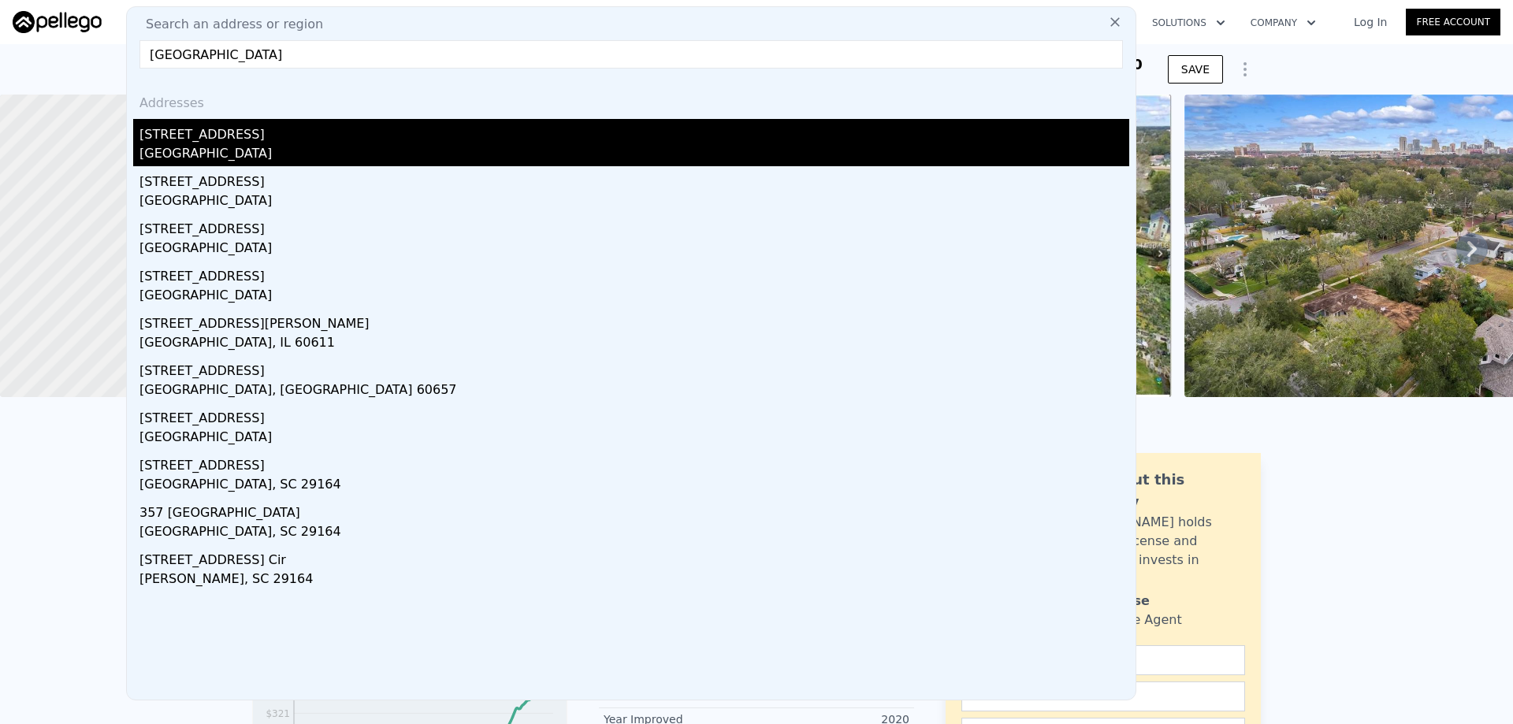
type input "[GEOGRAPHIC_DATA]"
click at [233, 137] on div "[STREET_ADDRESS]" at bounding box center [634, 131] width 990 height 25
type input "3"
type input "5"
type input "3.5"
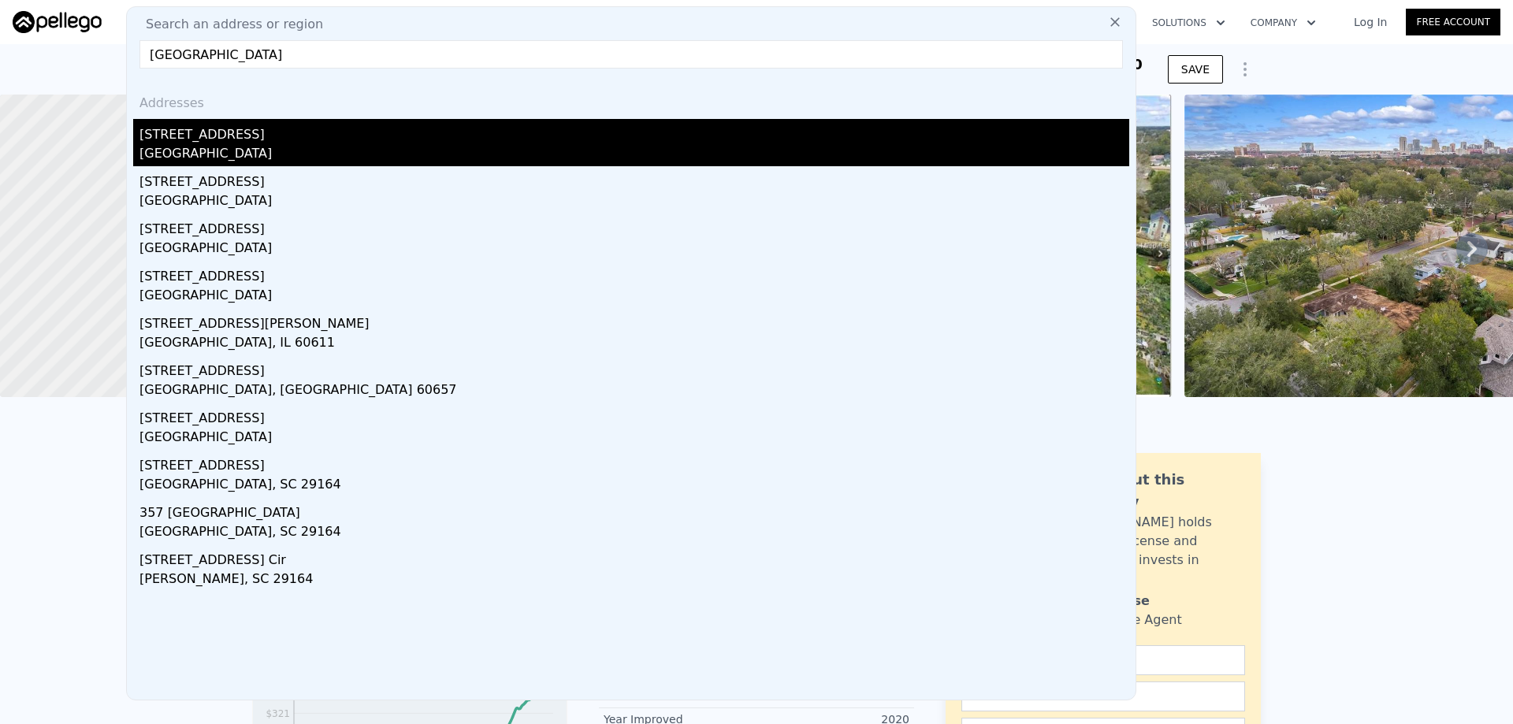
type input "6"
type input "3255"
type input "5177"
type input "17400"
type input "47704"
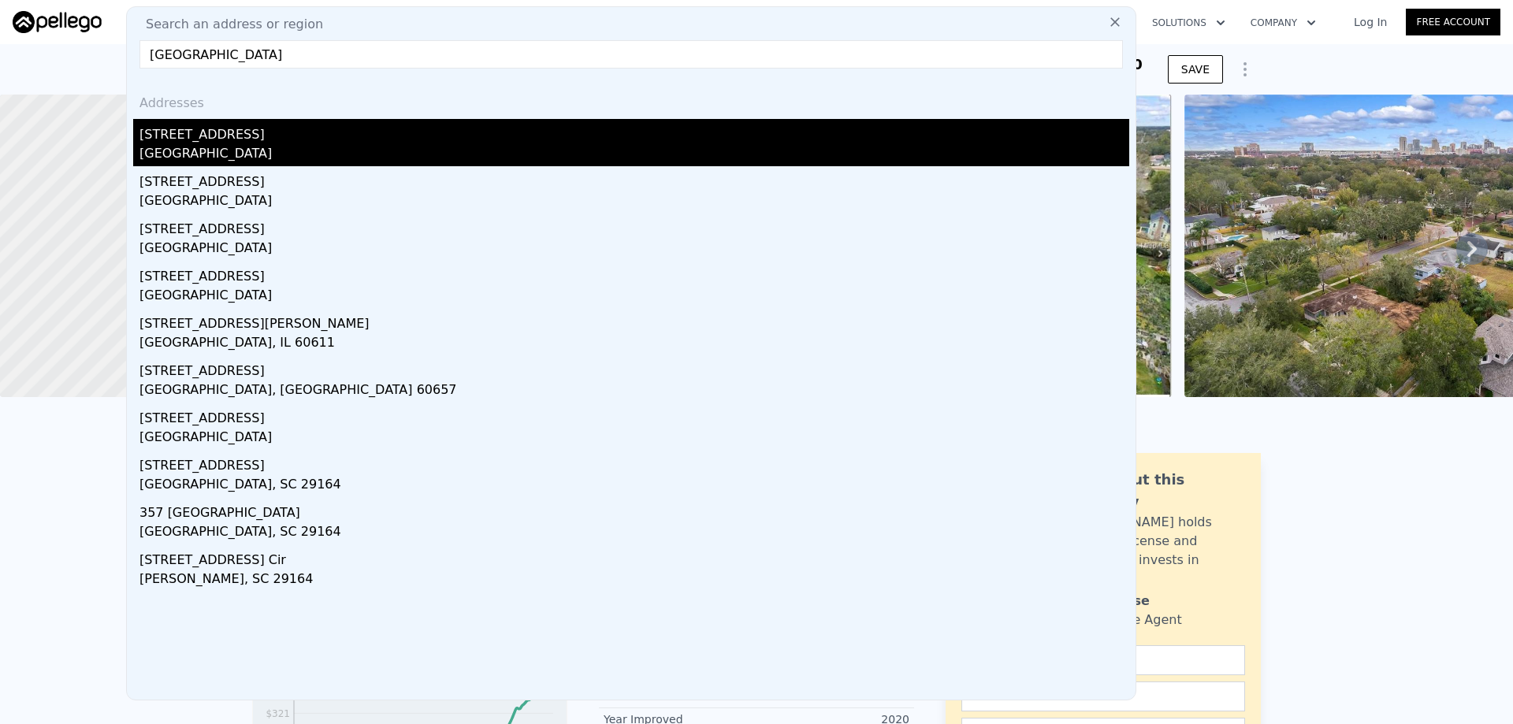
type input "$ 3,055,000"
type input "8"
type input "-$ 451,396"
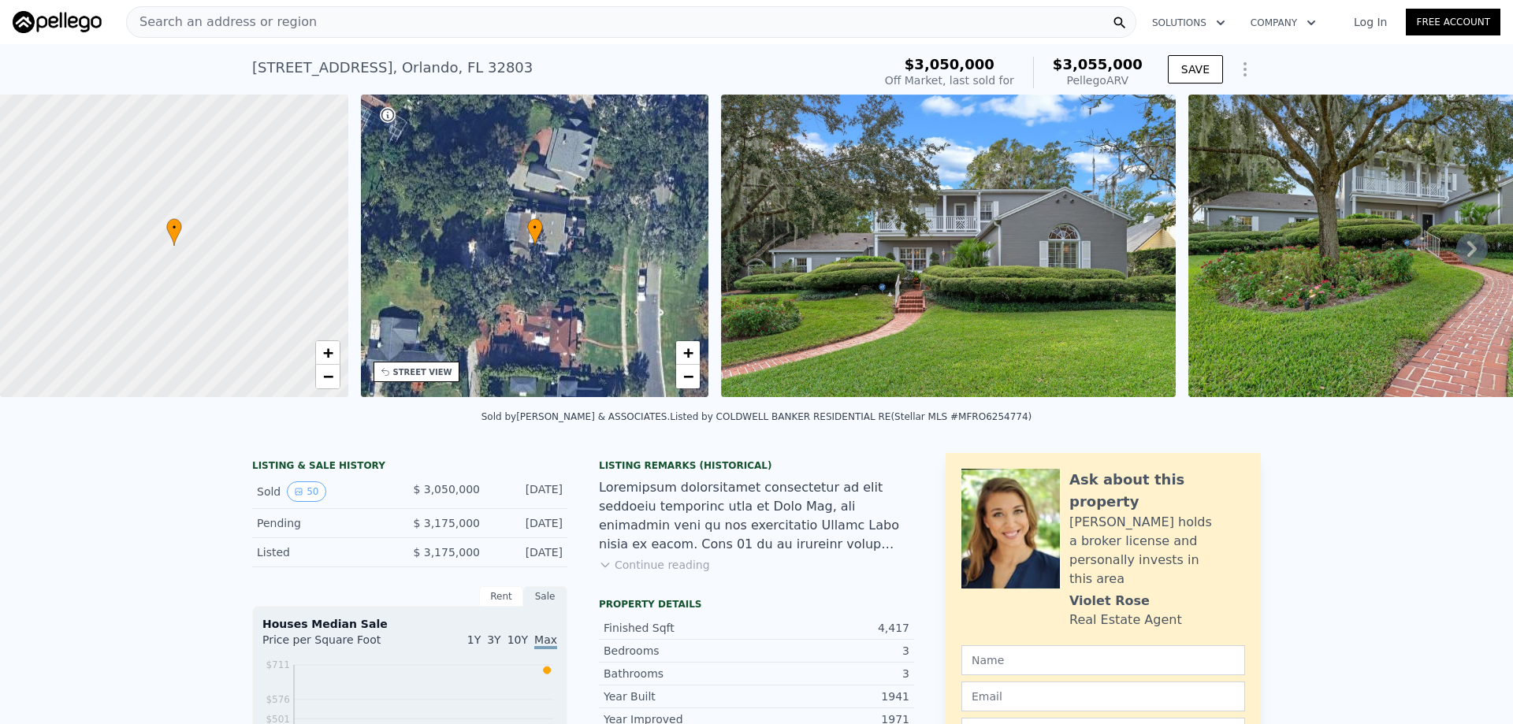
click at [367, 24] on div "Search an address or region" at bounding box center [631, 22] width 1010 height 32
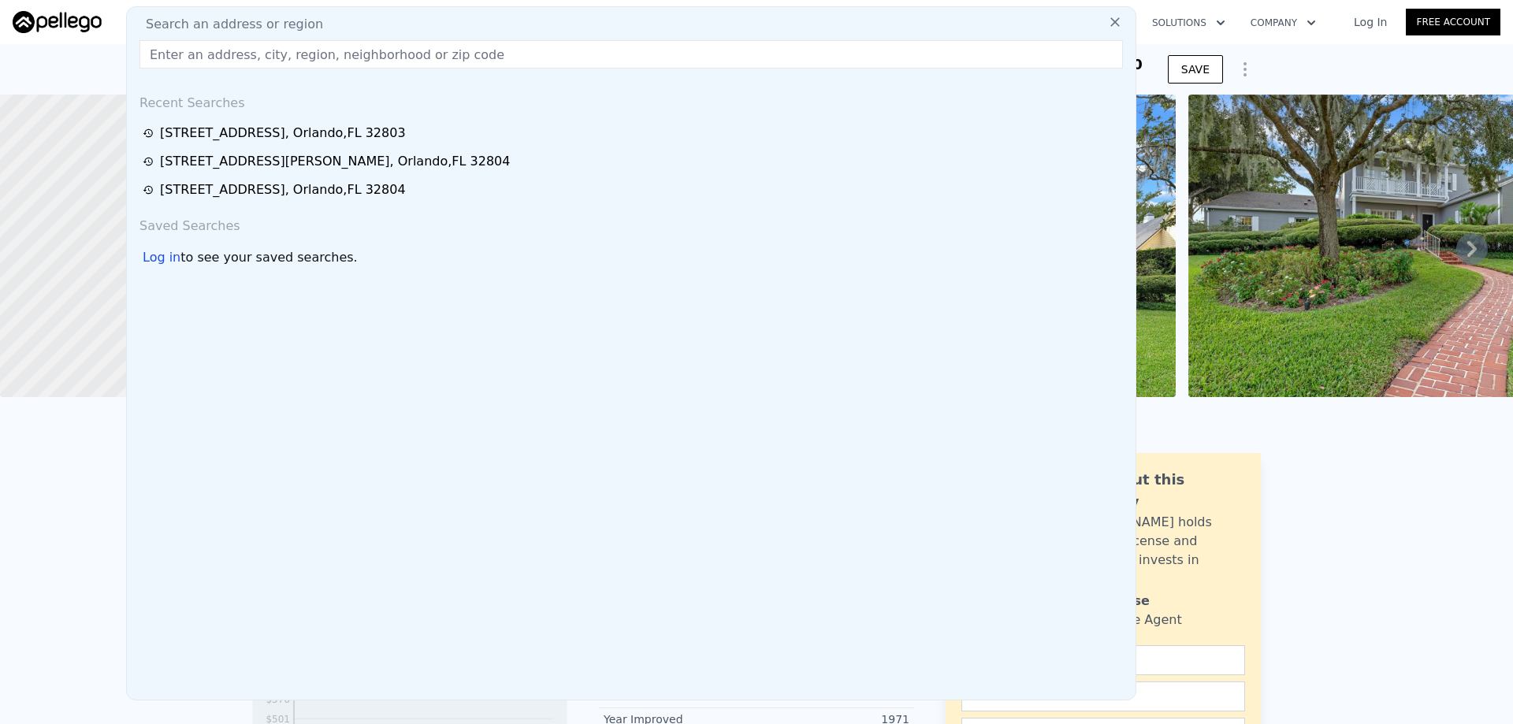
drag, startPoint x: 367, startPoint y: 24, endPoint x: 181, endPoint y: 51, distance: 187.9
click at [181, 51] on input "text" at bounding box center [630, 54] width 983 height 28
paste input "1871 Meeting [GEOGRAPHIC_DATA]-6322"
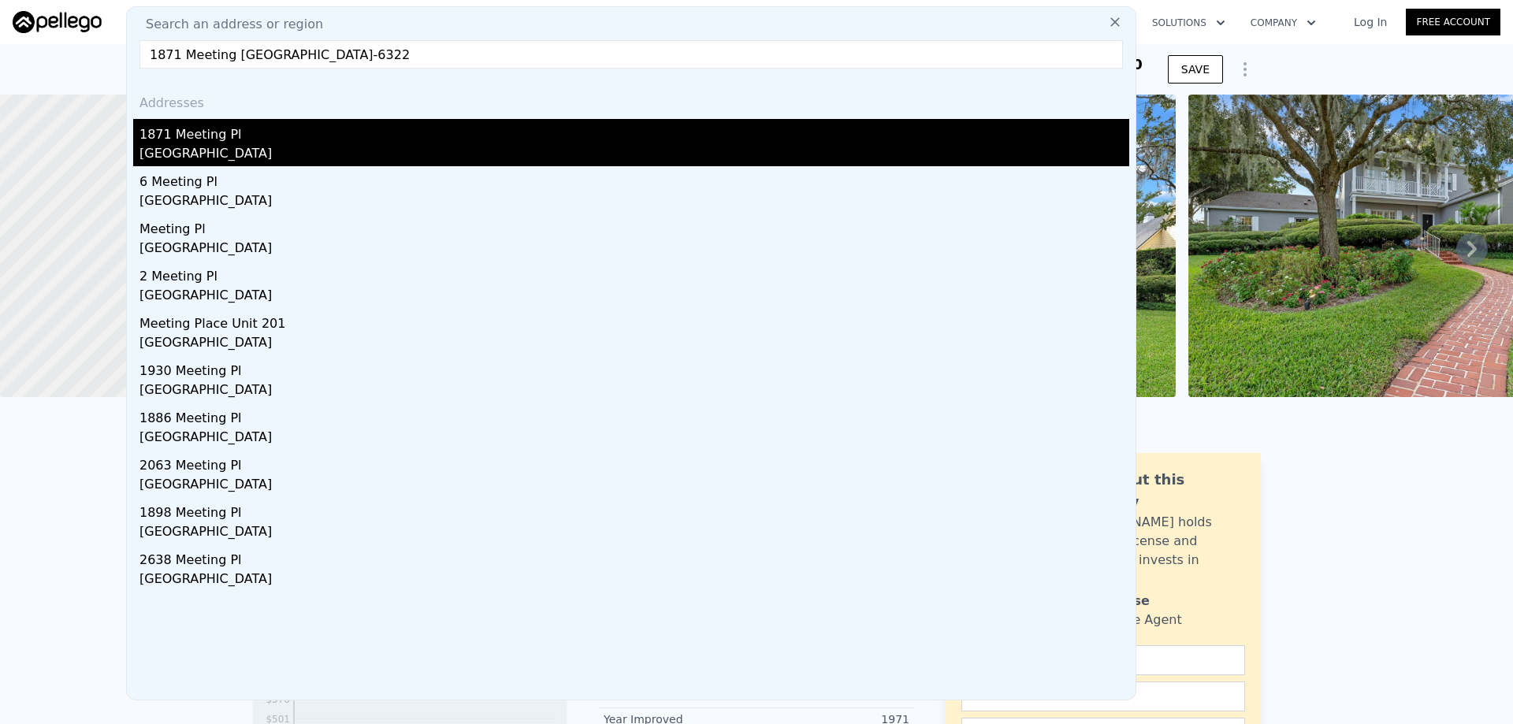
type input "1871 Meeting [GEOGRAPHIC_DATA]-6322"
click at [213, 145] on div "[GEOGRAPHIC_DATA]" at bounding box center [634, 155] width 990 height 22
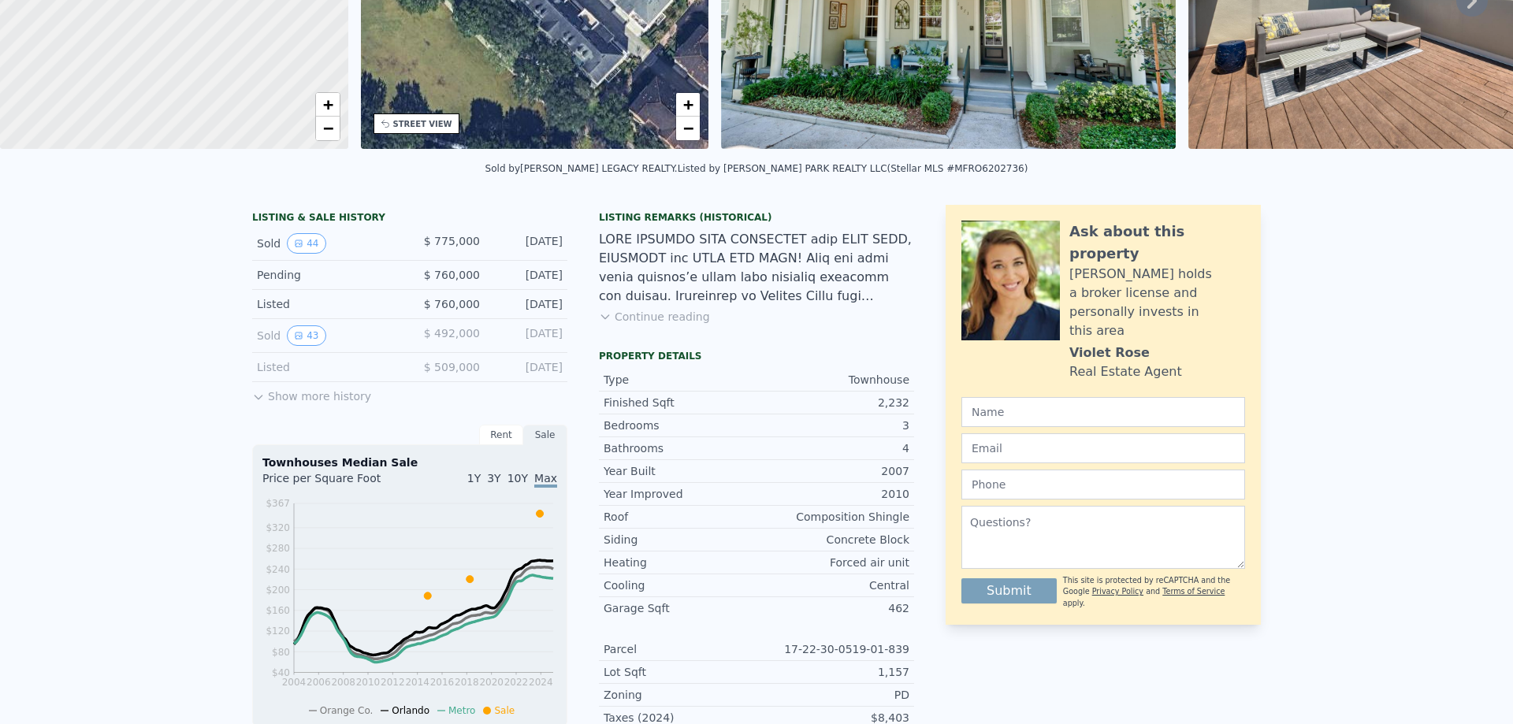
scroll to position [6, 0]
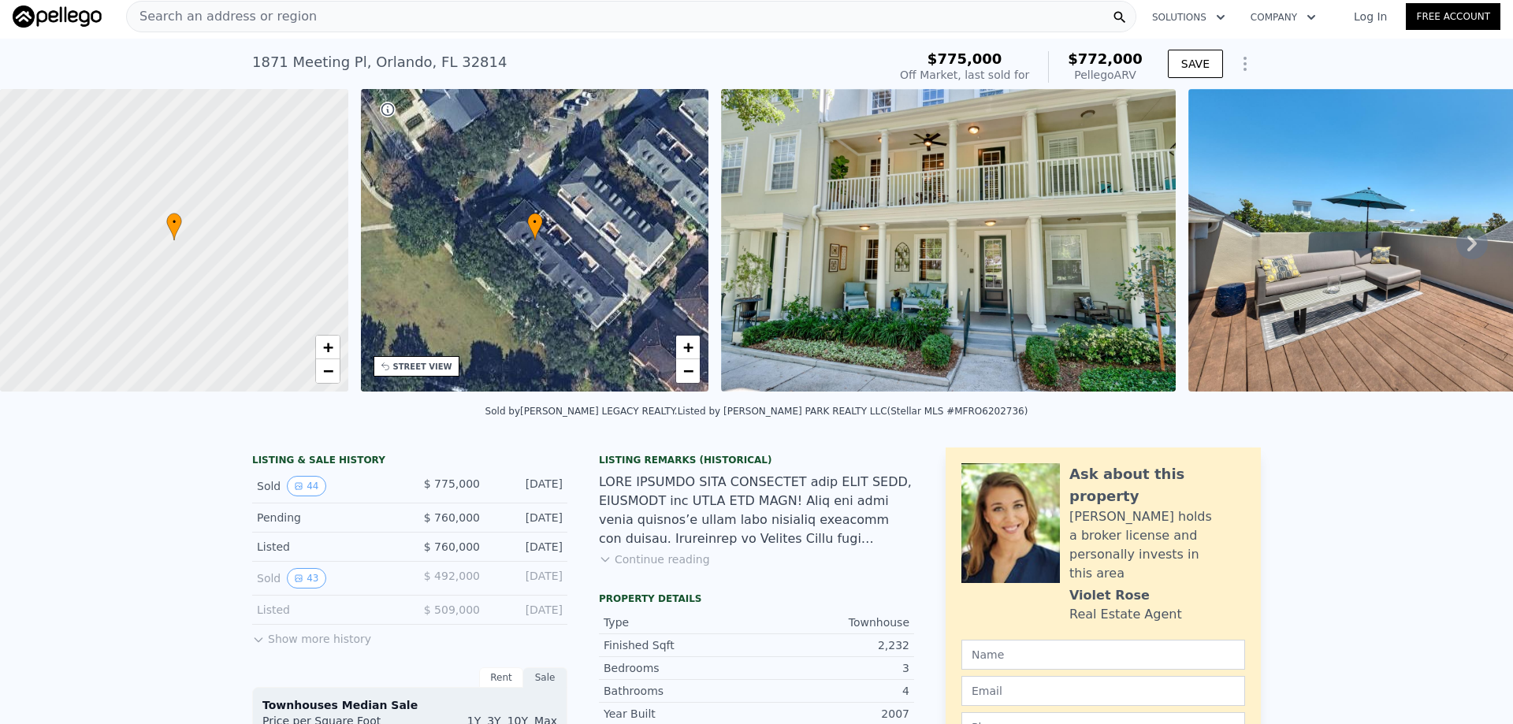
click at [1456, 246] on icon at bounding box center [1472, 244] width 32 height 32
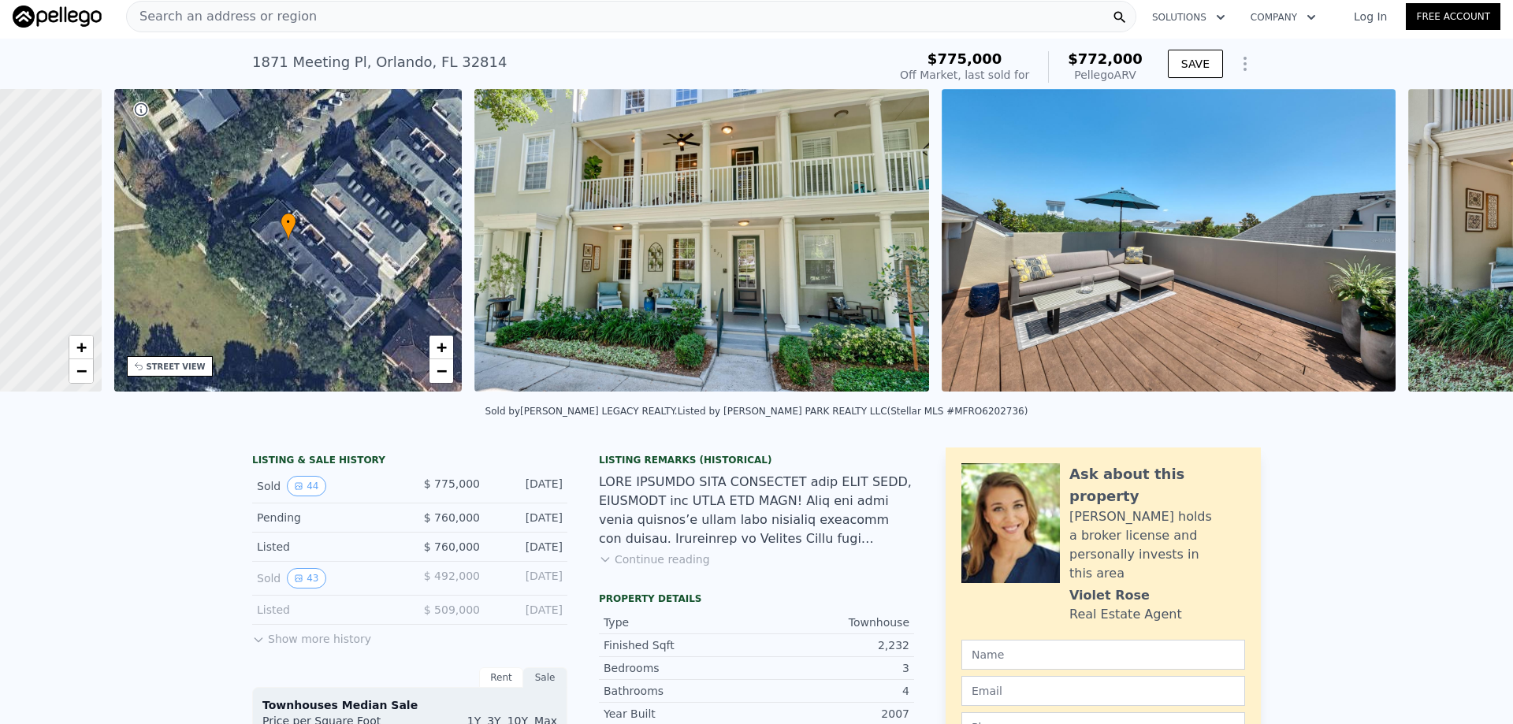
scroll to position [0, 367]
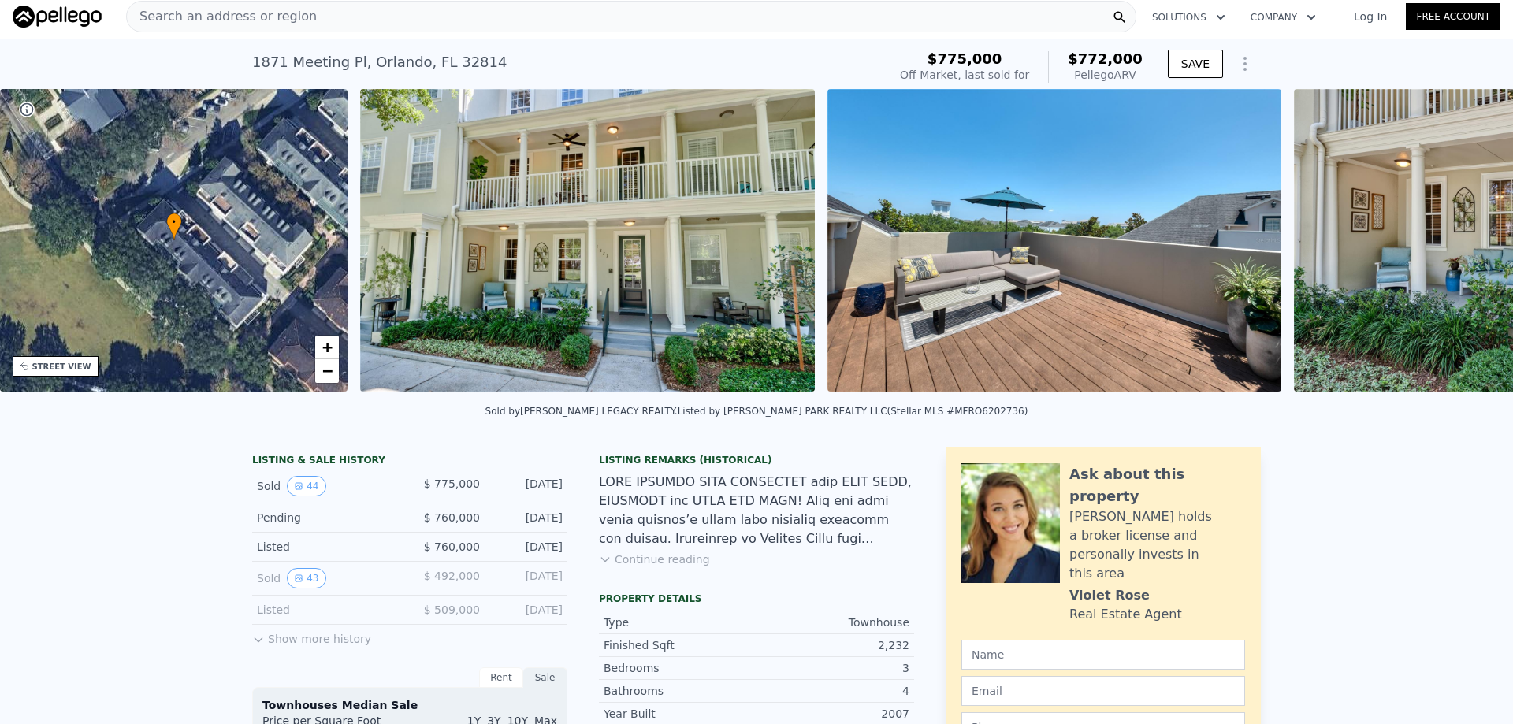
click at [1454, 246] on img at bounding box center [1521, 240] width 454 height 303
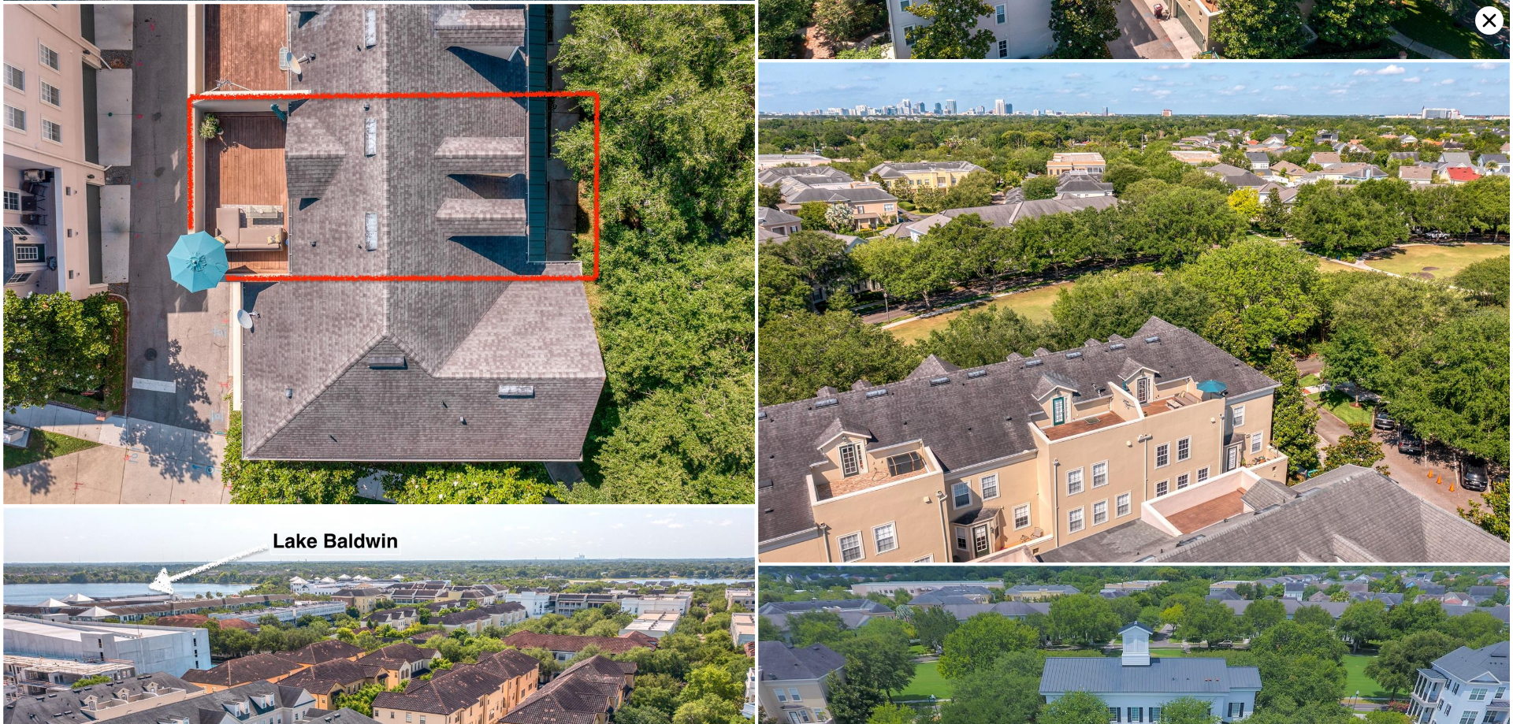
scroll to position [8448, 0]
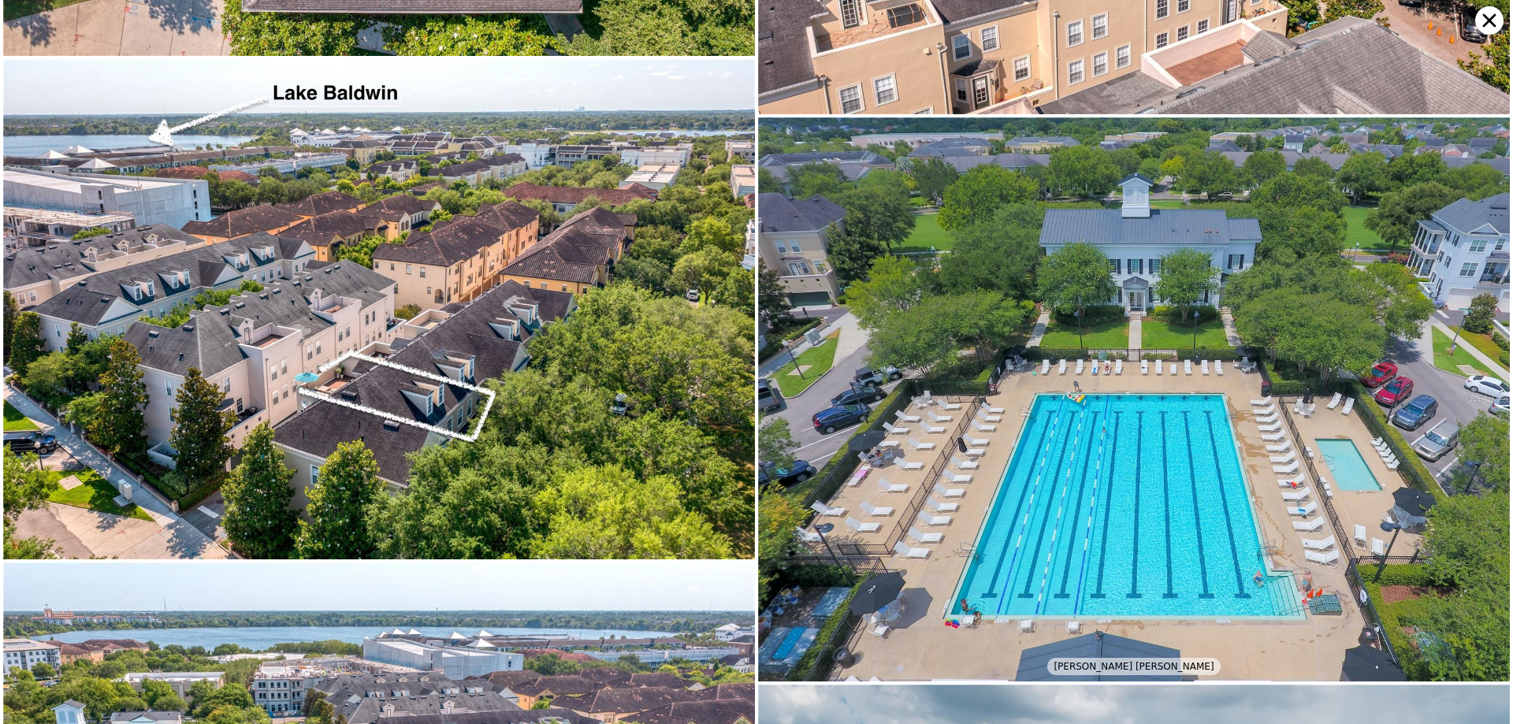
click at [1490, 12] on icon at bounding box center [1489, 20] width 28 height 28
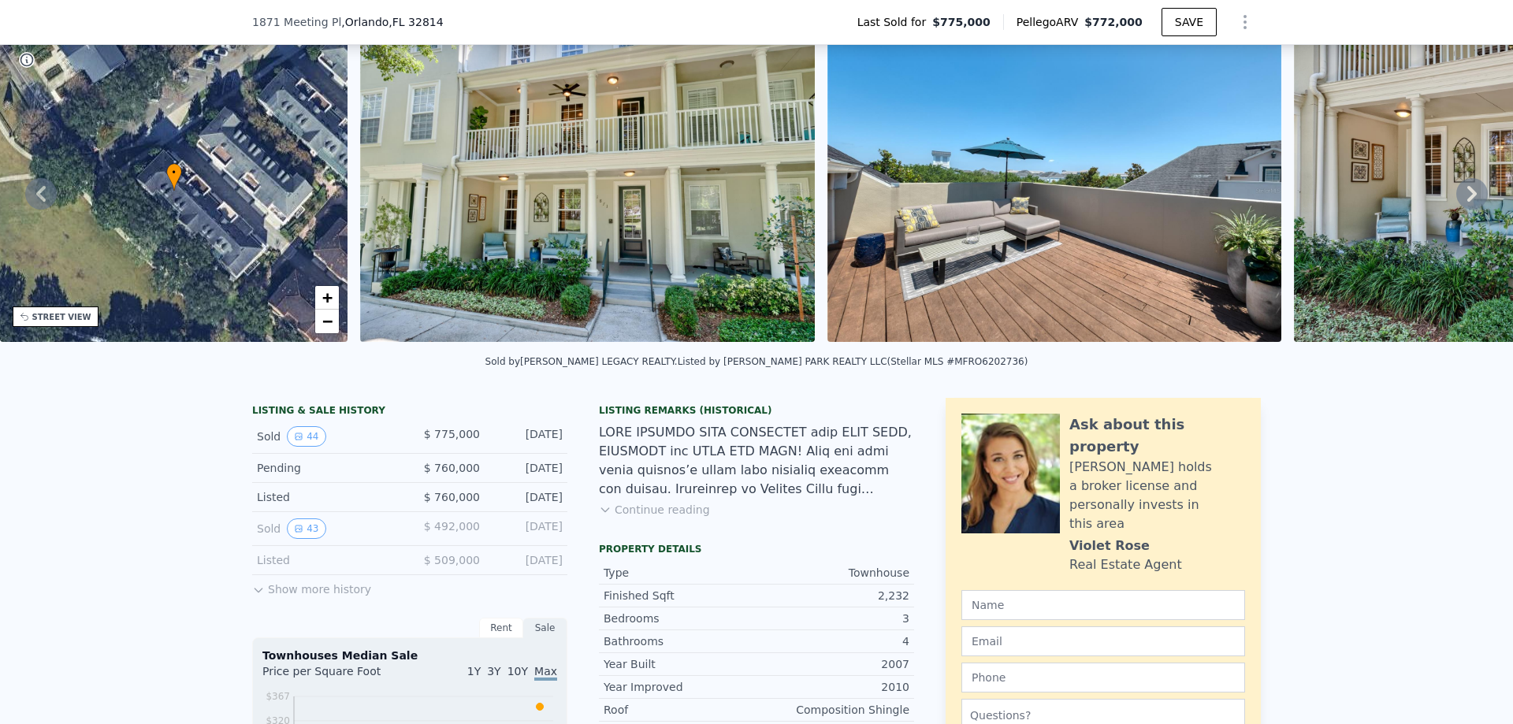
scroll to position [158, 0]
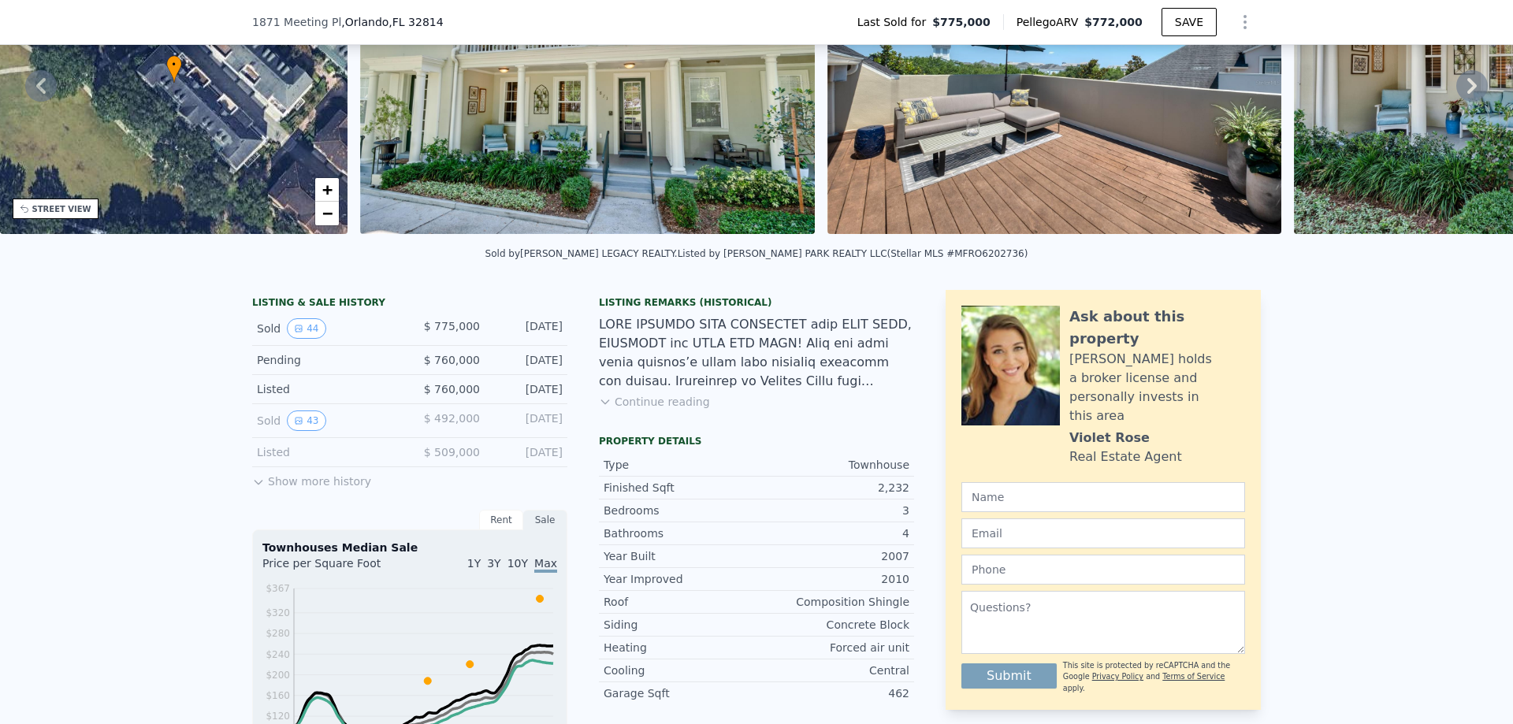
click at [687, 406] on button "Continue reading" at bounding box center [654, 402] width 111 height 16
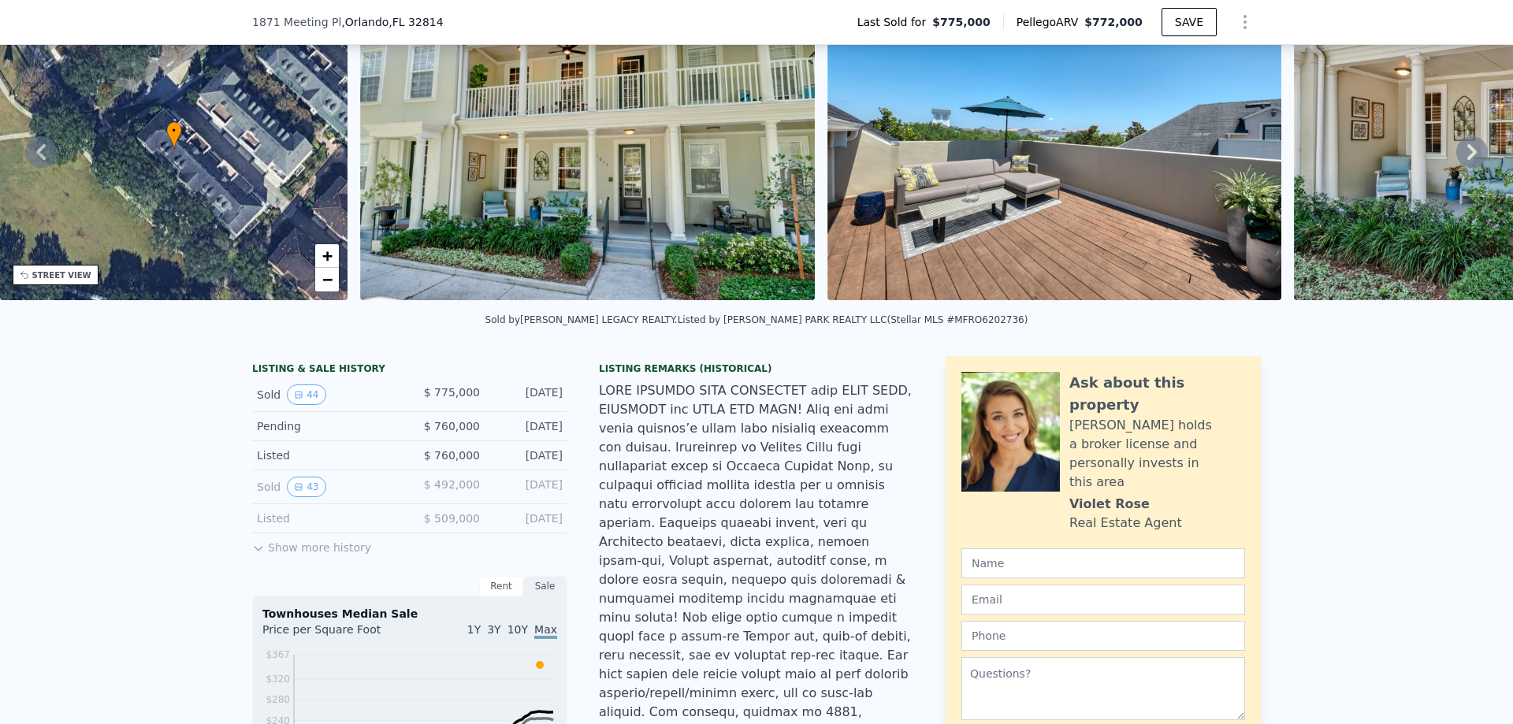
scroll to position [6, 0]
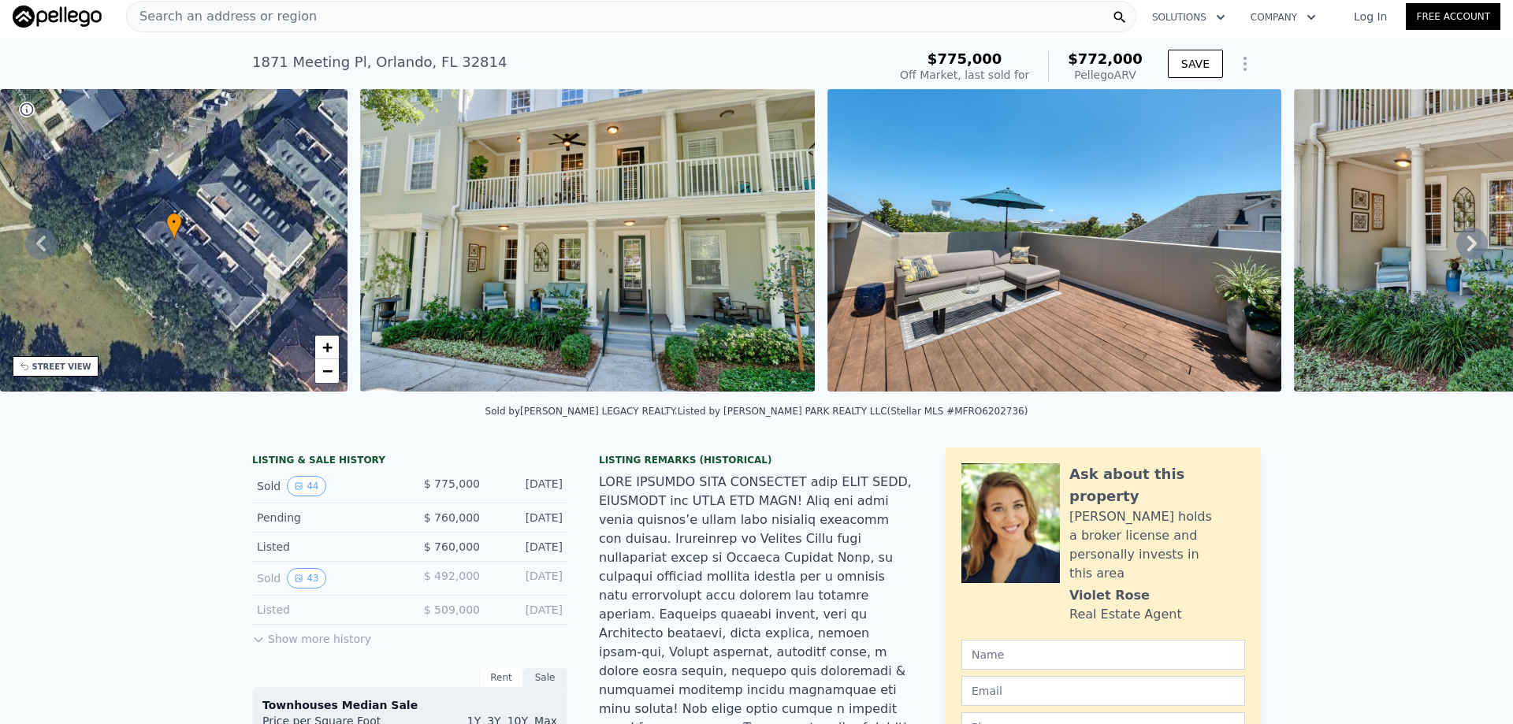
click at [1458, 240] on icon at bounding box center [1472, 244] width 32 height 32
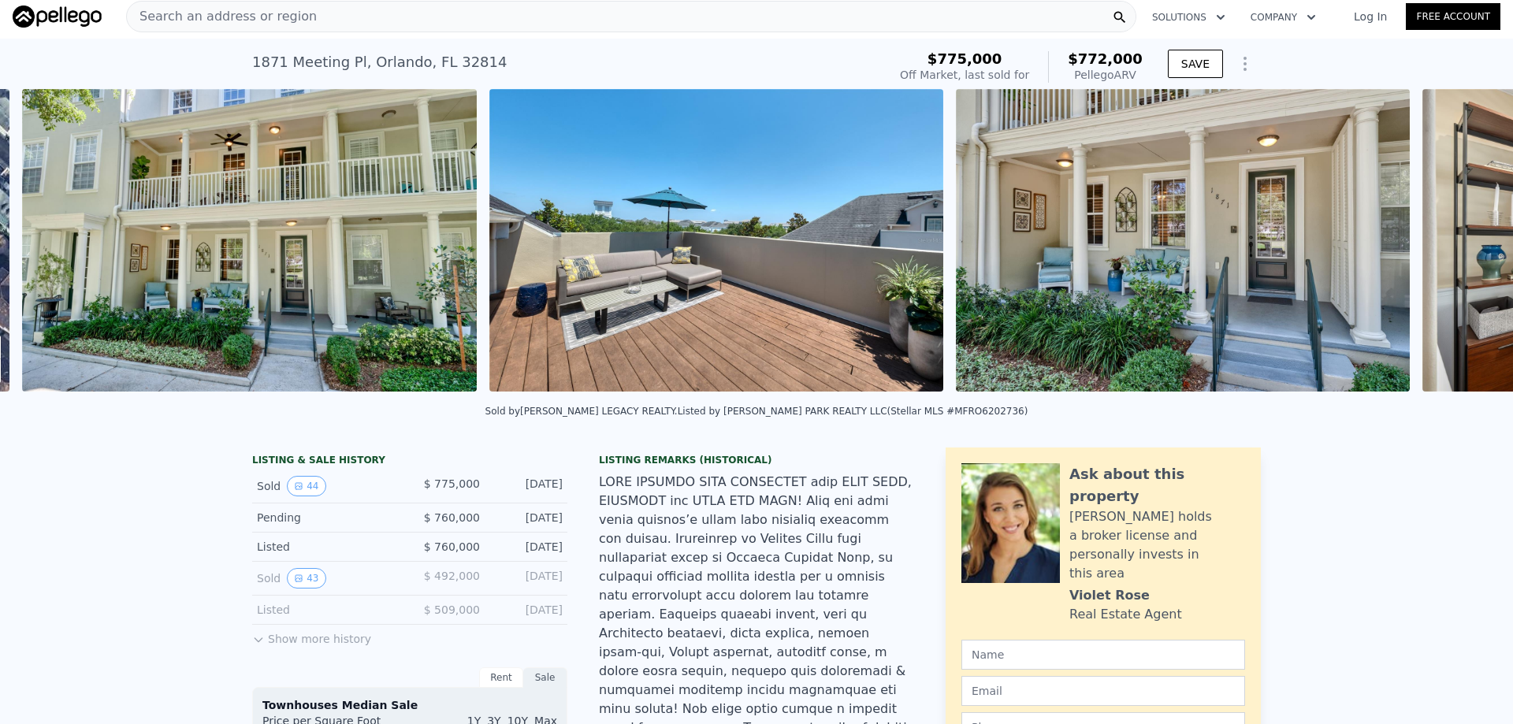
scroll to position [0, 721]
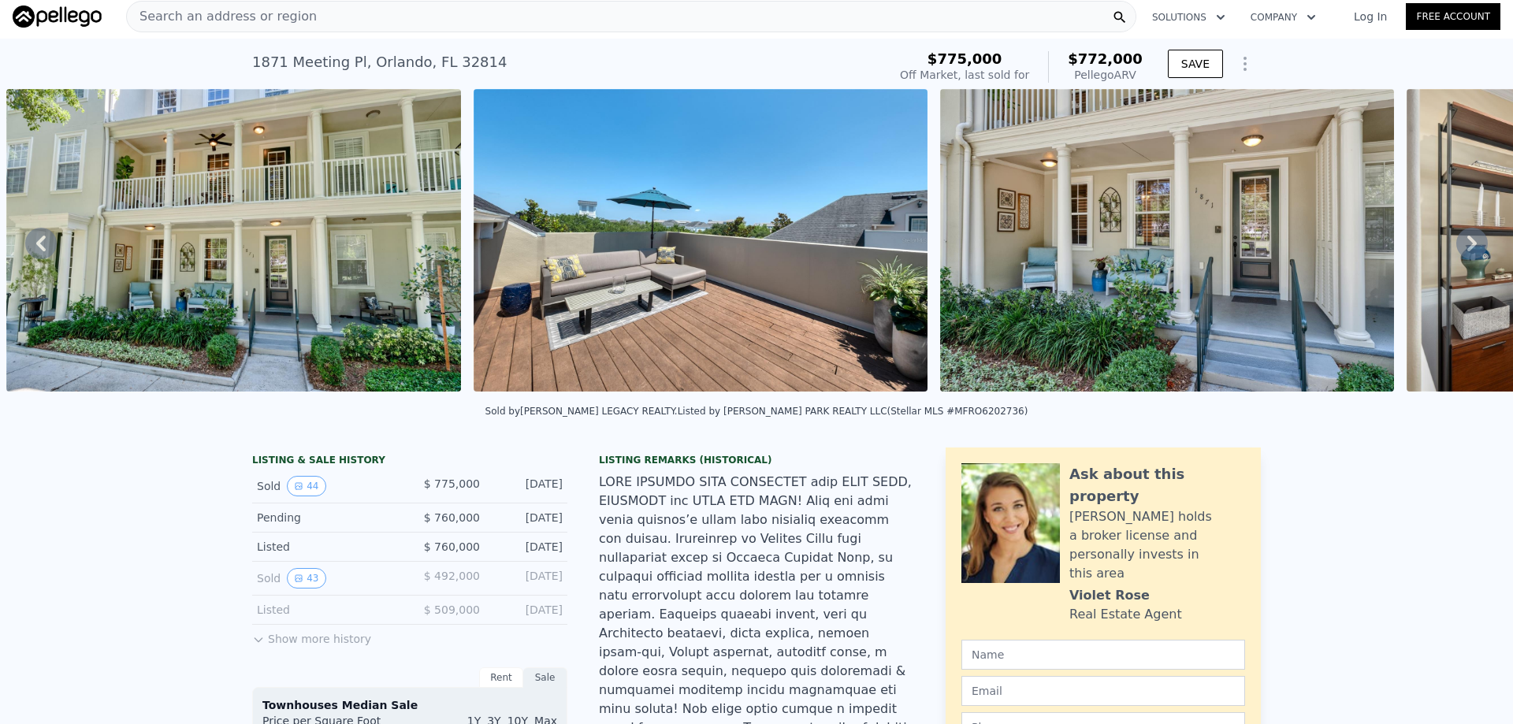
click at [244, 15] on span "Search an address or region" at bounding box center [222, 16] width 190 height 19
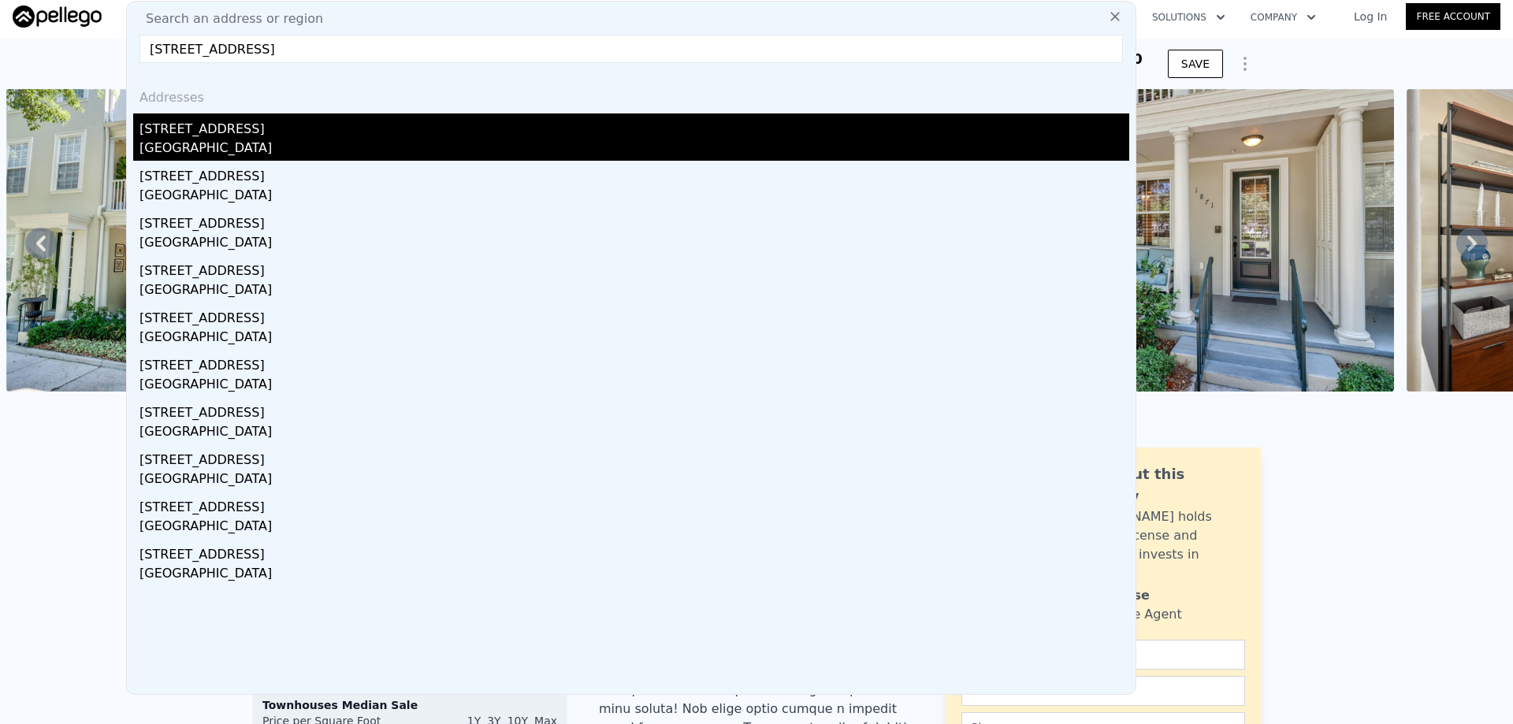
type input "[STREET_ADDRESS]"
click at [234, 158] on div "[GEOGRAPHIC_DATA]" at bounding box center [634, 150] width 990 height 22
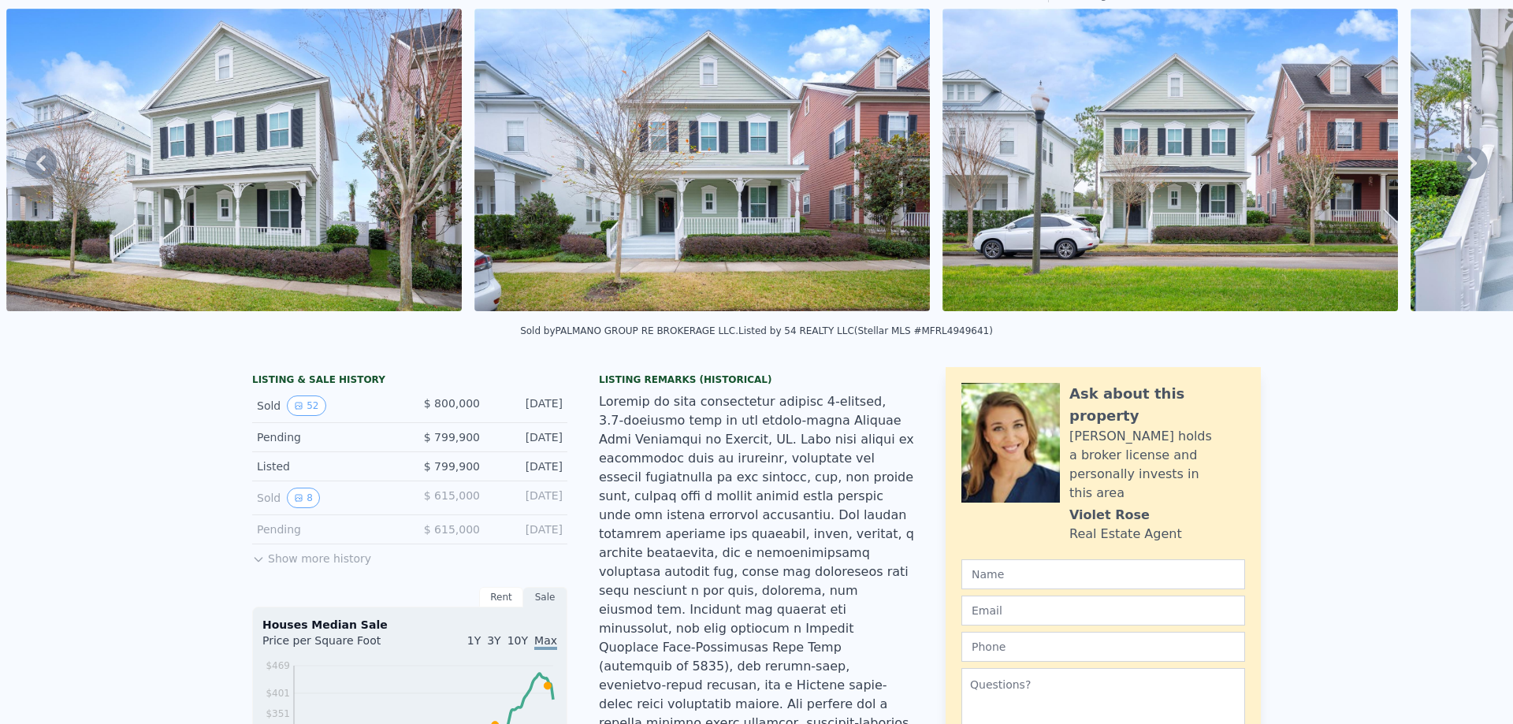
scroll to position [6, 0]
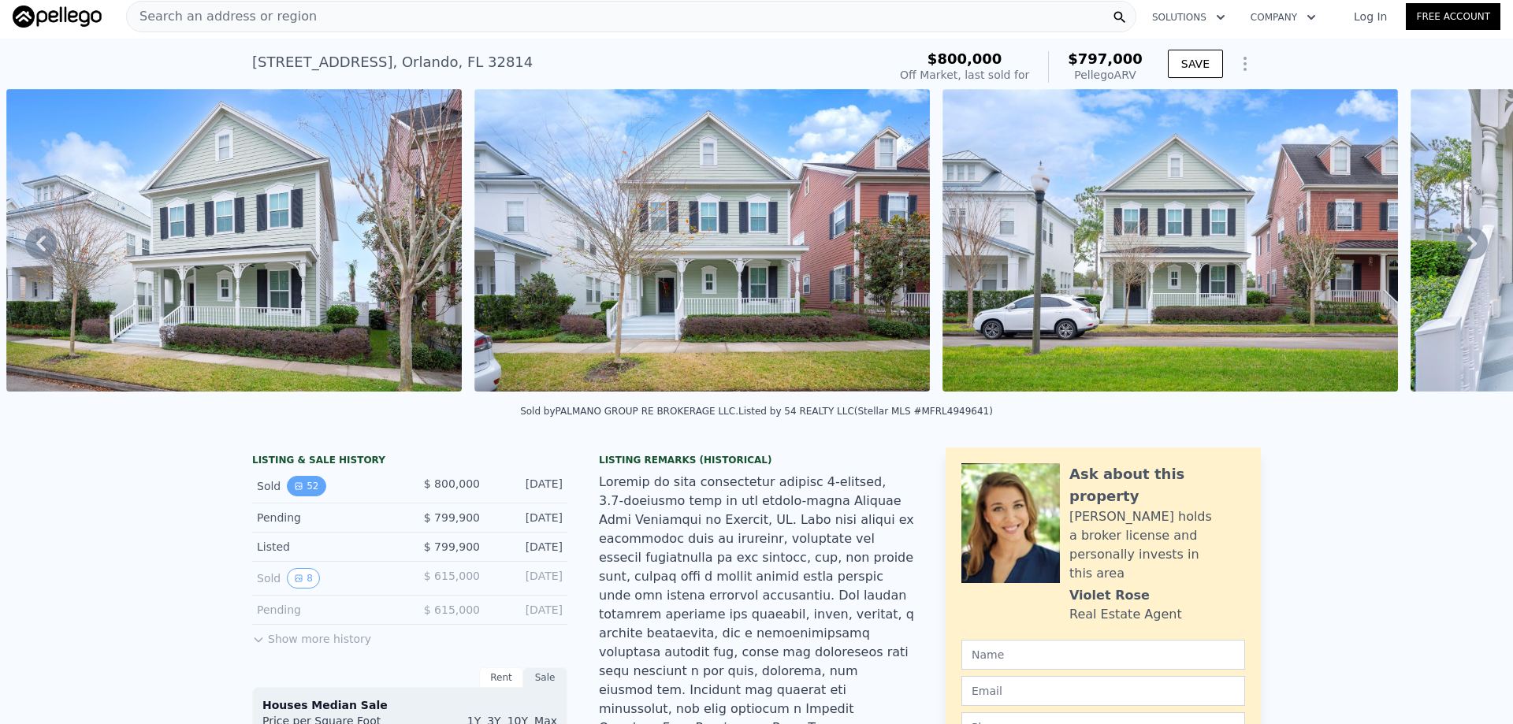
click at [300, 496] on button "52" at bounding box center [306, 486] width 39 height 20
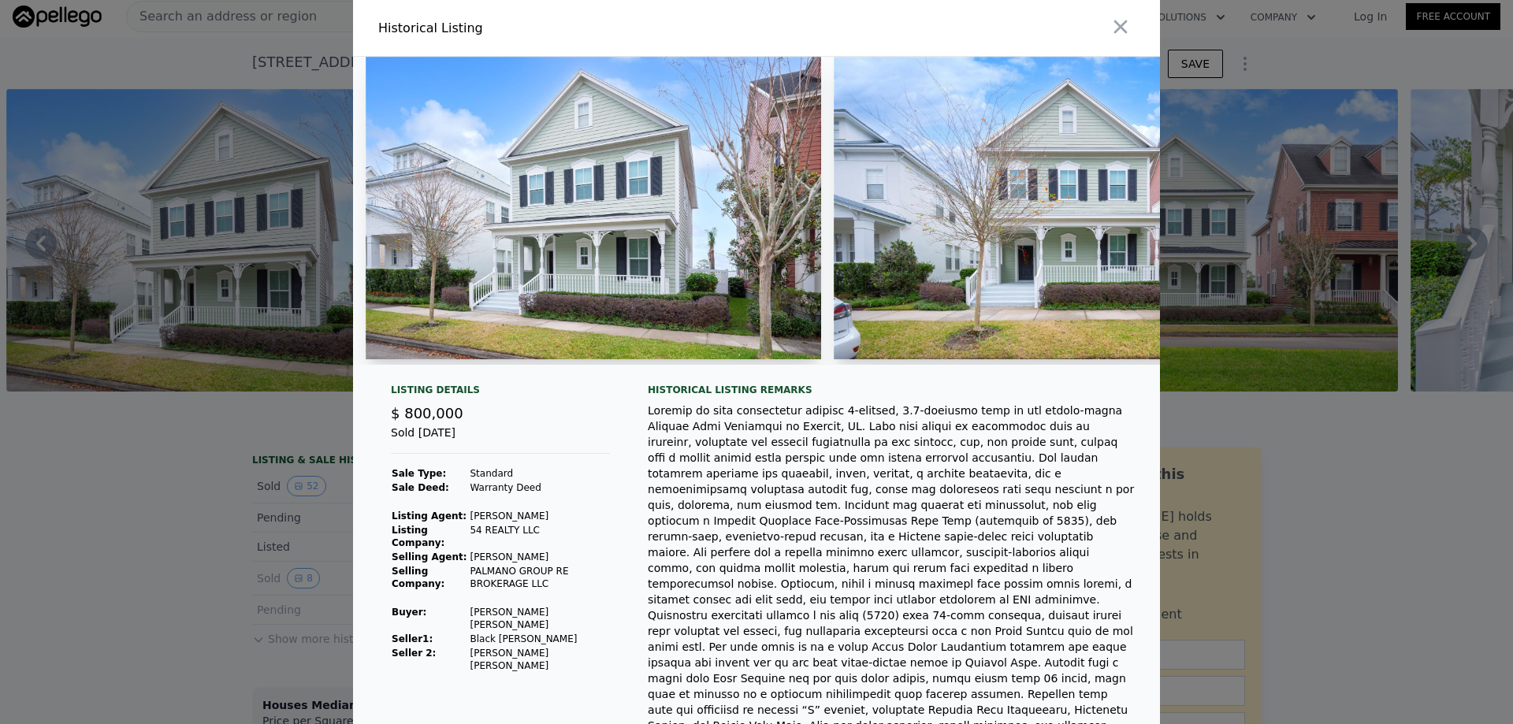
click at [250, 452] on div at bounding box center [756, 362] width 1513 height 724
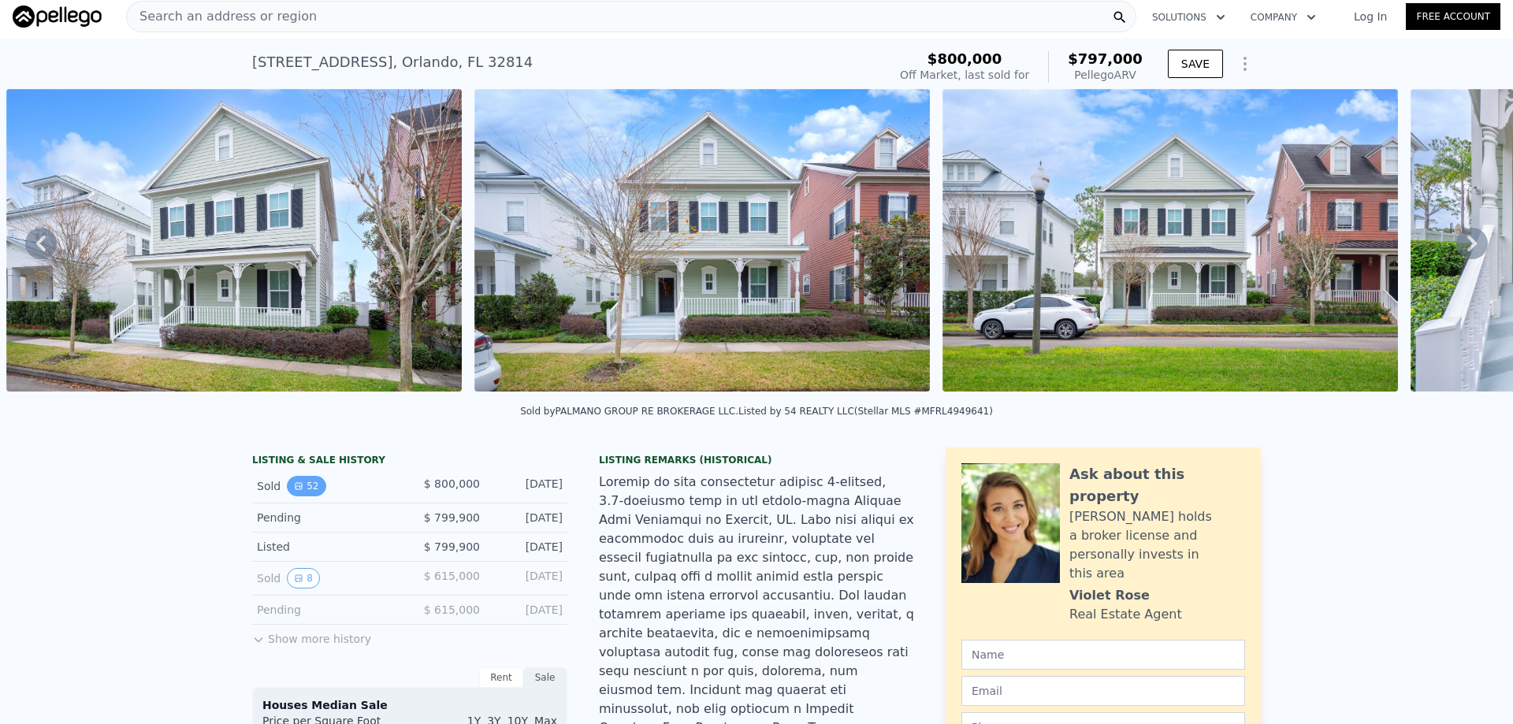
click at [294, 491] on icon "View historical data" at bounding box center [298, 485] width 9 height 9
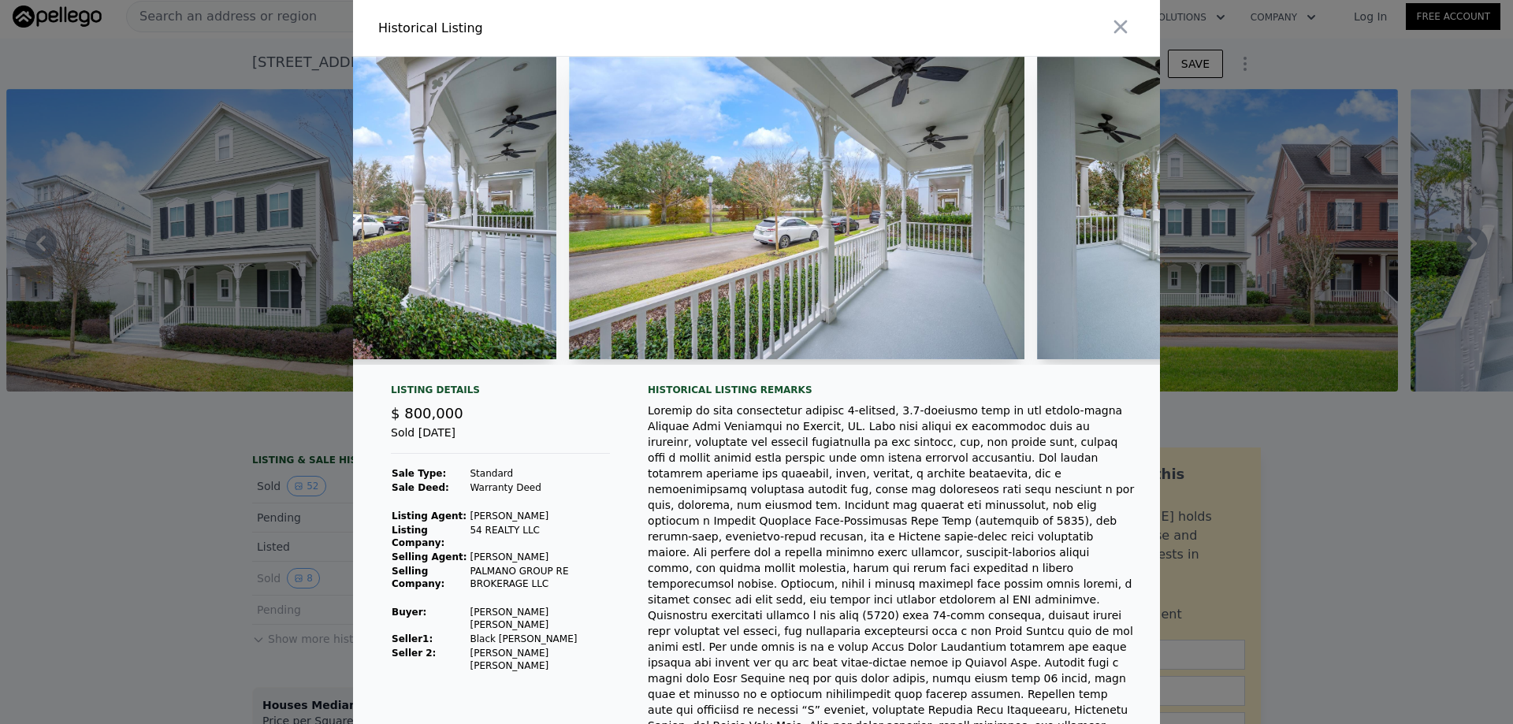
scroll to position [0, 0]
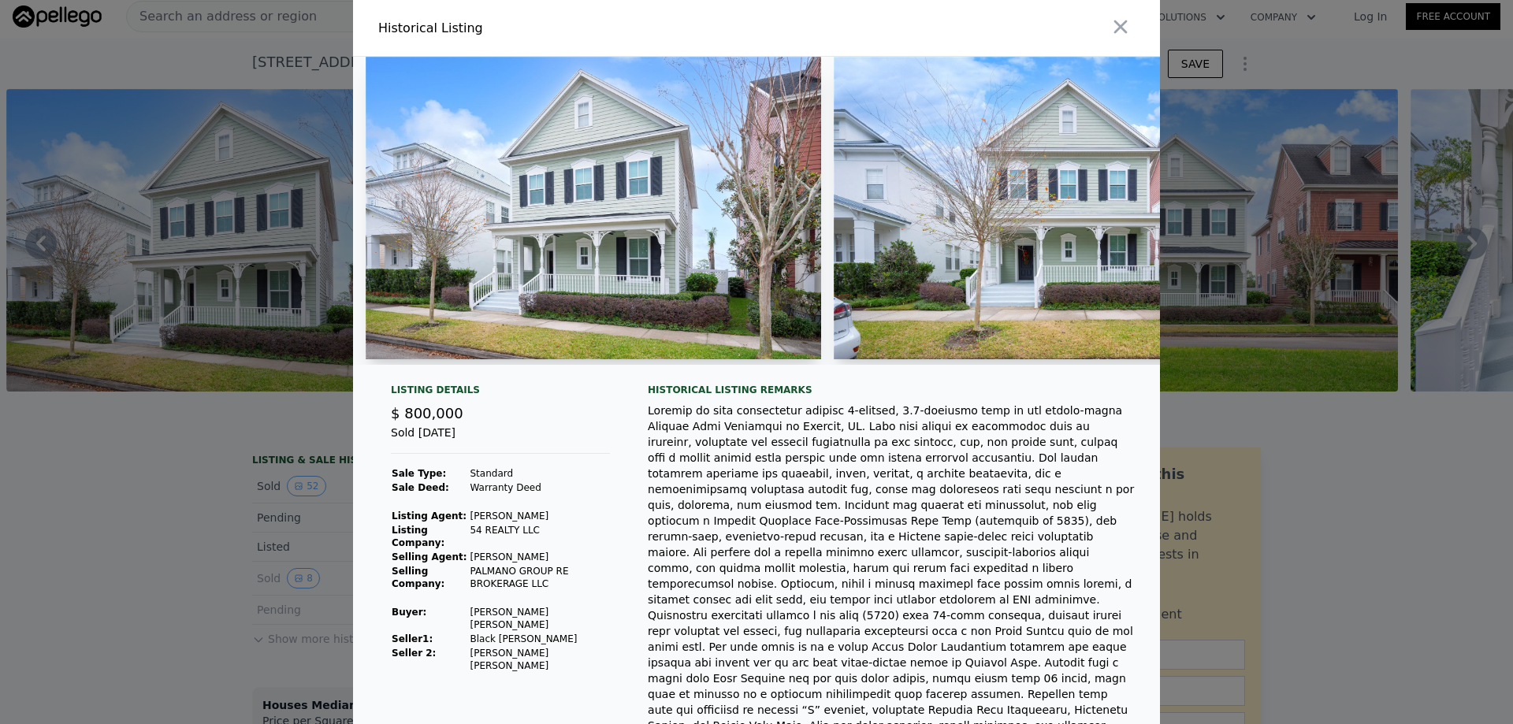
click at [1272, 537] on div at bounding box center [756, 362] width 1513 height 724
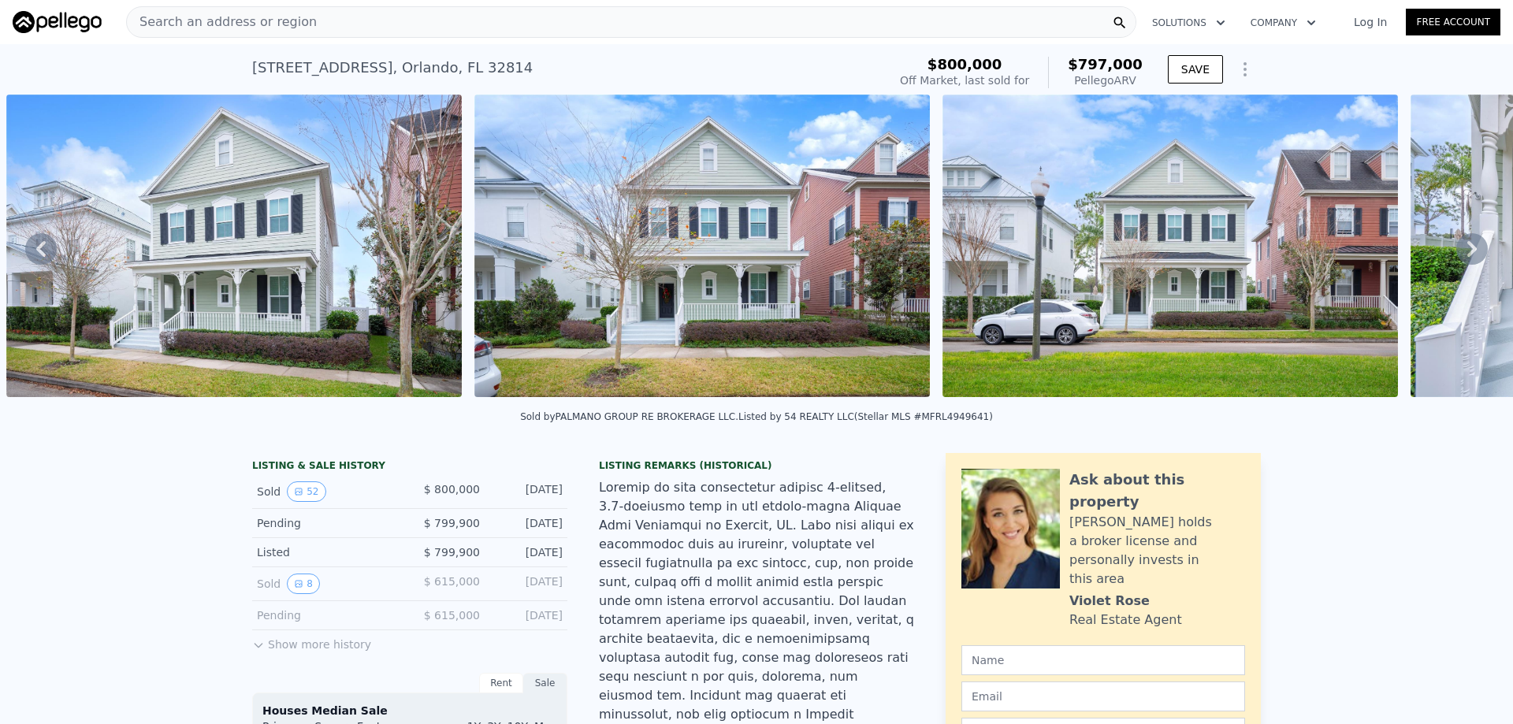
click at [166, 22] on span "Search an address or region" at bounding box center [222, 22] width 190 height 19
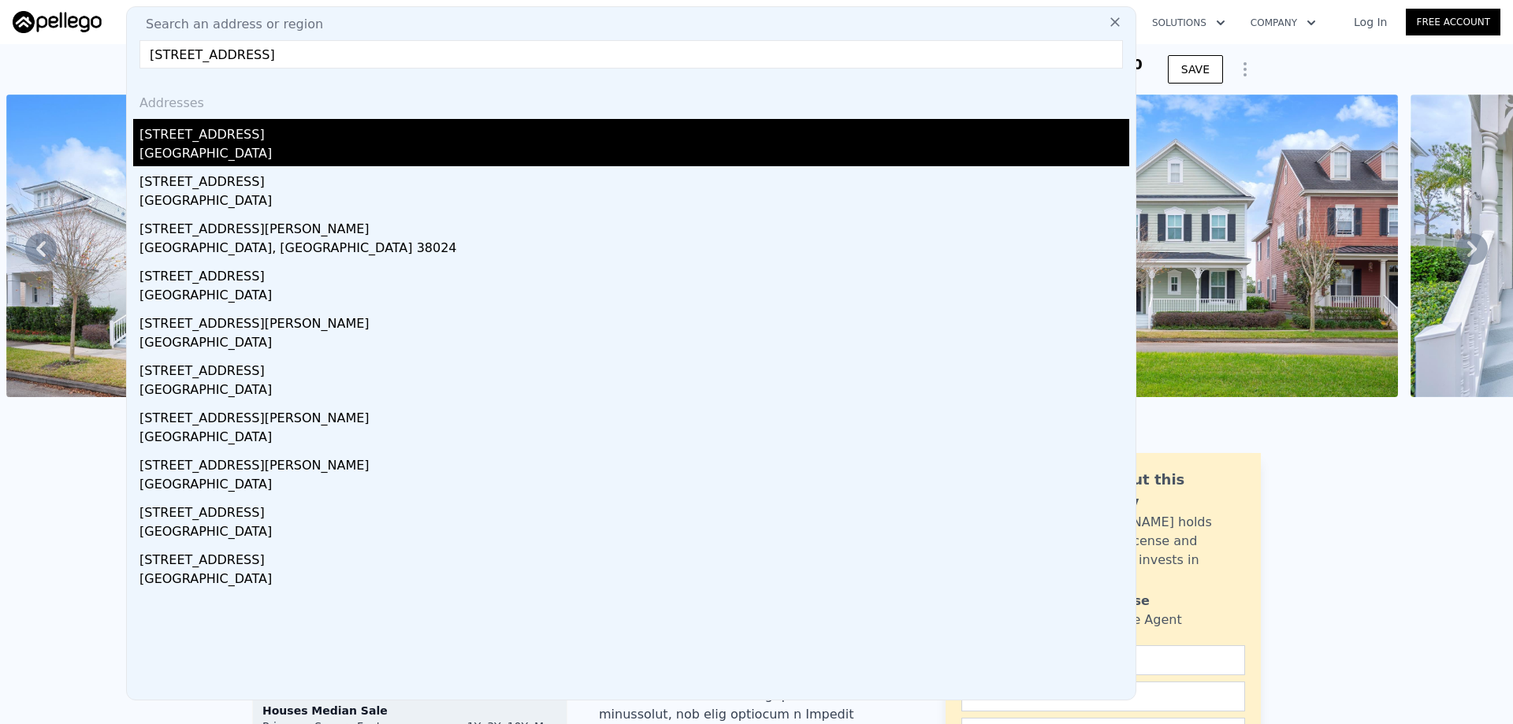
type input "[STREET_ADDRESS]"
click at [228, 146] on div "[GEOGRAPHIC_DATA]" at bounding box center [634, 155] width 990 height 22
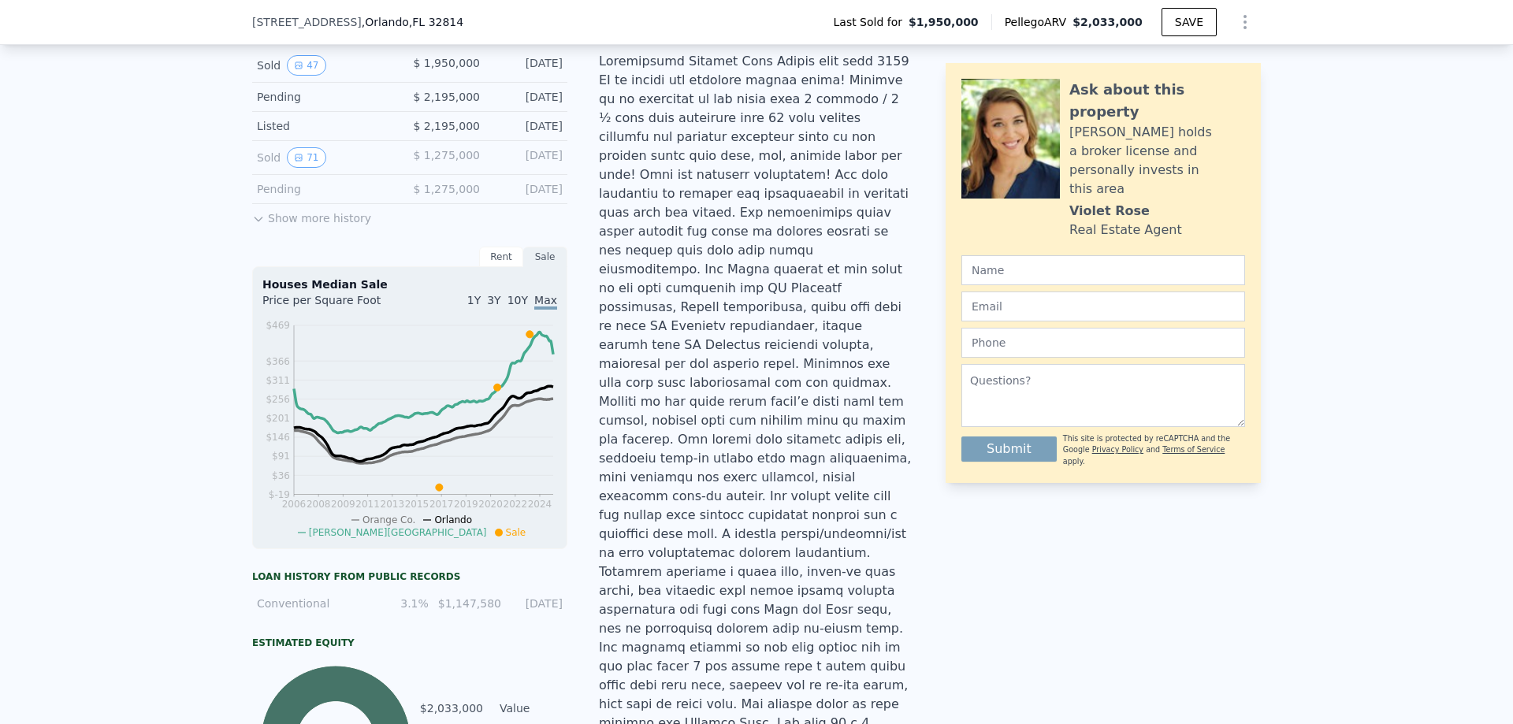
scroll to position [231, 0]
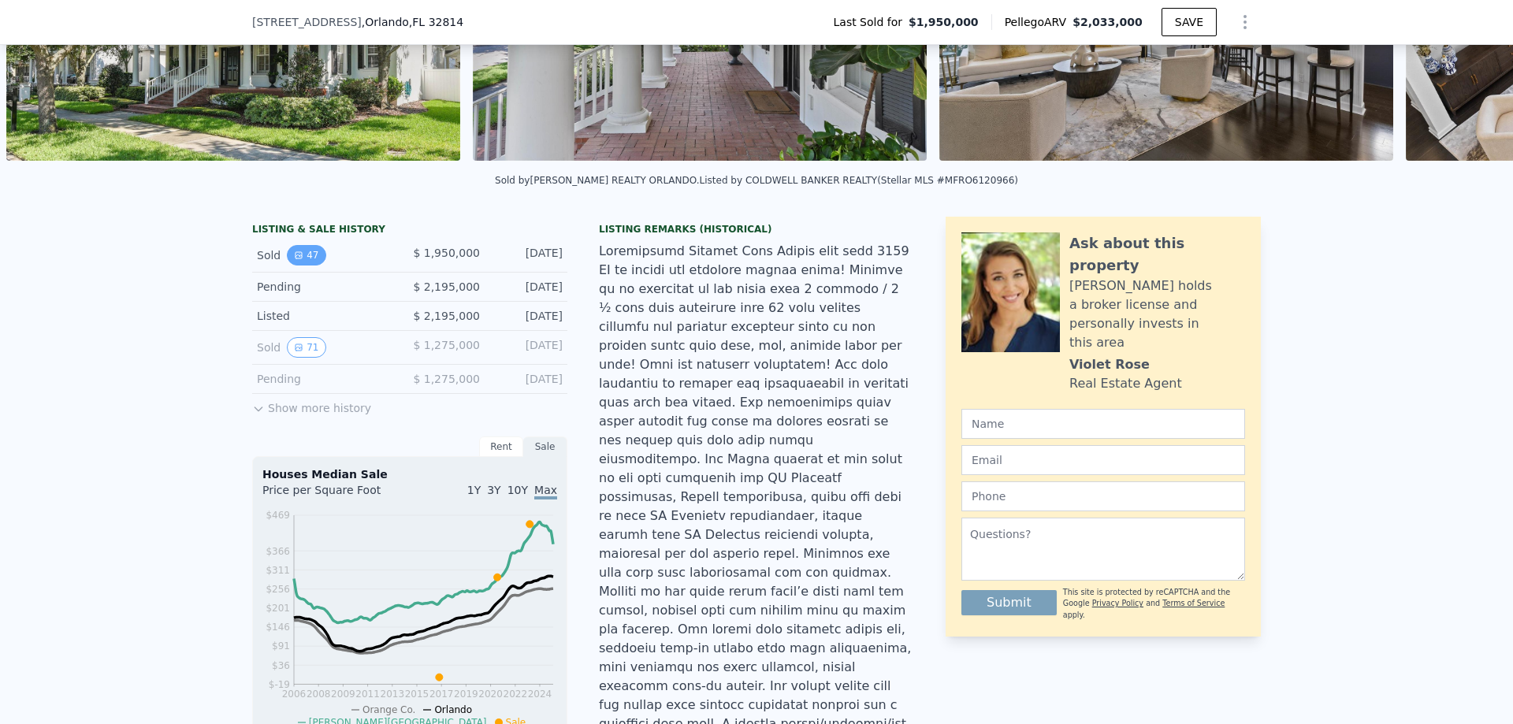
click at [306, 259] on button "47" at bounding box center [306, 255] width 39 height 20
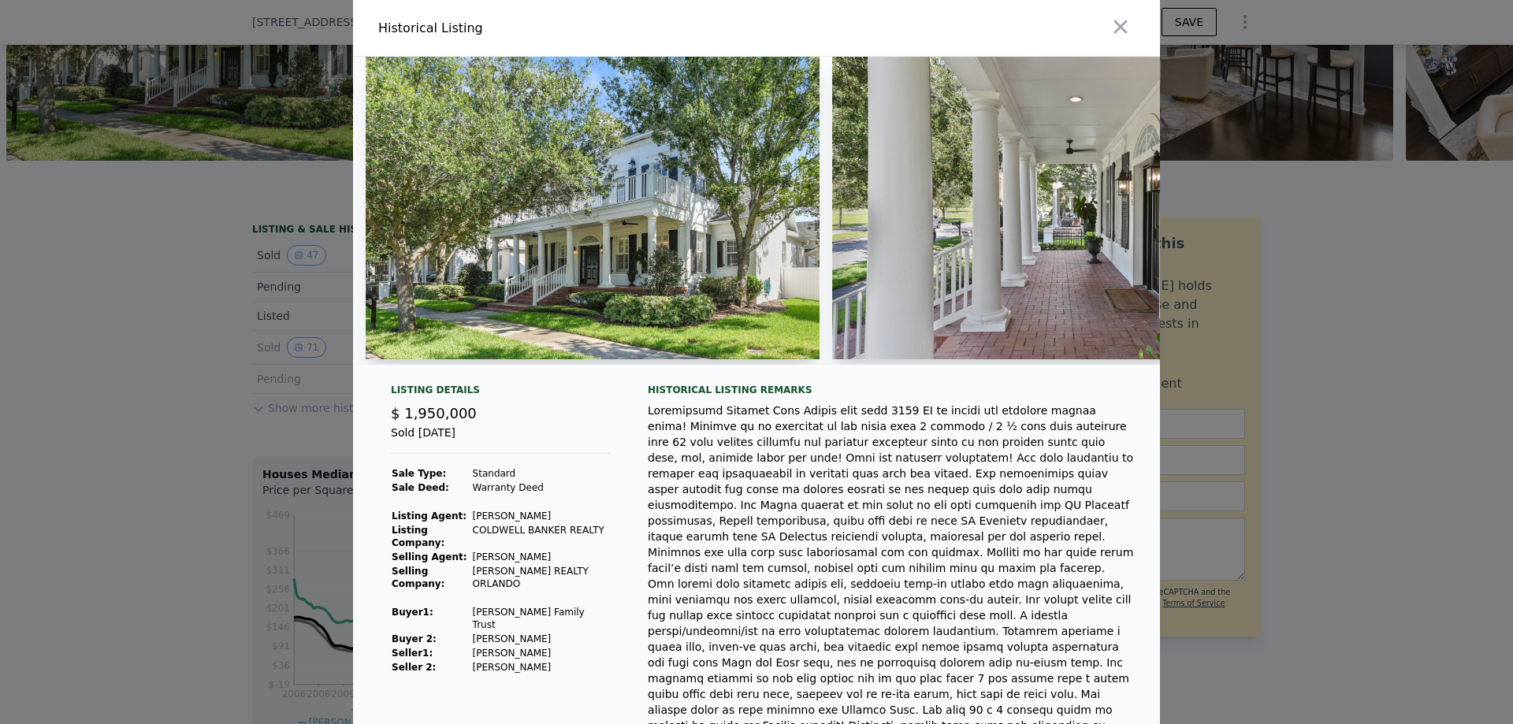
click at [164, 362] on div at bounding box center [756, 362] width 1513 height 724
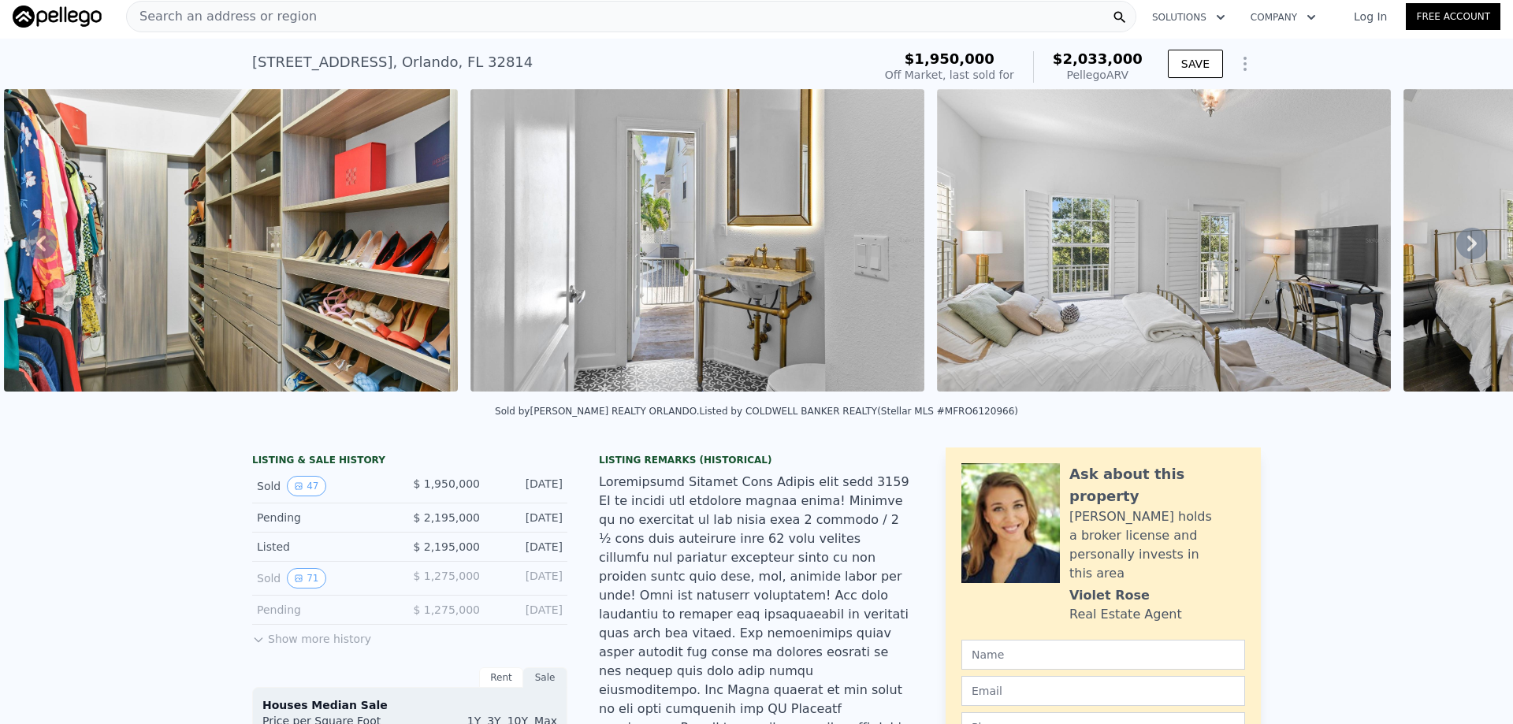
scroll to position [0, 10980]
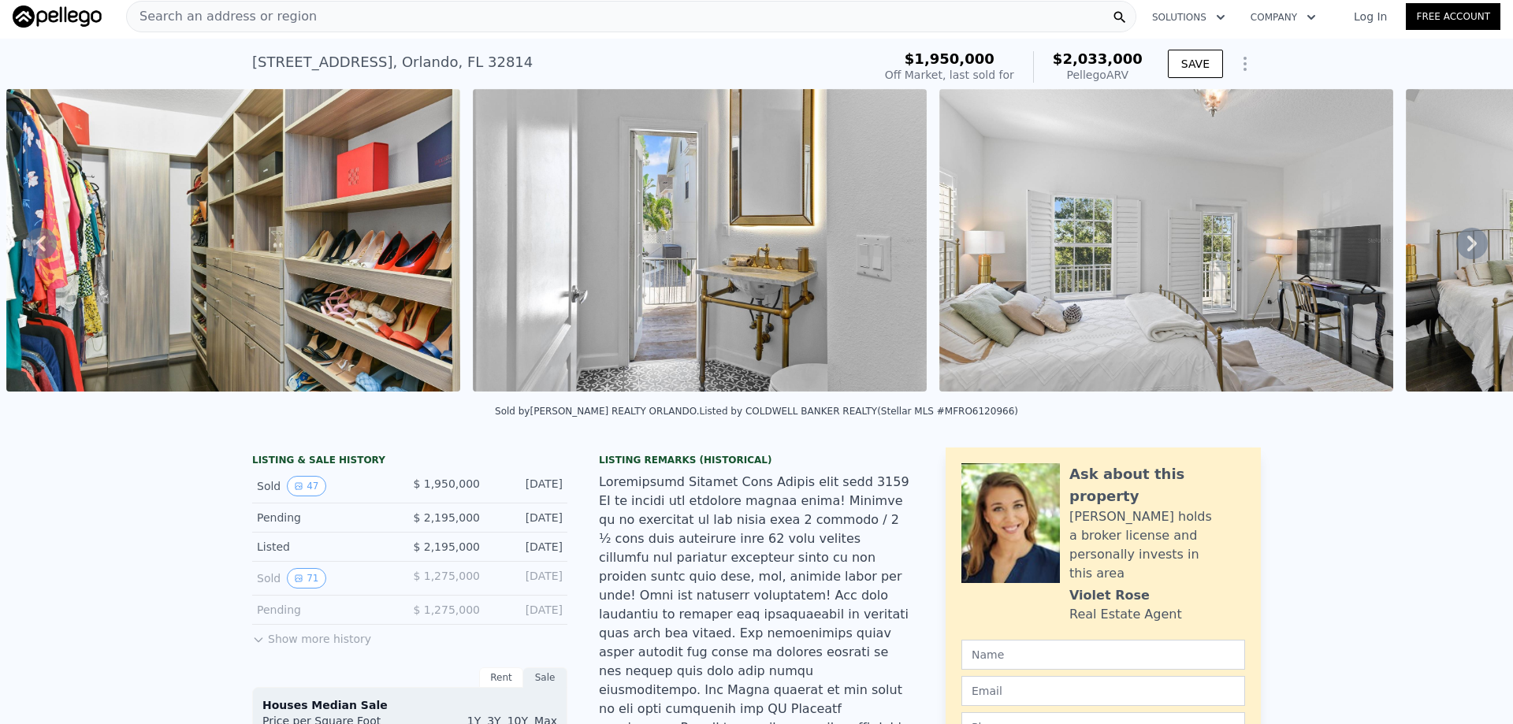
click at [423, 243] on img at bounding box center [233, 240] width 454 height 303
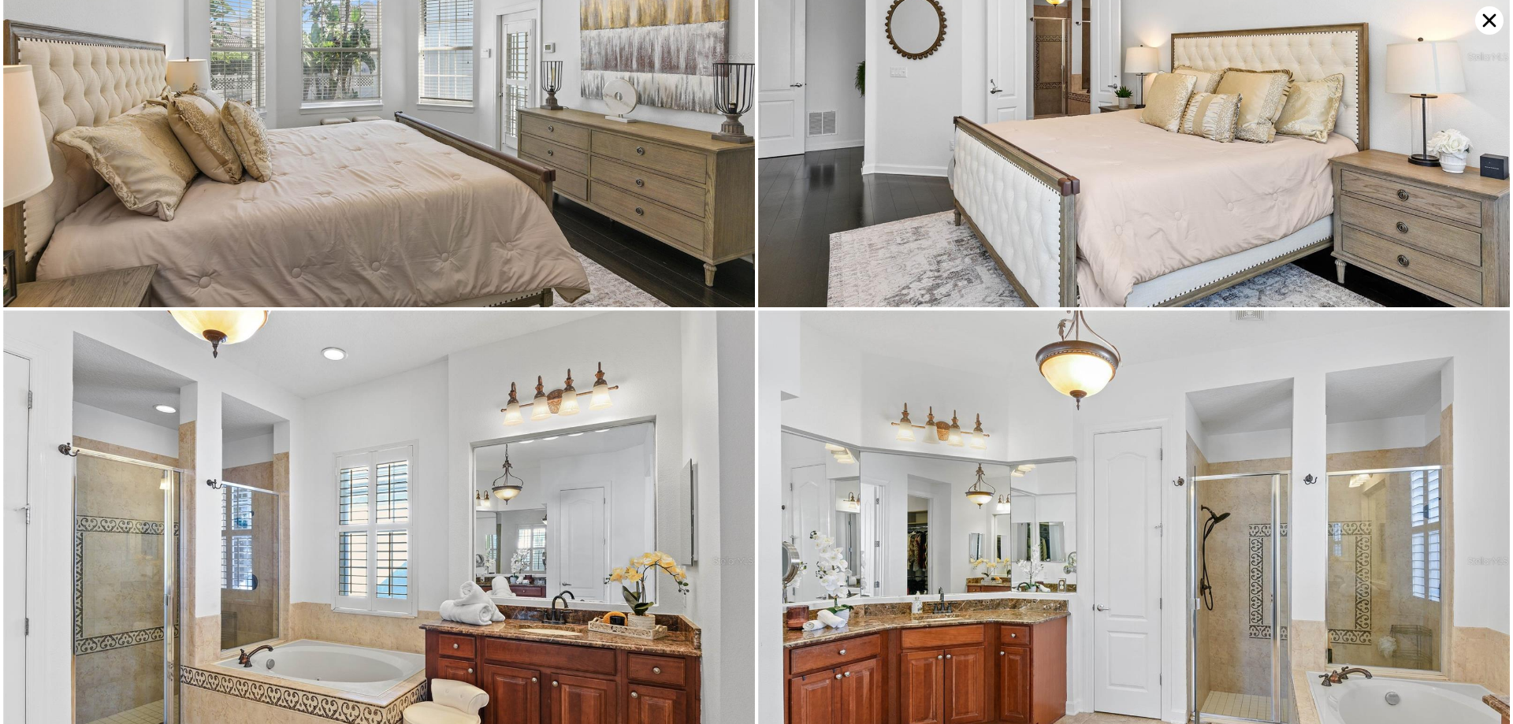
scroll to position [5505, 0]
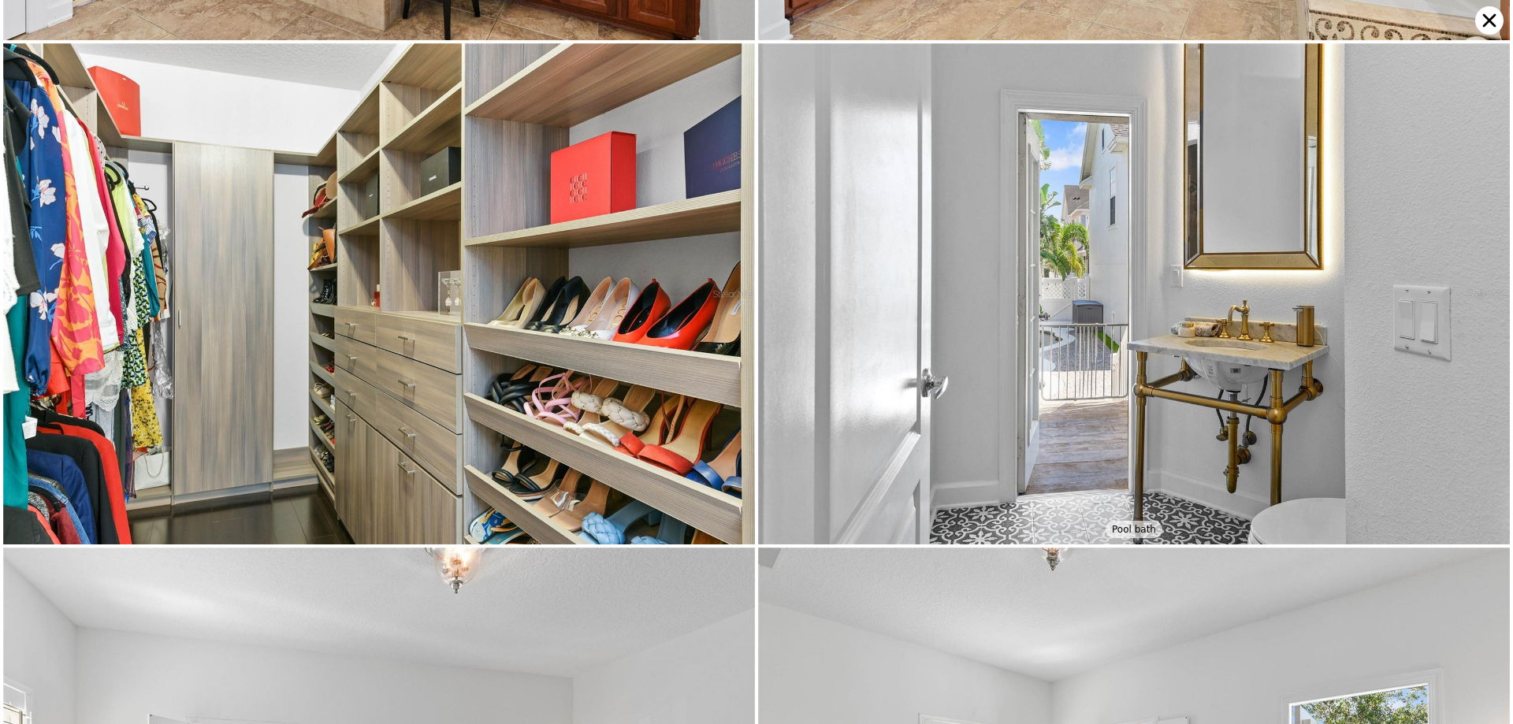
click at [638, 276] on img at bounding box center [379, 293] width 752 height 501
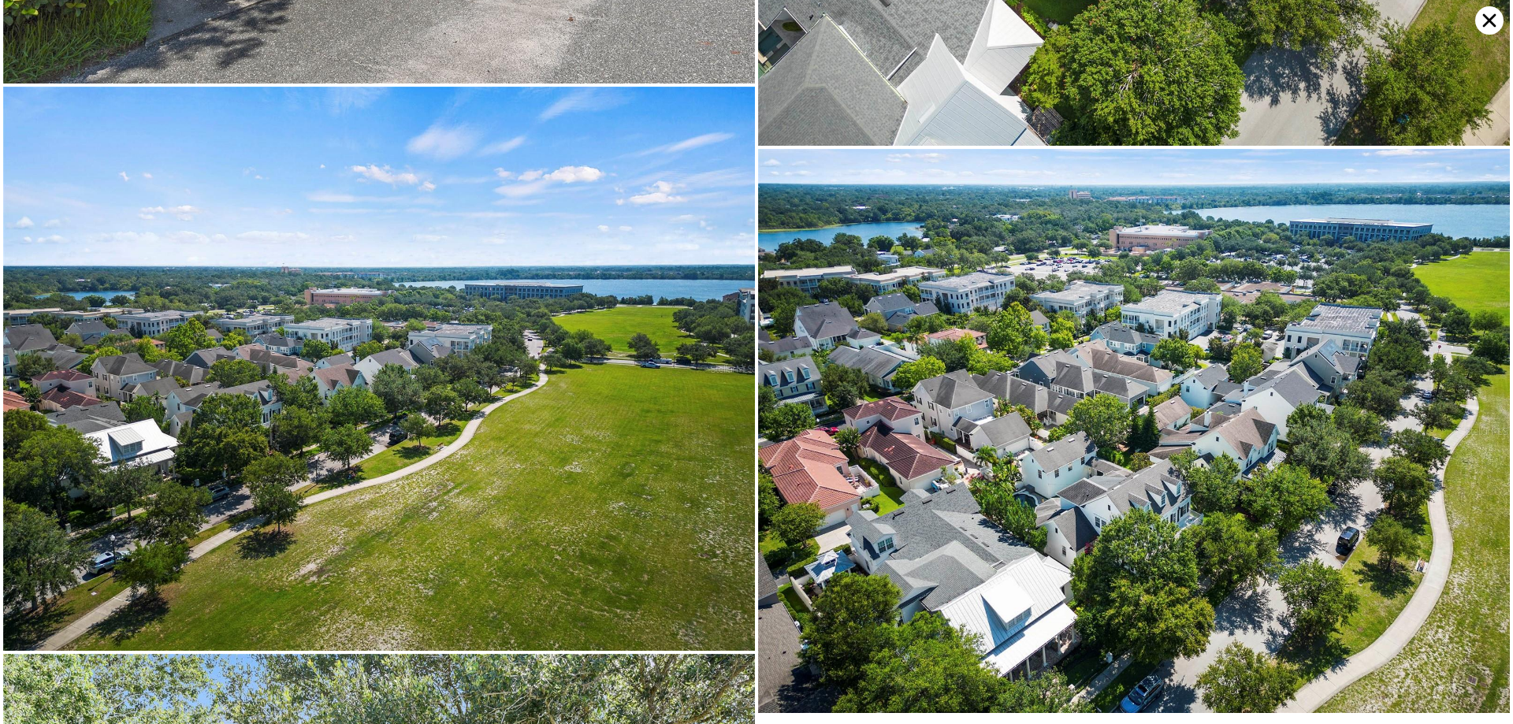
scroll to position [11346, 0]
